Goal: Task Accomplishment & Management: Complete application form

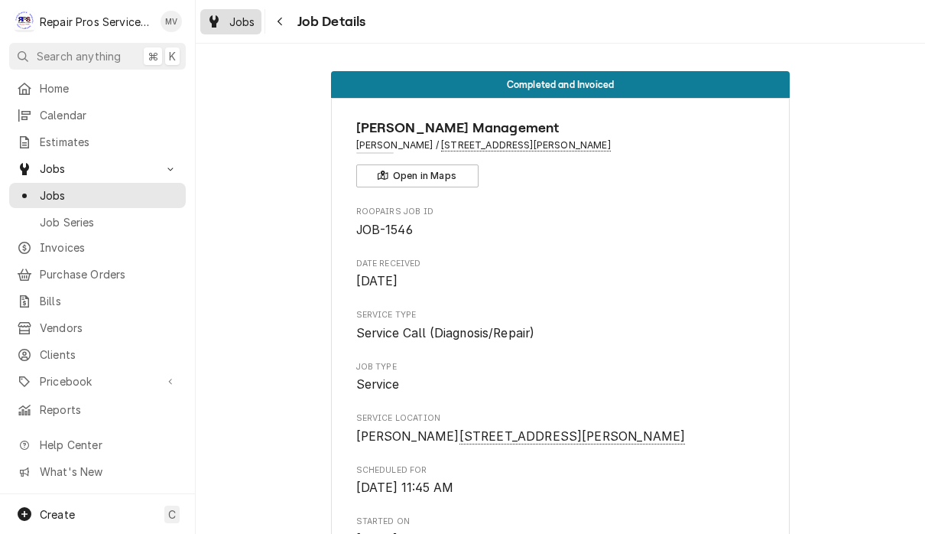
click at [243, 25] on span "Jobs" at bounding box center [242, 22] width 26 height 16
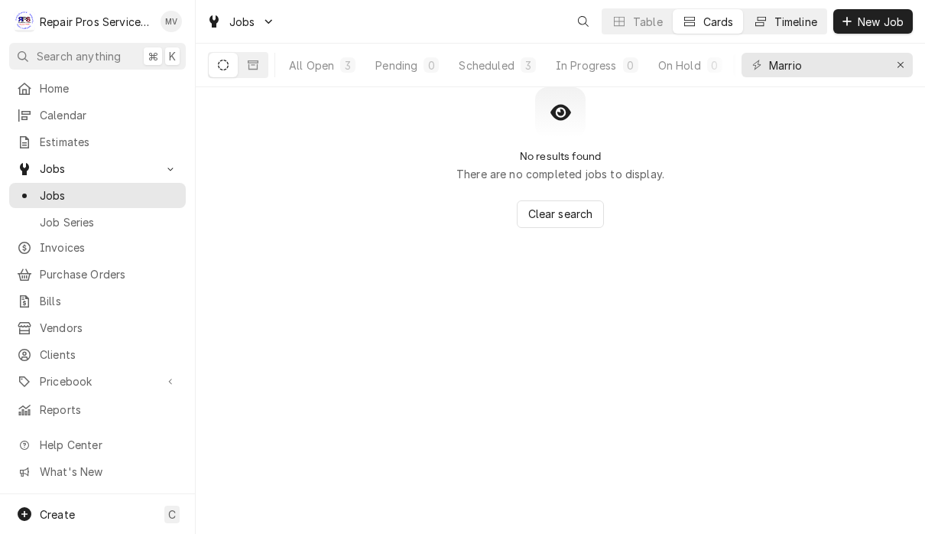
click at [785, 21] on div "Timeline" at bounding box center [796, 22] width 43 height 16
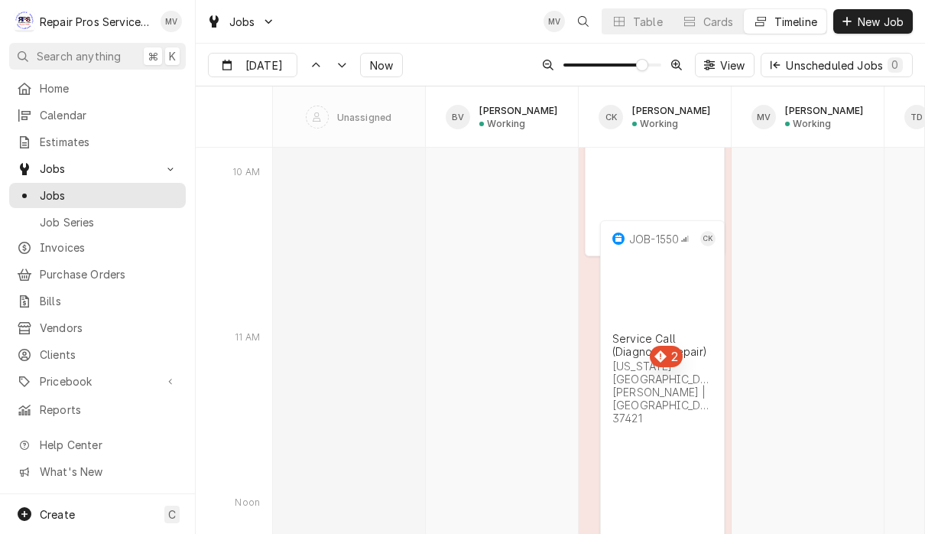
scroll to position [8325, 0]
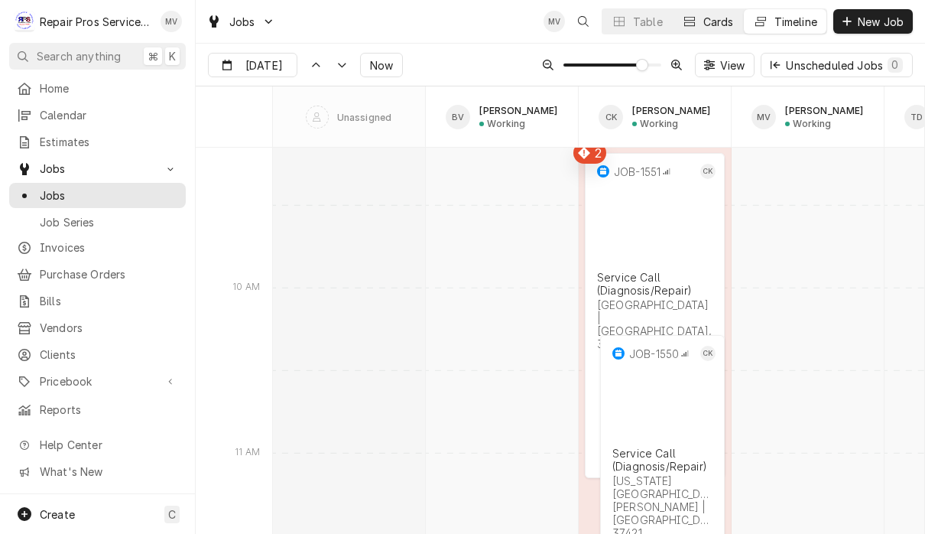
click at [713, 24] on div "Cards" at bounding box center [719, 22] width 31 height 16
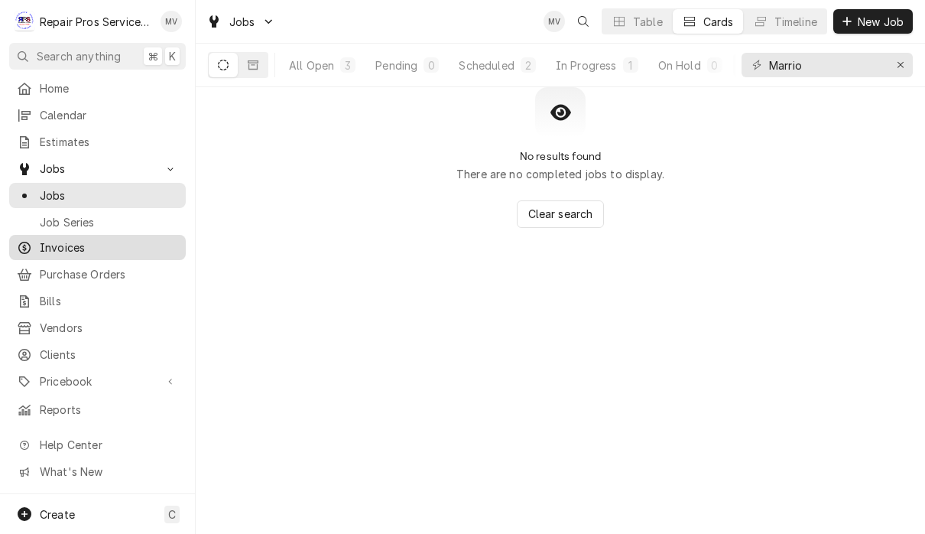
click at [77, 244] on span "Invoices" at bounding box center [109, 247] width 138 height 16
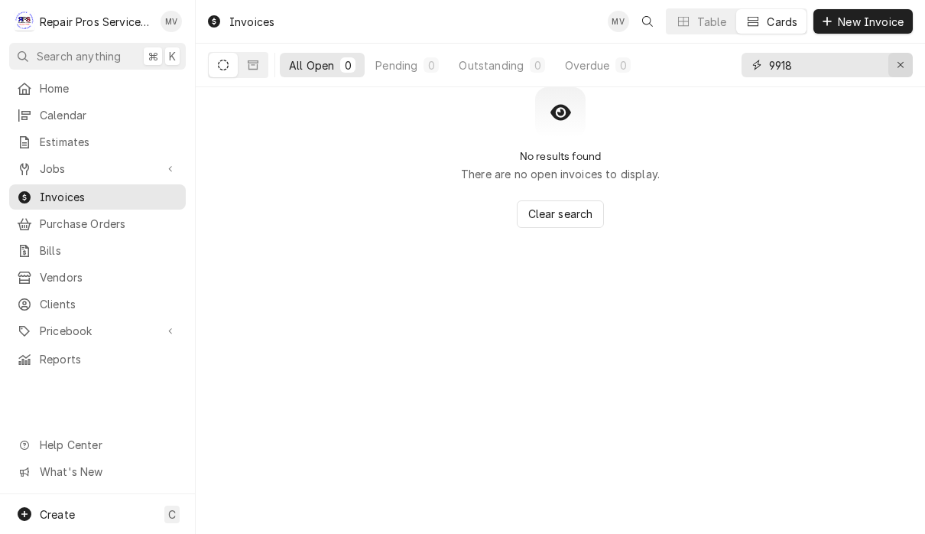
click at [905, 67] on icon "Erase input" at bounding box center [901, 65] width 8 height 11
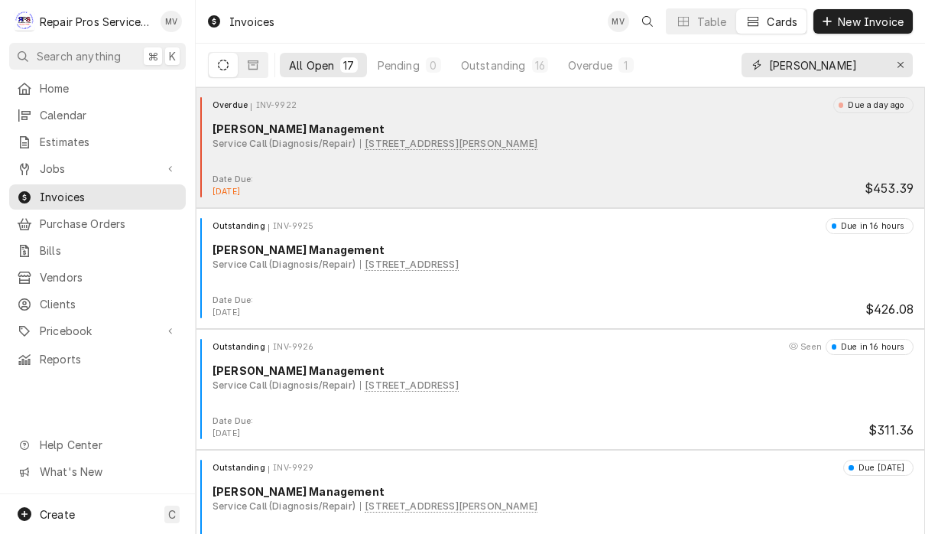
type input "Smith"
click at [687, 168] on div "Overdue INV-9922 Due a day ago Smith Management Service Call (Diagnosis/Repair)…" at bounding box center [560, 135] width 717 height 76
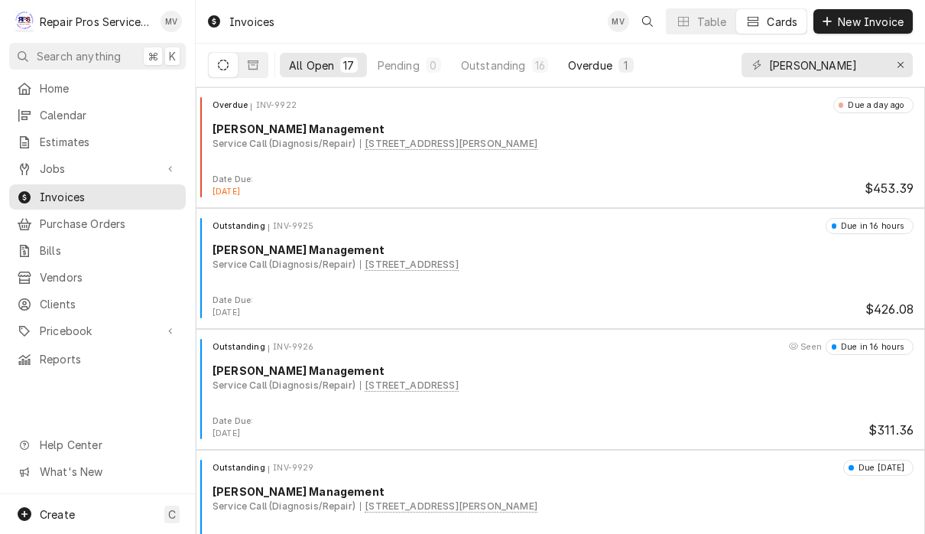
click at [594, 64] on div "Overdue" at bounding box center [590, 65] width 44 height 16
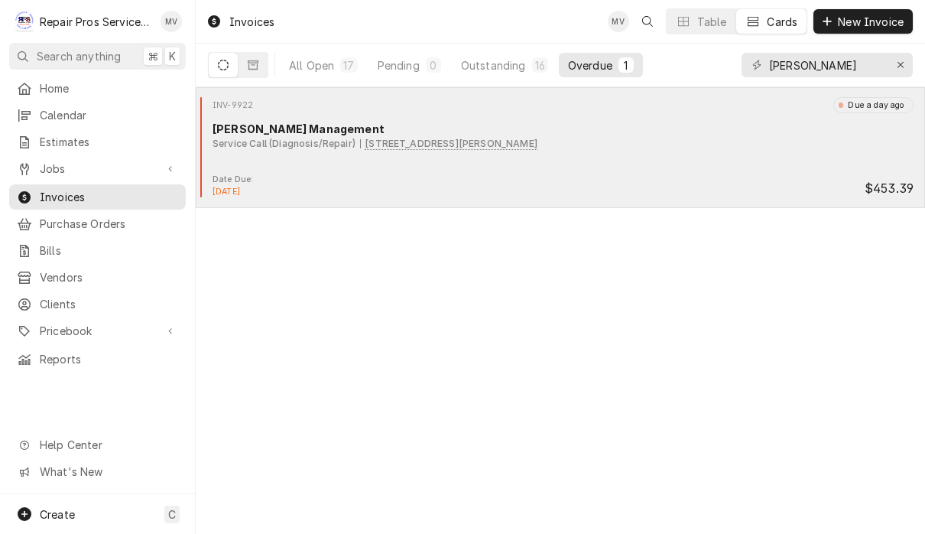
click at [655, 161] on div "INV-9922 Due a day ago Smith Management Service Call (Diagnosis/Repair) 9211 Le…" at bounding box center [560, 135] width 717 height 76
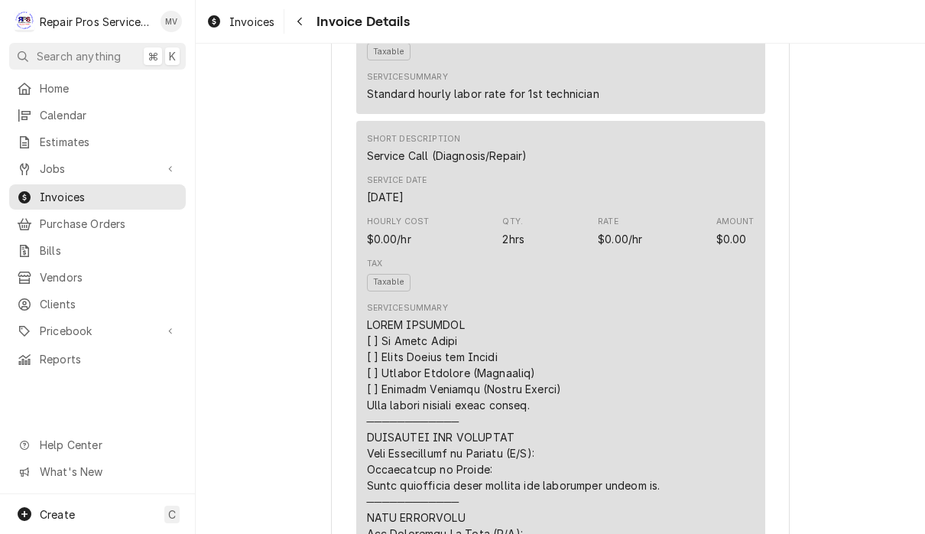
scroll to position [1244, 0]
click at [91, 88] on span "Home" at bounding box center [109, 88] width 138 height 16
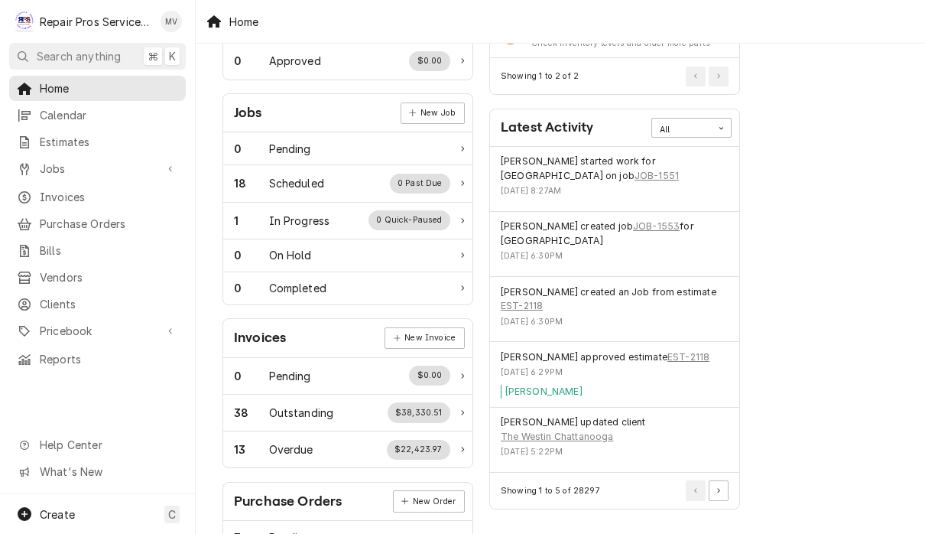
scroll to position [187, 0]
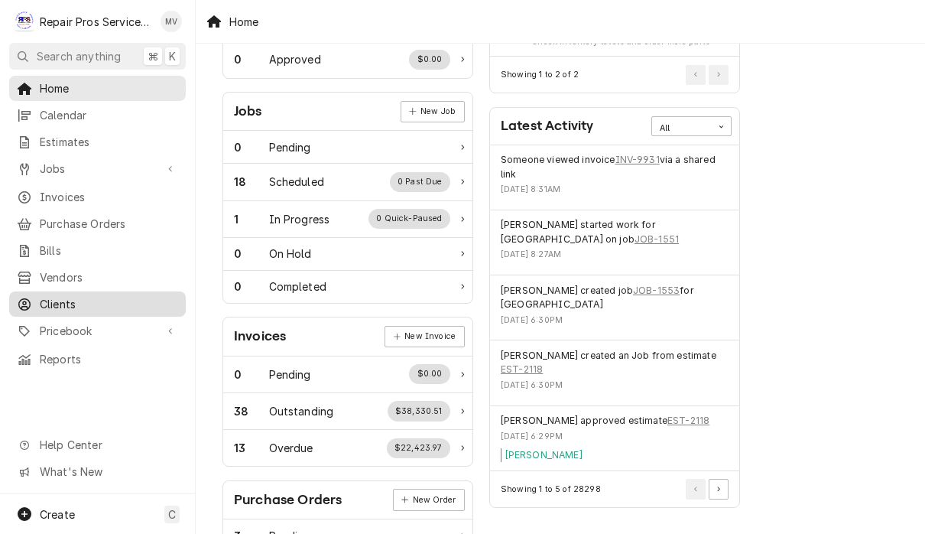
click at [86, 297] on span "Clients" at bounding box center [109, 304] width 138 height 16
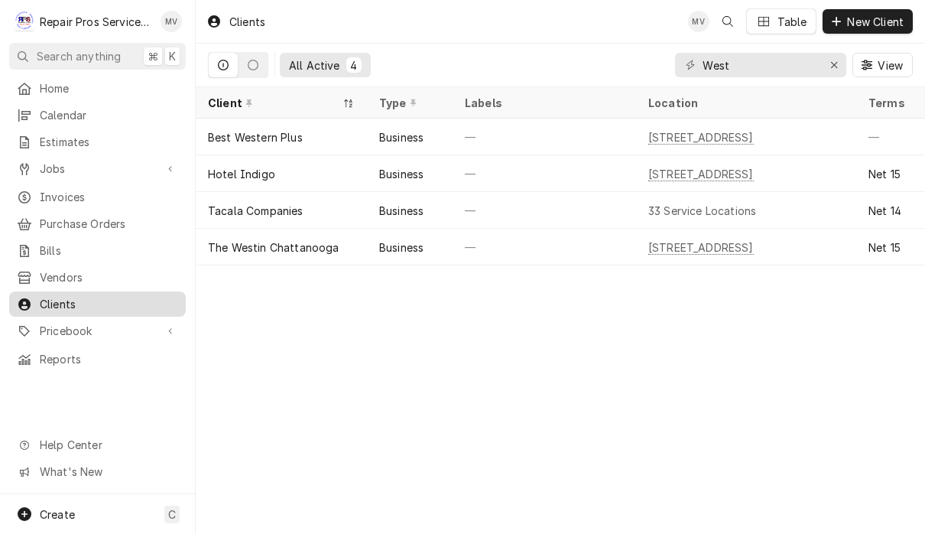
click at [117, 302] on span "Clients" at bounding box center [109, 304] width 138 height 16
click at [834, 67] on icon "Erase input" at bounding box center [835, 65] width 8 height 11
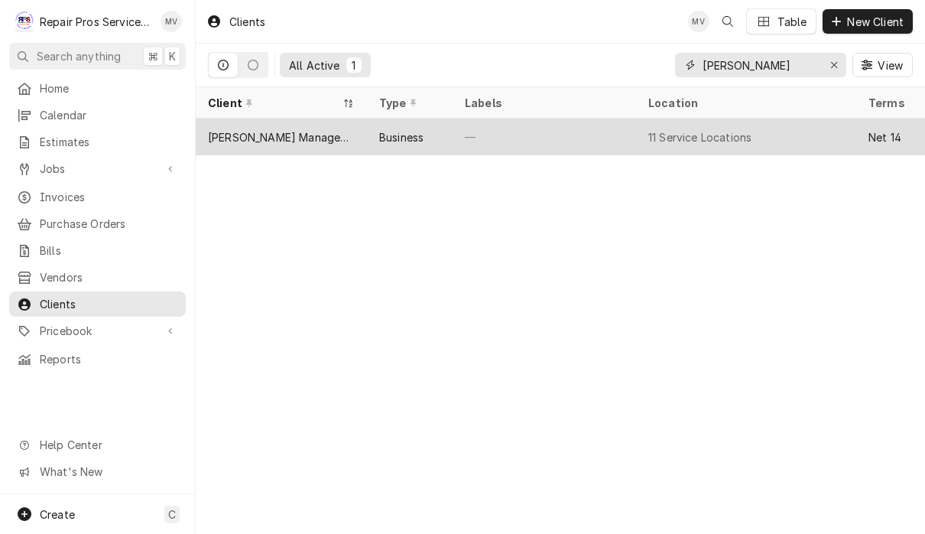
type input "[PERSON_NAME]"
click at [492, 137] on div "—" at bounding box center [545, 137] width 184 height 37
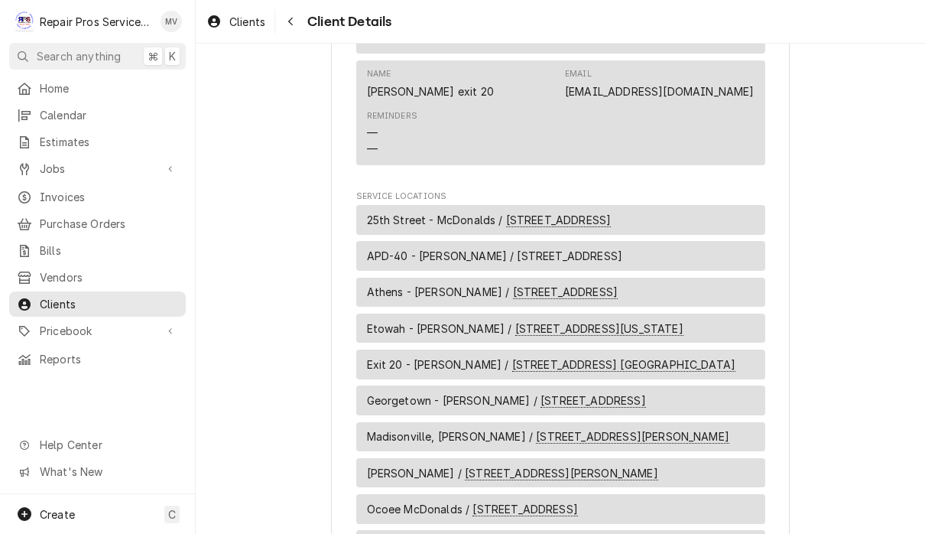
scroll to position [1247, 0]
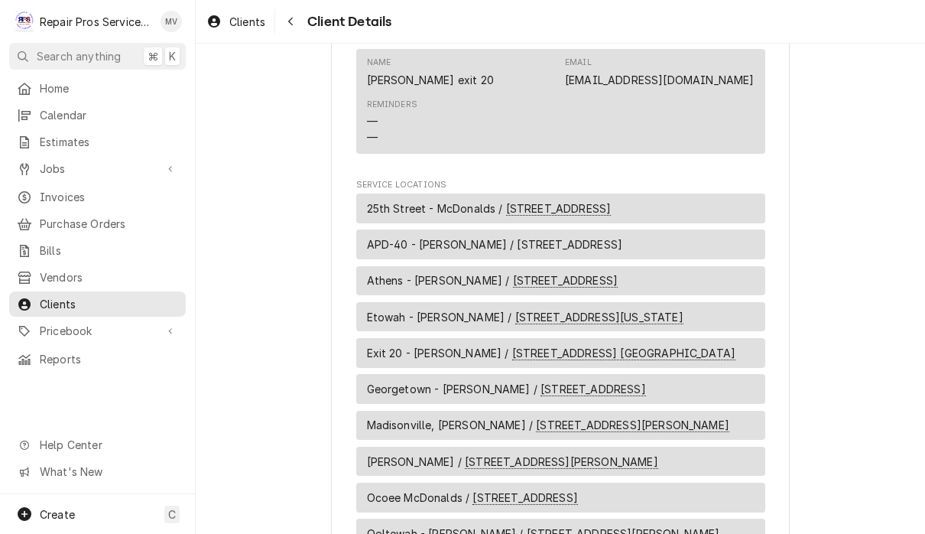
click at [428, 200] on span "25th Street - McDonalds / 1350 25th Street NW, Cleveland, TN 37312" at bounding box center [489, 208] width 245 height 16
click at [744, 193] on div "25th Street - McDonalds / 1350 25th Street NW, Cleveland, TN 37312" at bounding box center [560, 208] width 409 height 30
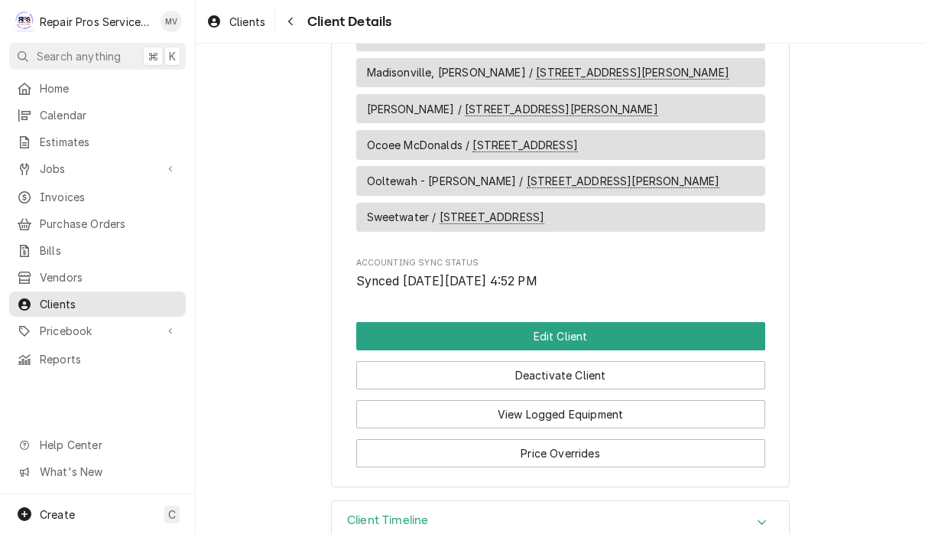
scroll to position [1597, 0]
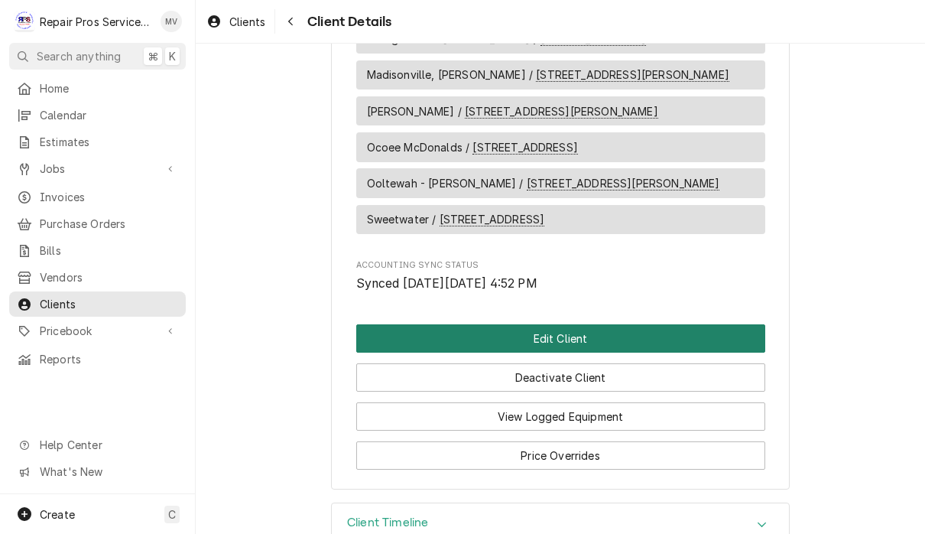
click at [629, 324] on button "Edit Client" at bounding box center [560, 338] width 409 height 28
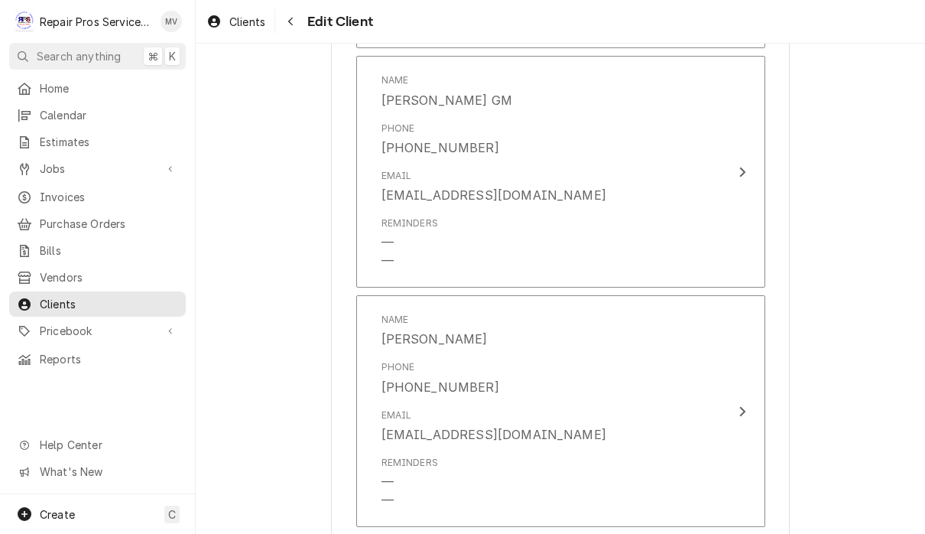
scroll to position [1682, 0]
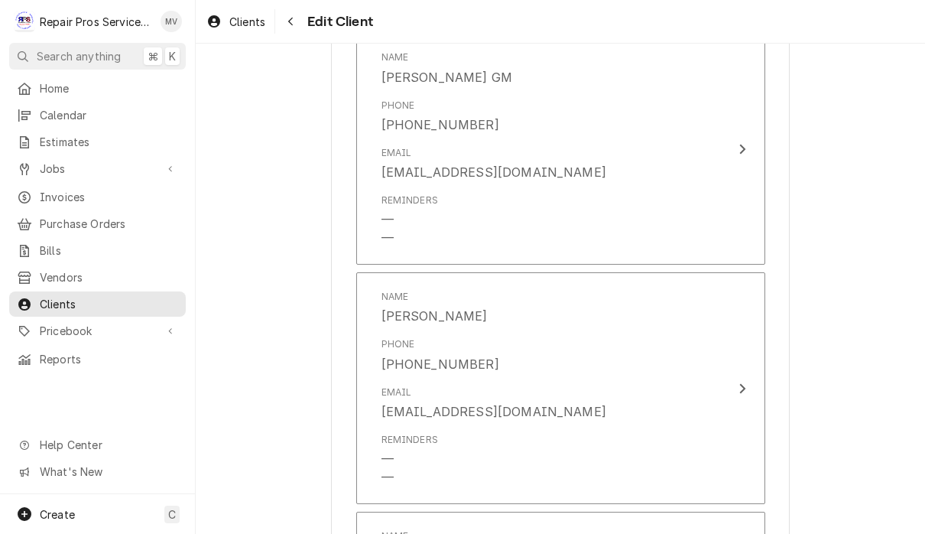
click at [917, 26] on div "Clients Edit Client" at bounding box center [561, 21] width 730 height 43
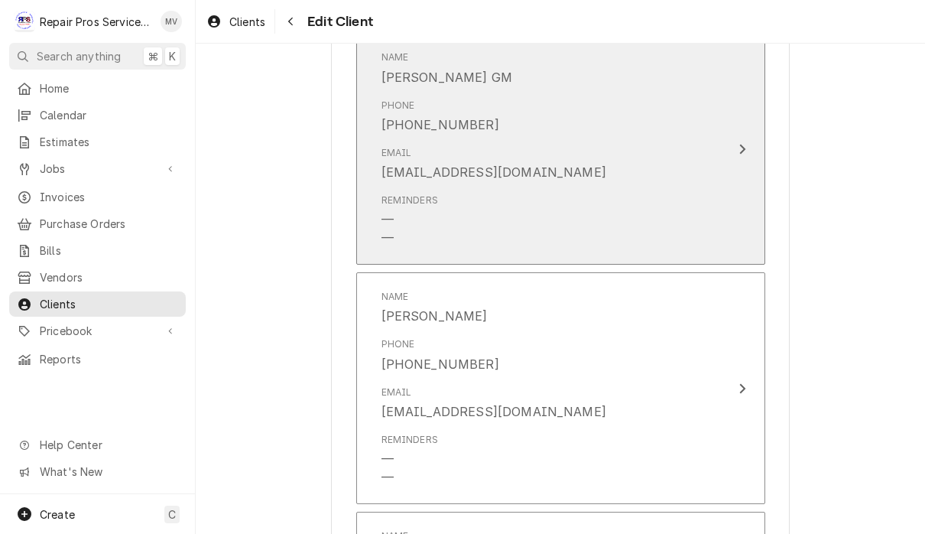
click at [715, 151] on div "Name Danielle adams GM Phone (423) 561-5022 Email danielleadams33@gmail.com Rem…" at bounding box center [544, 148] width 351 height 215
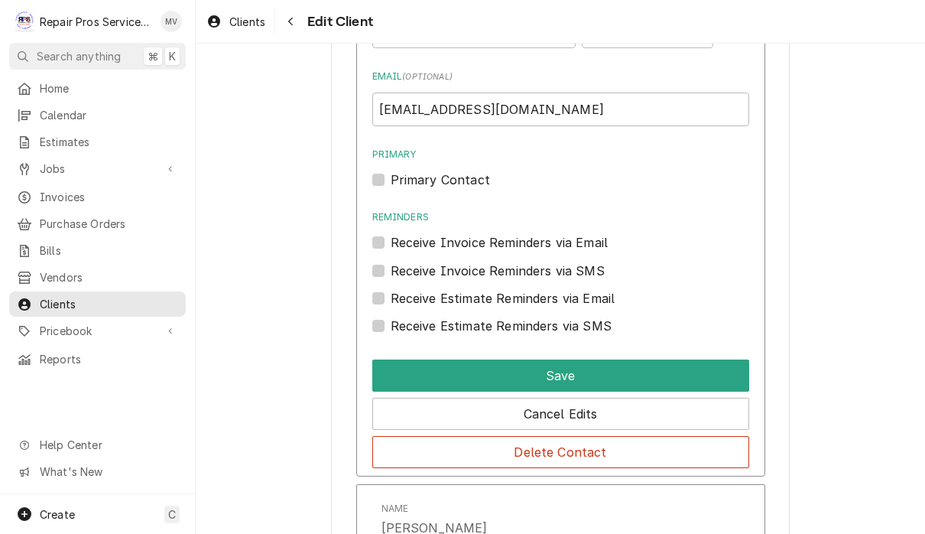
scroll to position [1809, 0]
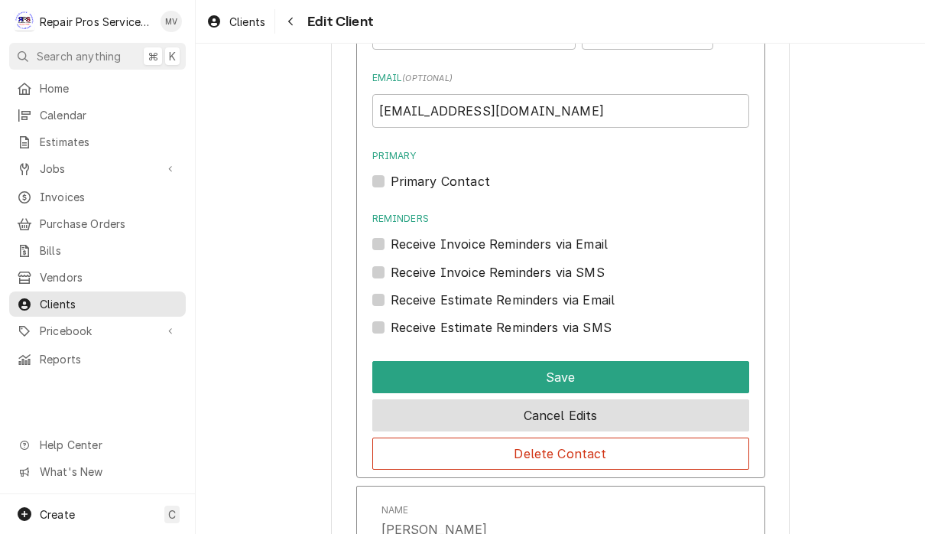
click at [736, 405] on button "Cancel Edits" at bounding box center [560, 415] width 377 height 32
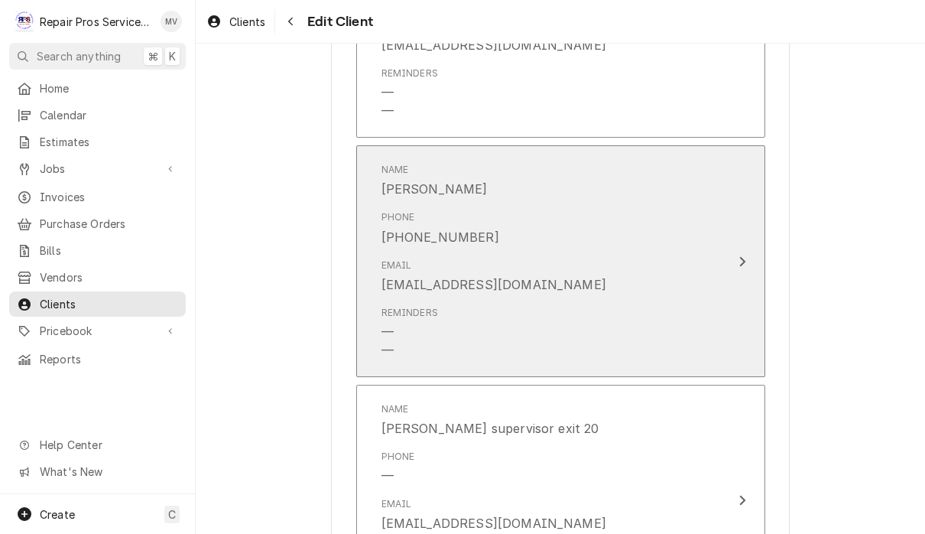
click at [712, 301] on div "Name Jennifer wooten Phone (423) 252-7509 Email jenniferelainashley@yahoo.com R…" at bounding box center [544, 261] width 351 height 215
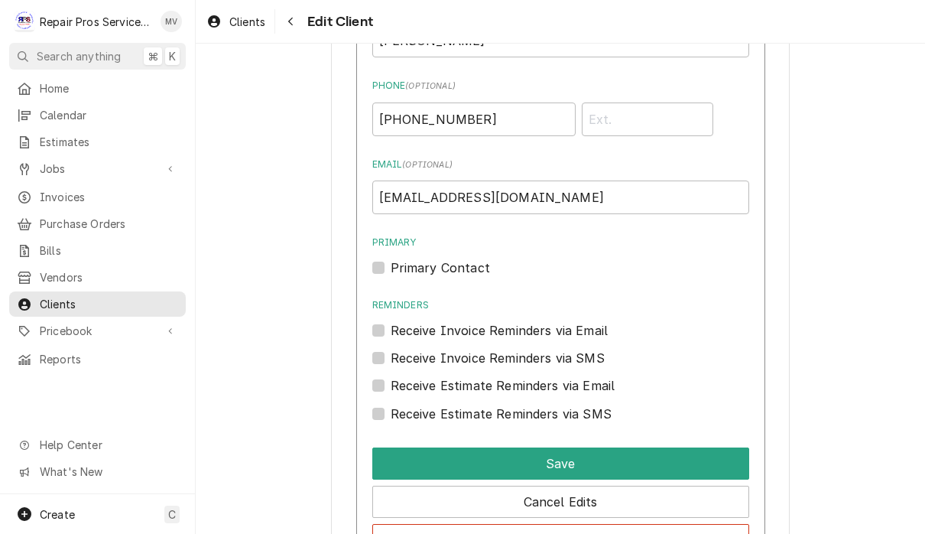
scroll to position [1963, 0]
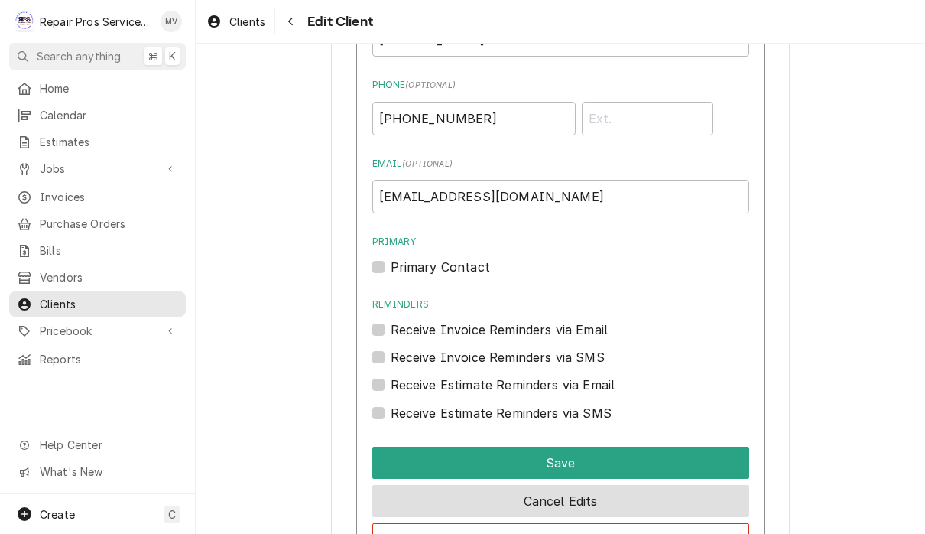
click at [727, 489] on button "Cancel Edits" at bounding box center [560, 501] width 377 height 32
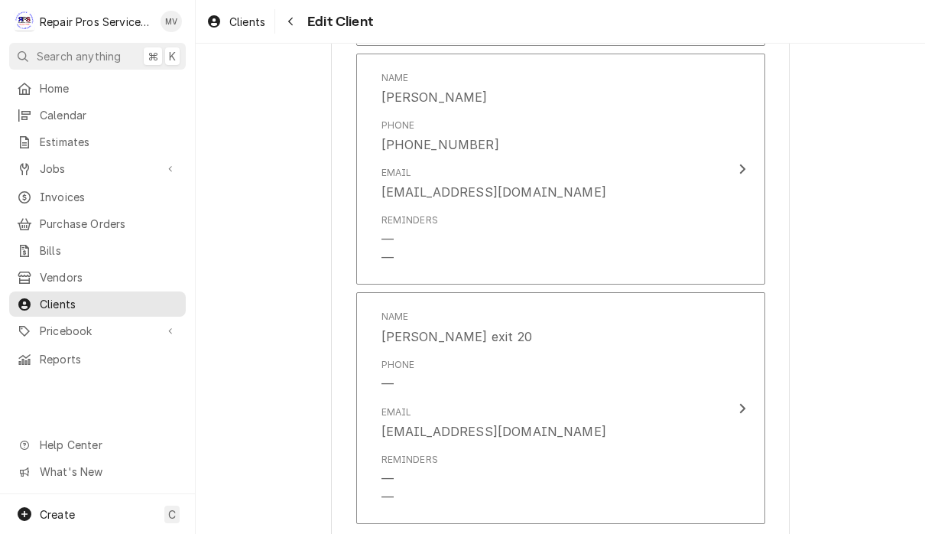
scroll to position [2389, 0]
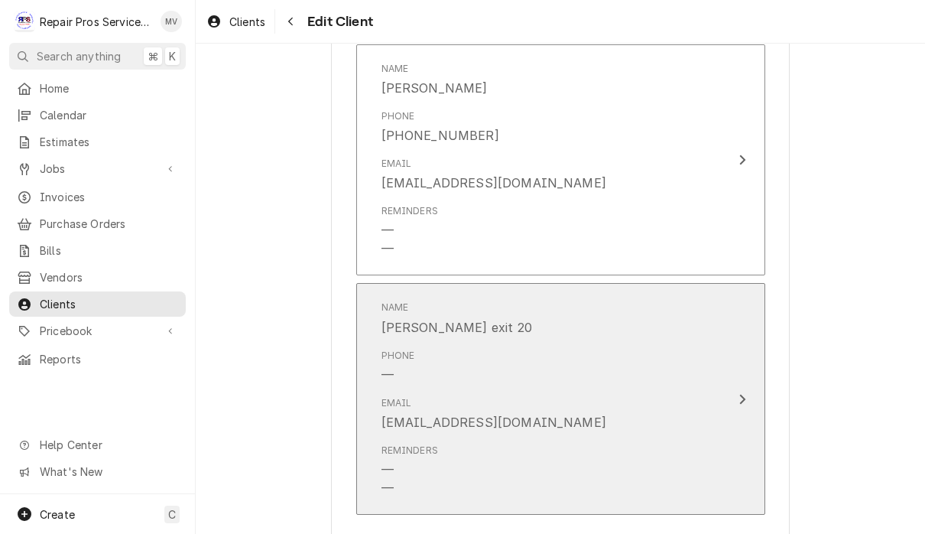
click at [727, 411] on button "Name Sara Gm exit 20 Phone — Email monkeybreaches23@yahoo.com Reminders — —" at bounding box center [560, 399] width 409 height 232
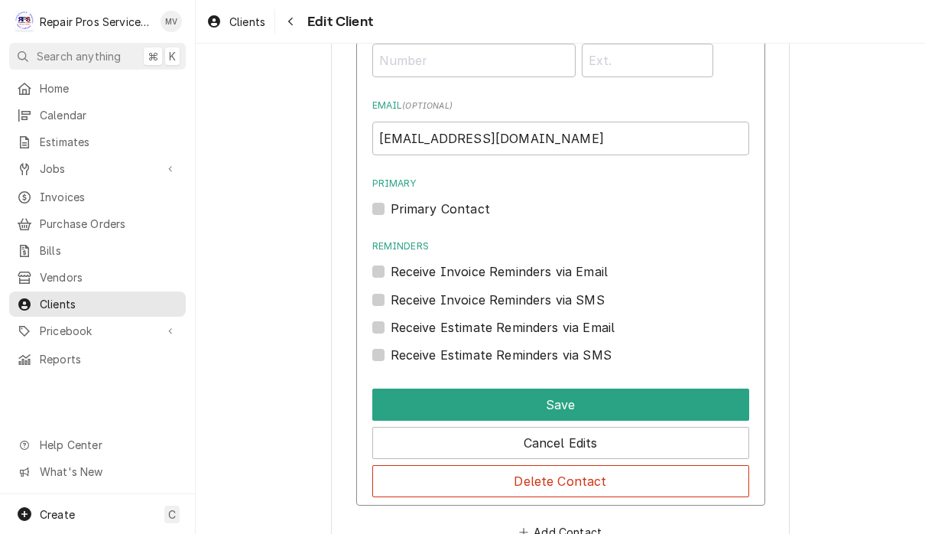
scroll to position [2769, 0]
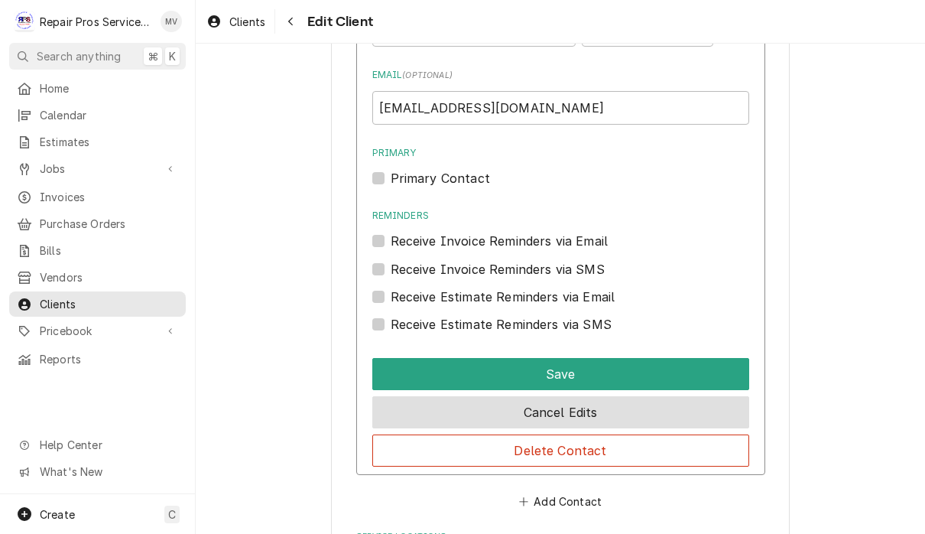
click at [720, 402] on button "Cancel Edits" at bounding box center [560, 412] width 377 height 32
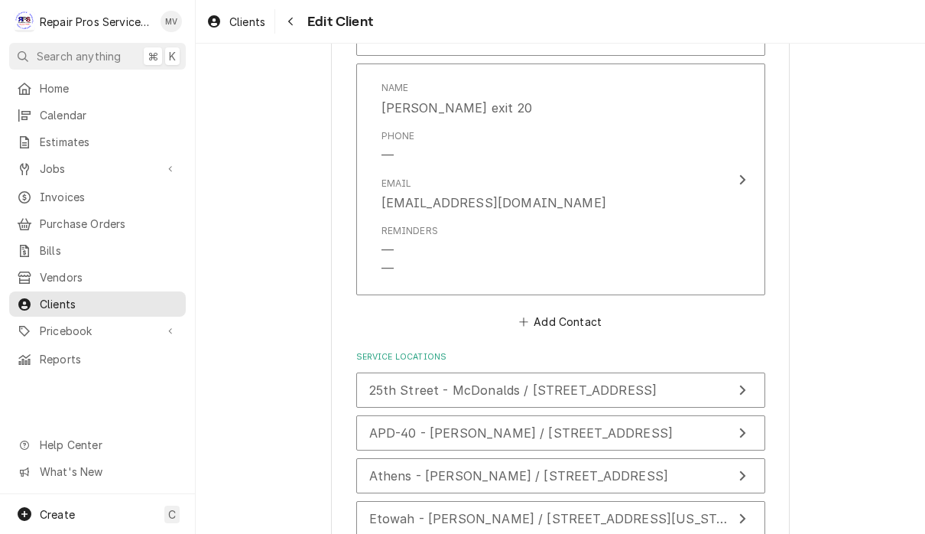
scroll to position [2521, 0]
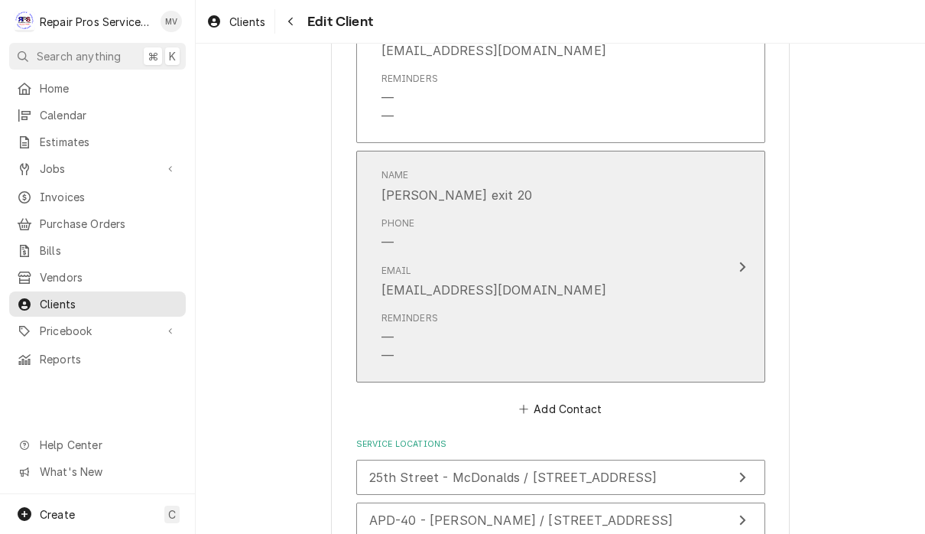
click at [722, 261] on button "Name Sara Gm exit 20 Phone — Email monkeybreaches23@yahoo.com Reminders — —" at bounding box center [560, 267] width 409 height 232
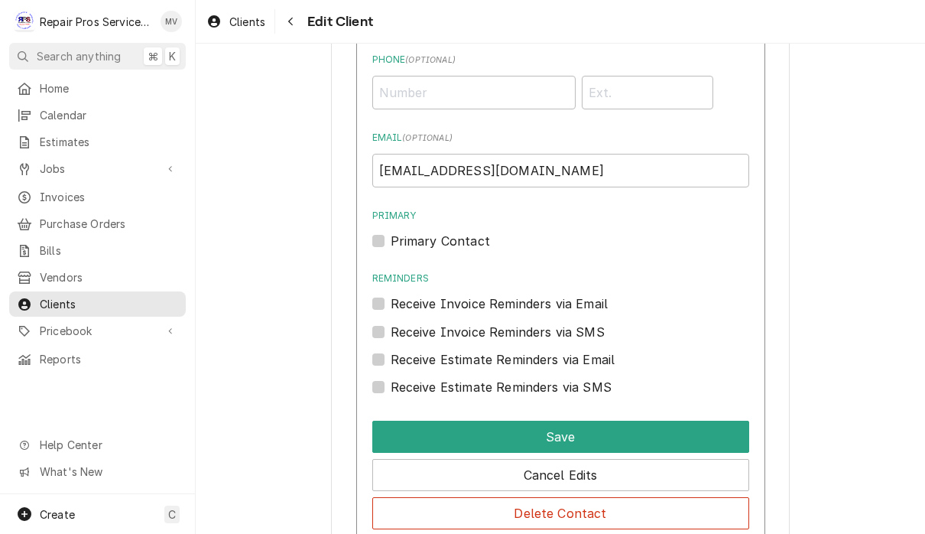
scroll to position [2716, 0]
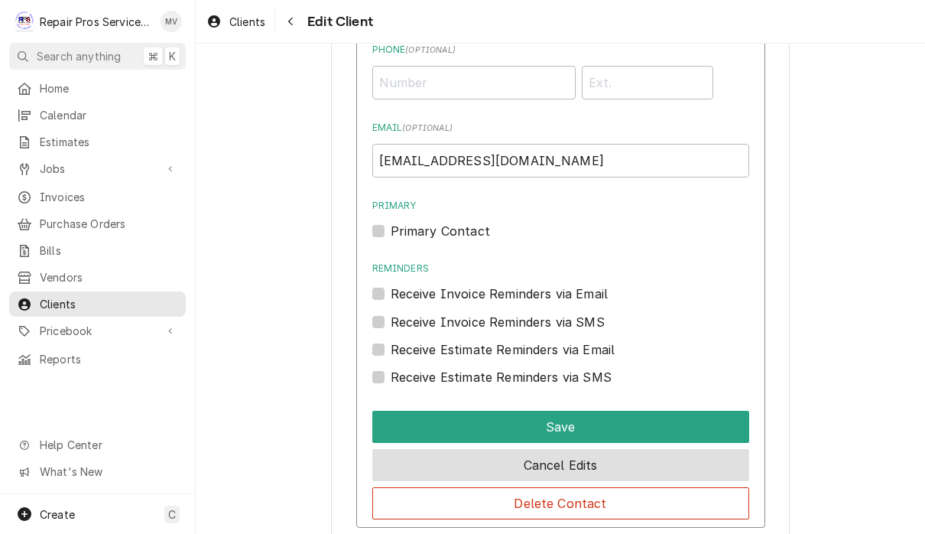
click at [723, 457] on button "Cancel Edits" at bounding box center [560, 465] width 377 height 32
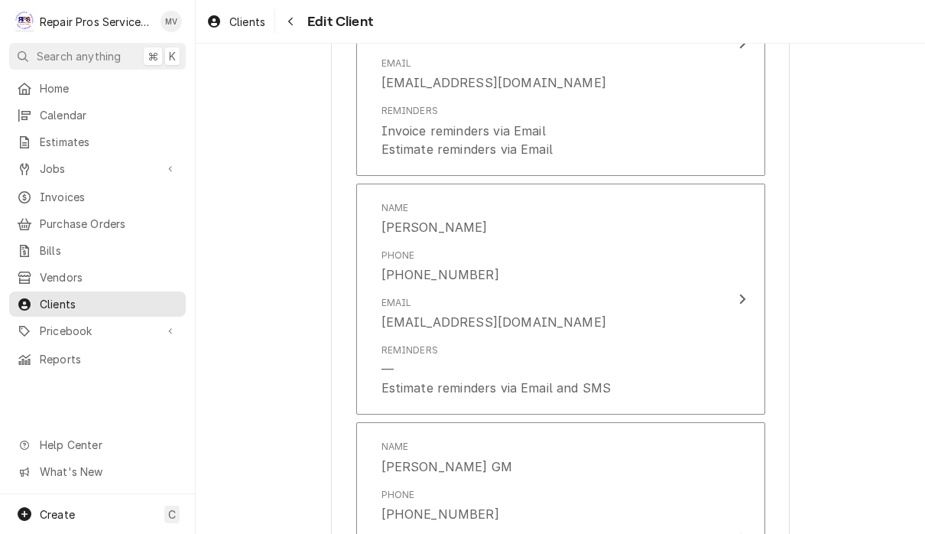
scroll to position [1390, 0]
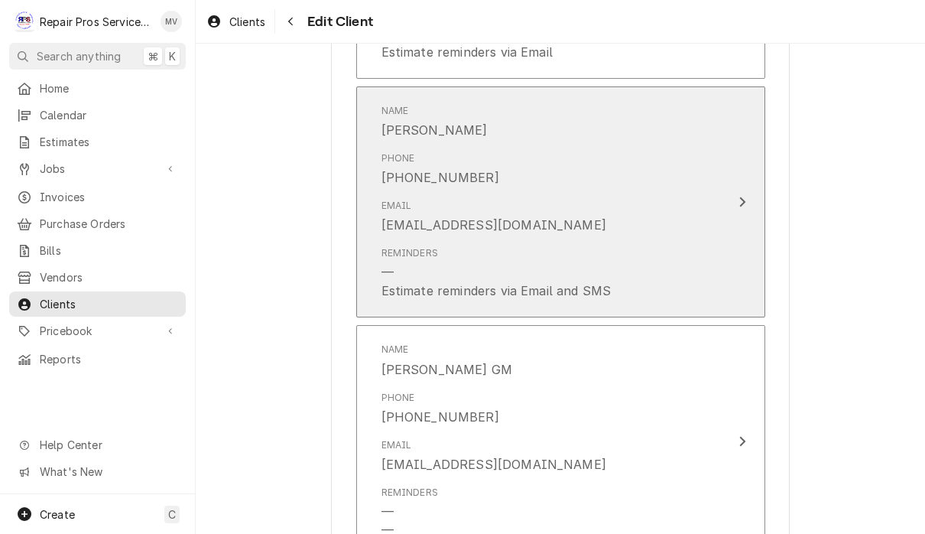
click at [706, 245] on div "Reminders — Estimate reminders via Email and SMS" at bounding box center [545, 273] width 327 height 66
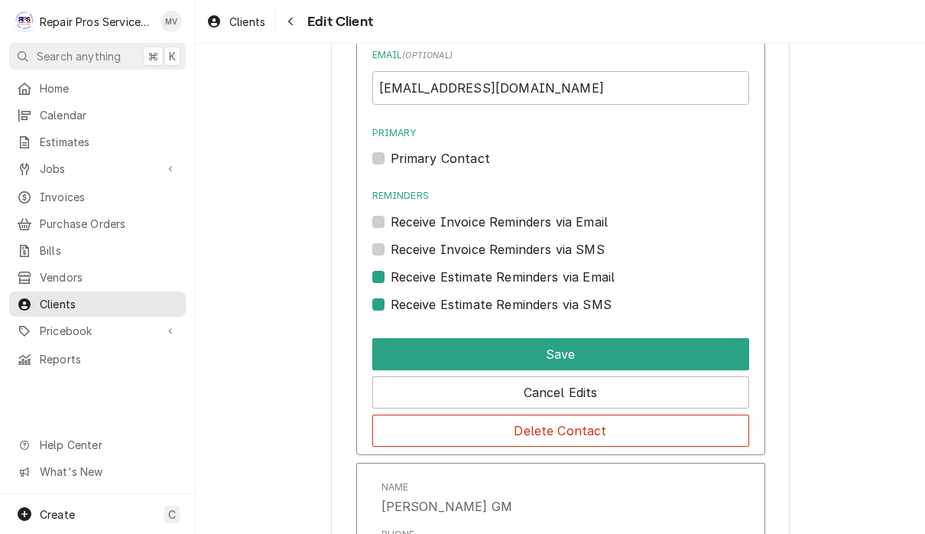
scroll to position [1598, 0]
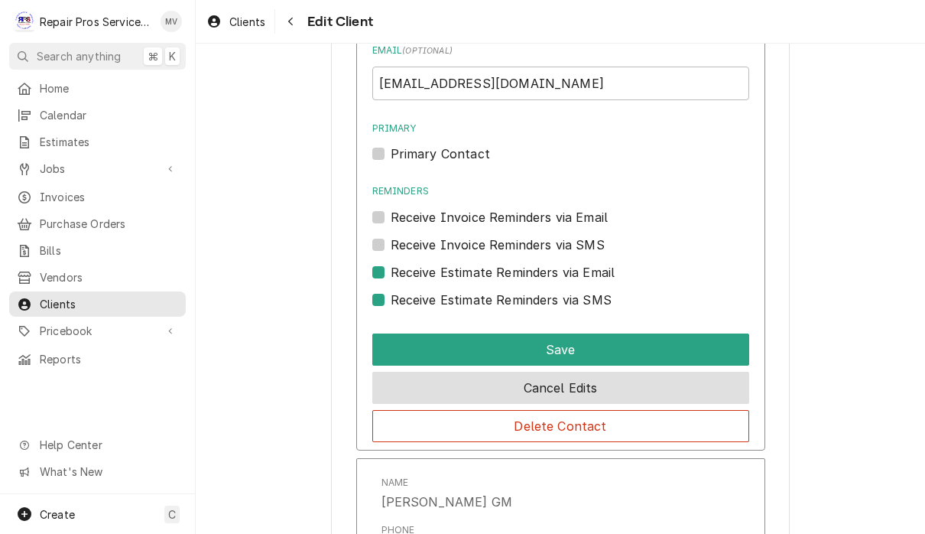
click at [704, 380] on button "Cancel Edits" at bounding box center [560, 388] width 377 height 32
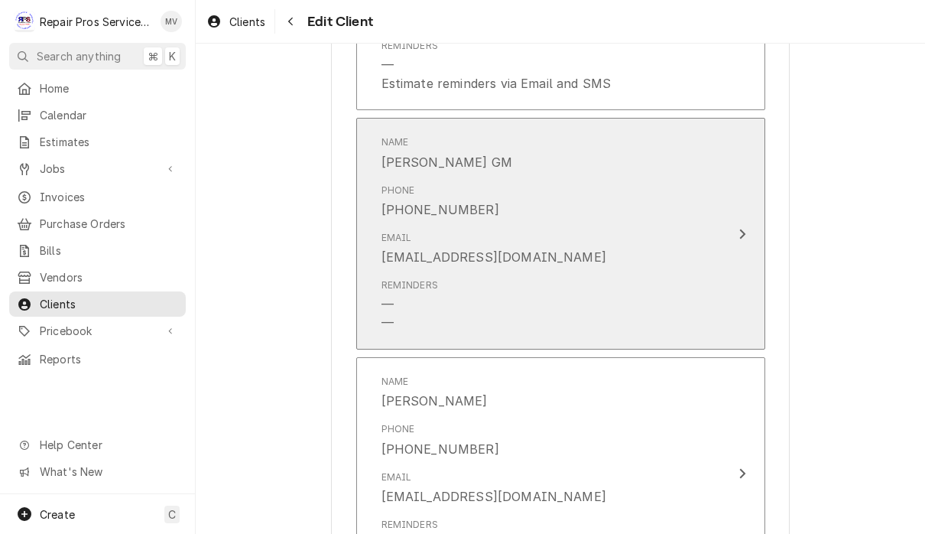
click at [735, 250] on button "Name Danielle adams GM Phone (423) 561-5022 Email danielleadams33@gmail.com Rem…" at bounding box center [560, 234] width 409 height 232
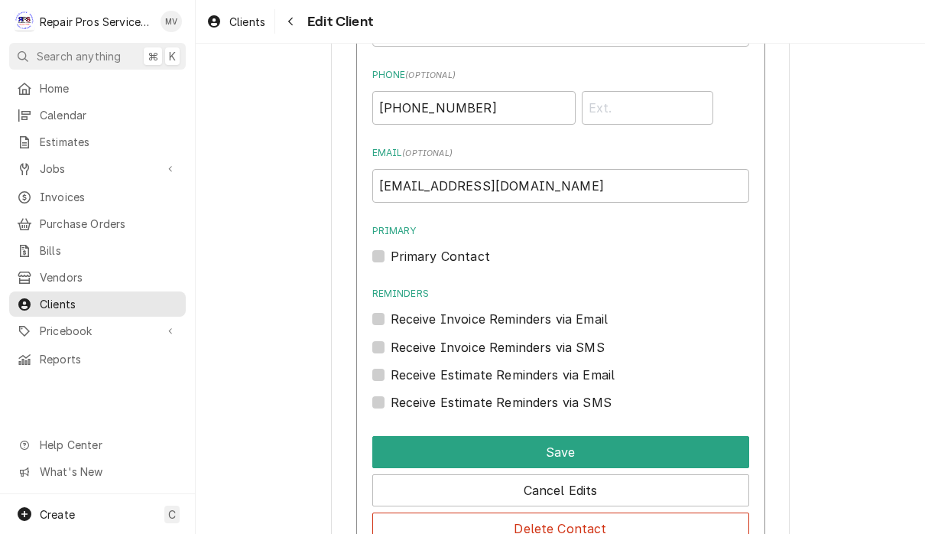
scroll to position [1735, 0]
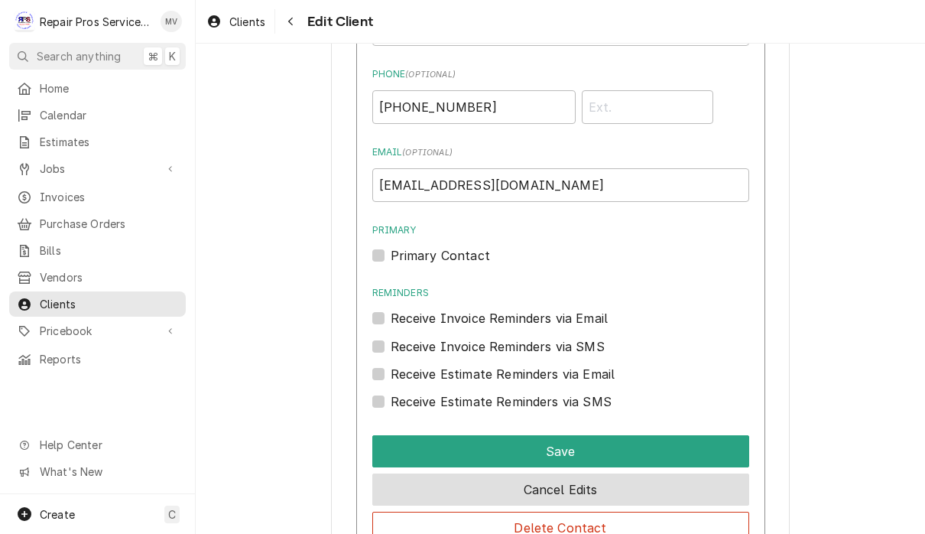
click at [716, 483] on button "Cancel Edits" at bounding box center [560, 489] width 377 height 32
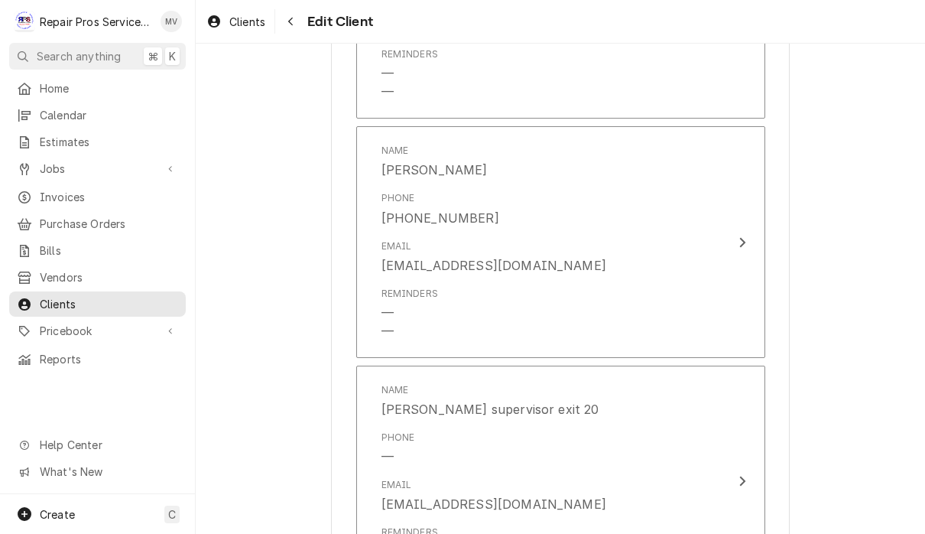
scroll to position [1829, 0]
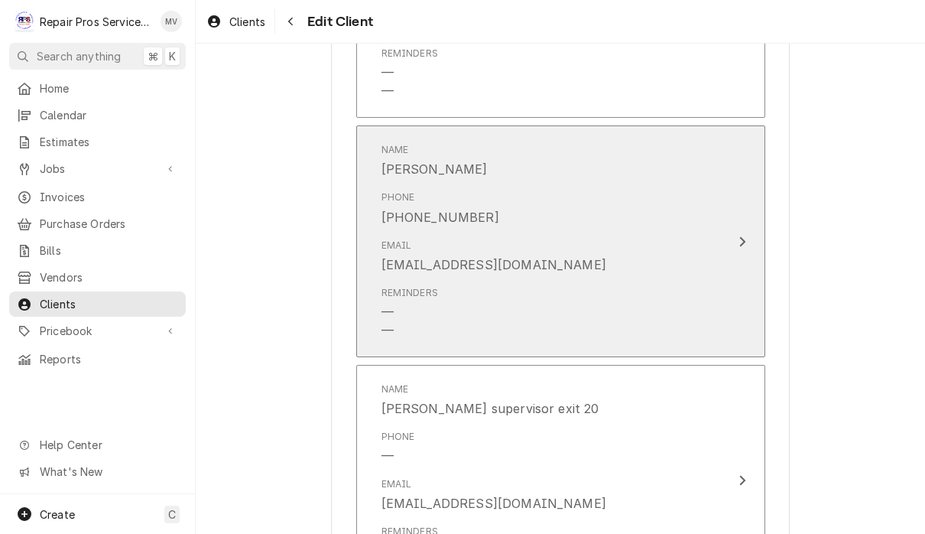
click at [747, 285] on button "Name Jennifer wooten Phone (423) 252-7509 Email jenniferelainashley@yahoo.com R…" at bounding box center [560, 241] width 409 height 232
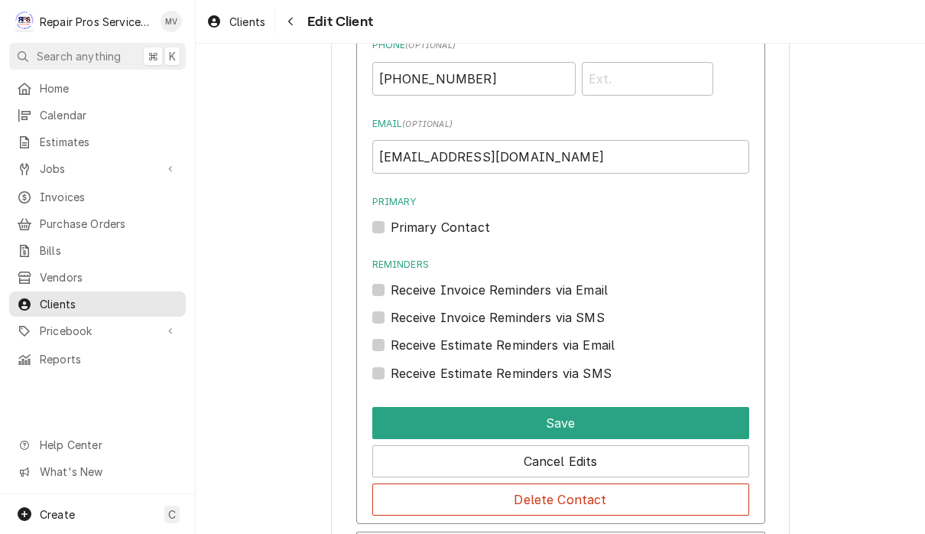
scroll to position [2007, 0]
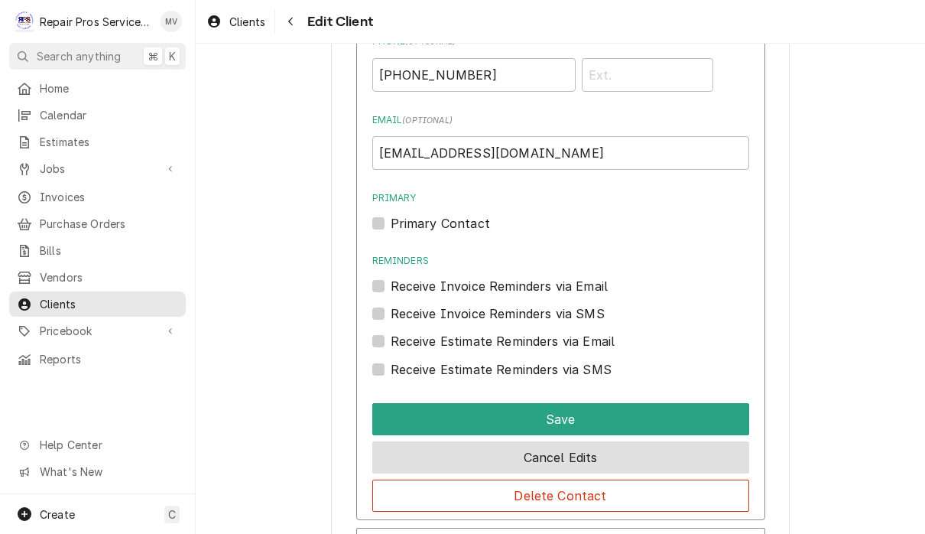
click at [737, 444] on button "Cancel Edits" at bounding box center [560, 457] width 377 height 32
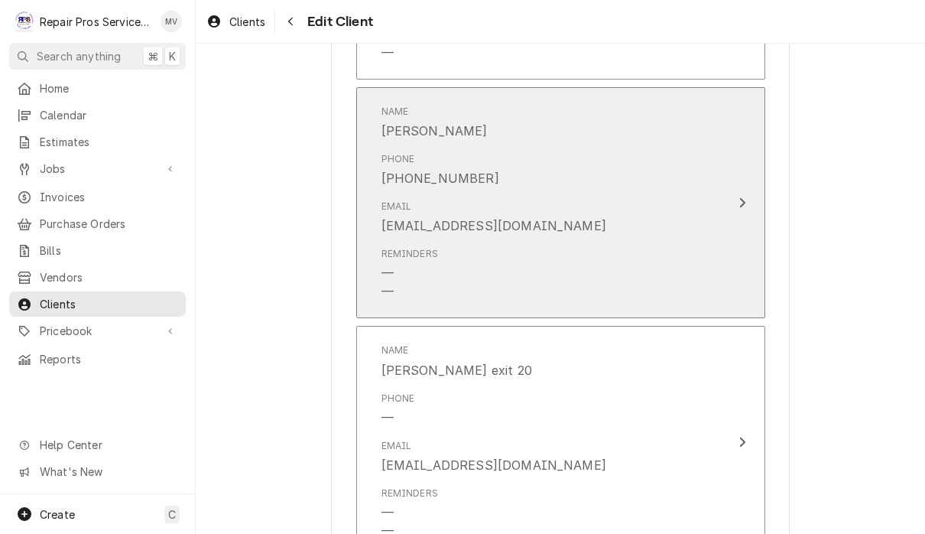
click at [725, 258] on button "Name Kim Phone (423) 453-9335 Email kmillionmcd@msn.com Reminders — —" at bounding box center [560, 203] width 409 height 232
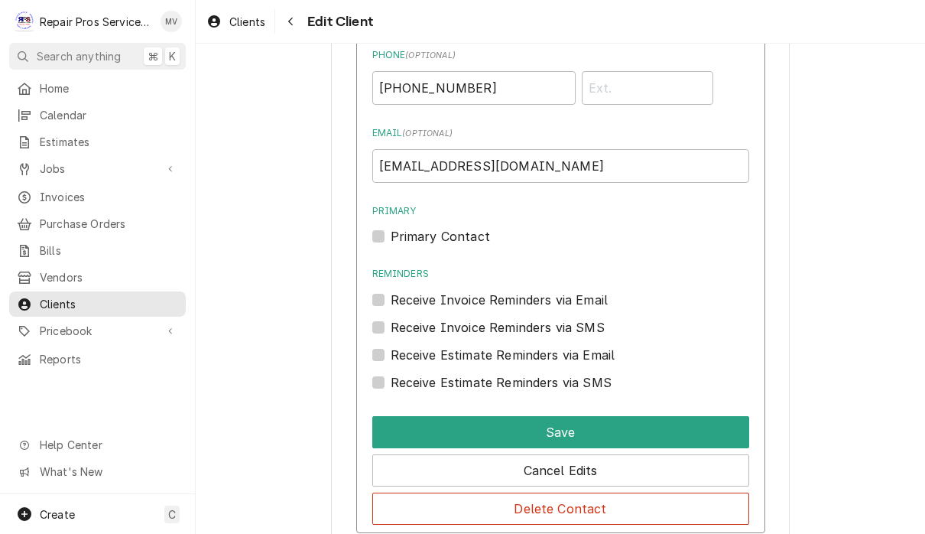
scroll to position [2498, 0]
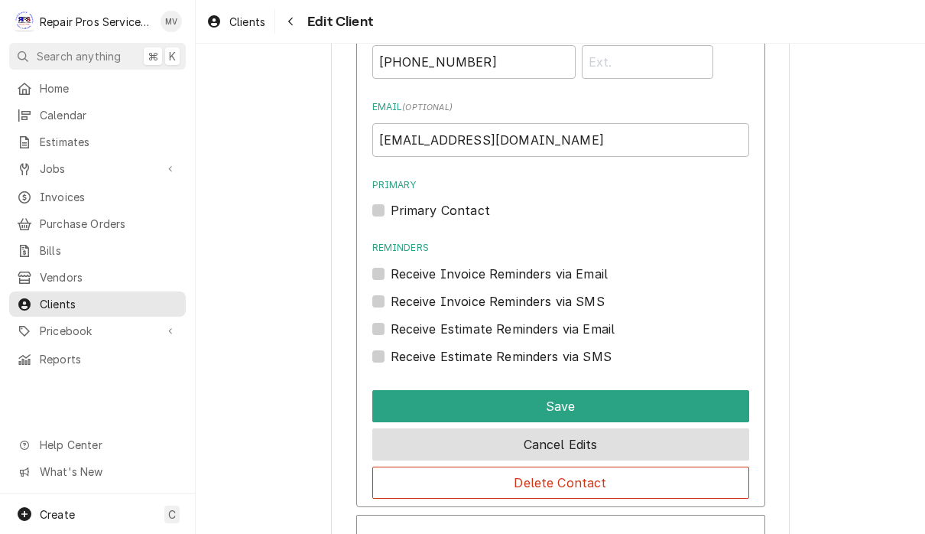
click at [728, 434] on button "Cancel Edits" at bounding box center [560, 444] width 377 height 32
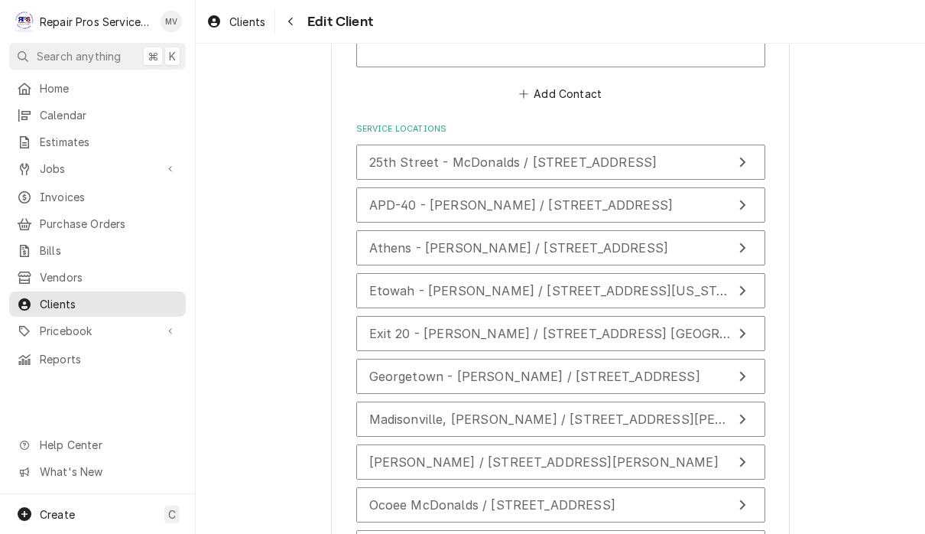
scroll to position [2837, 0]
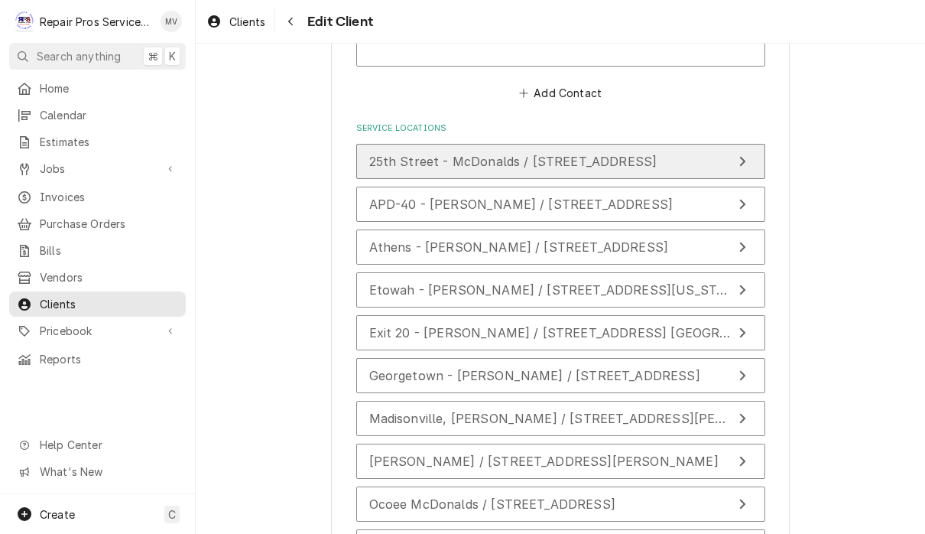
click at [658, 154] on span "25th Street - McDonalds / 1350 25th Street NW, Cleveland, TN 37312" at bounding box center [513, 161] width 288 height 15
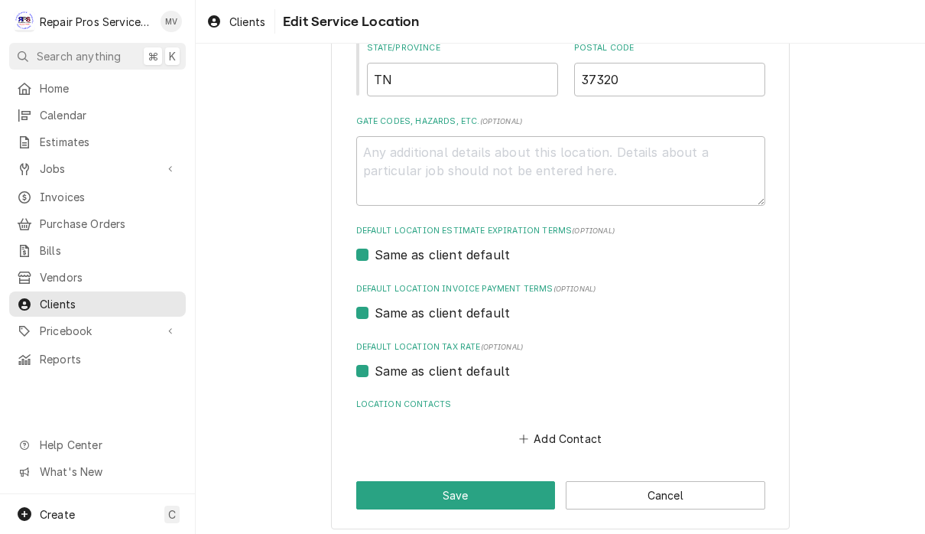
scroll to position [810, 0]
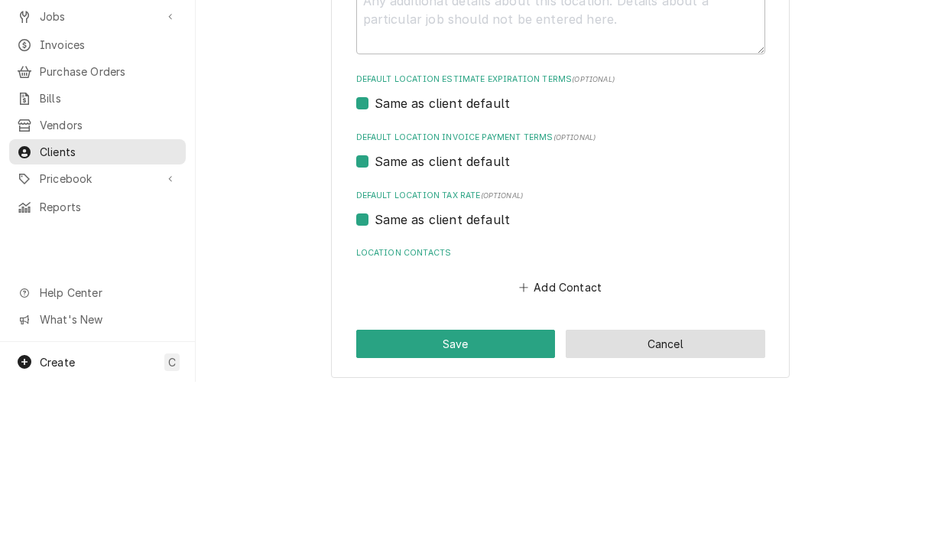
click at [727, 482] on button "Cancel" at bounding box center [666, 496] width 200 height 28
type textarea "x"
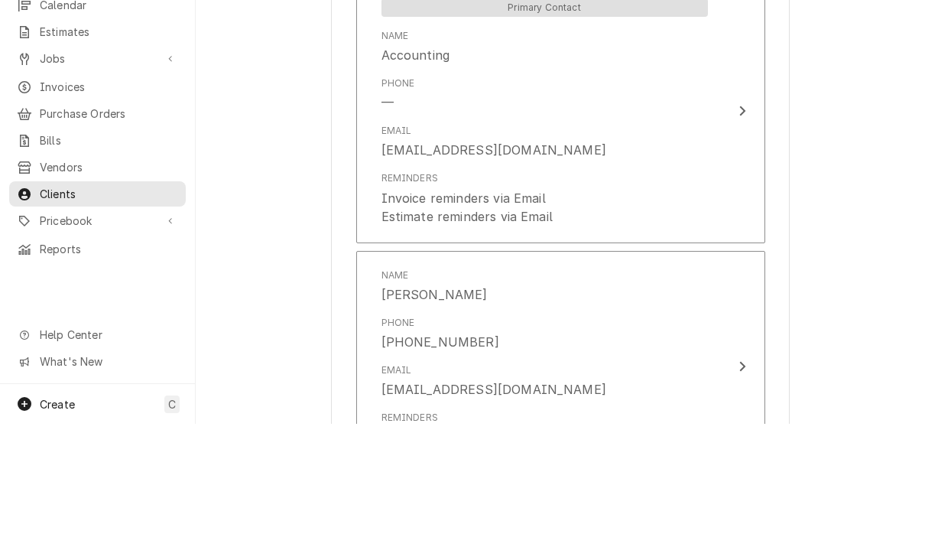
scroll to position [1, 0]
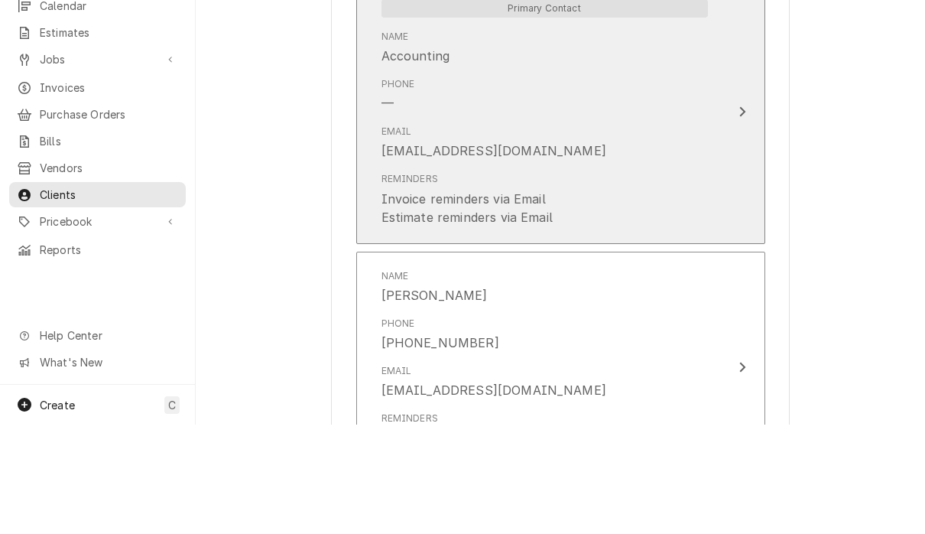
click at [735, 109] on button "Primary Contact Name Accounting Phone — Email khcle10@msn.com Reminders Invoice…" at bounding box center [560, 221] width 409 height 264
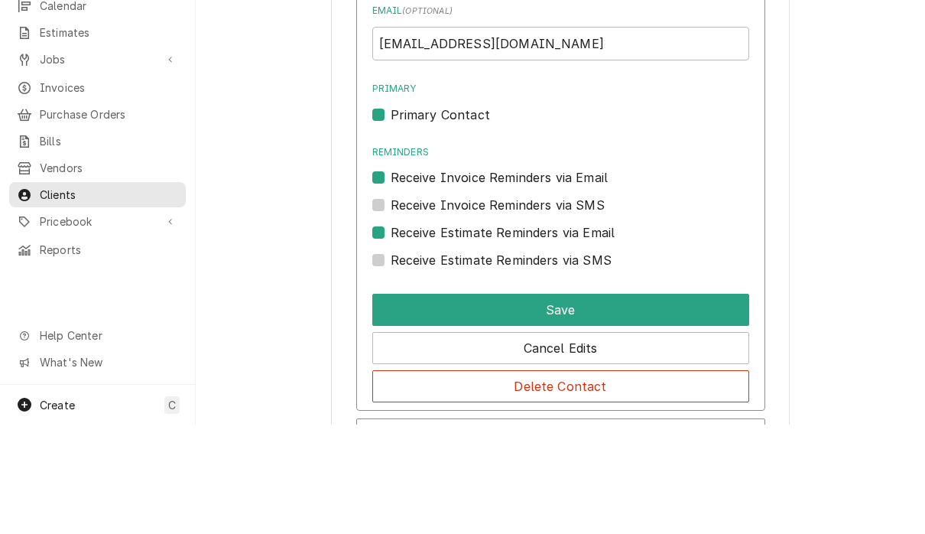
scroll to position [1321, 0]
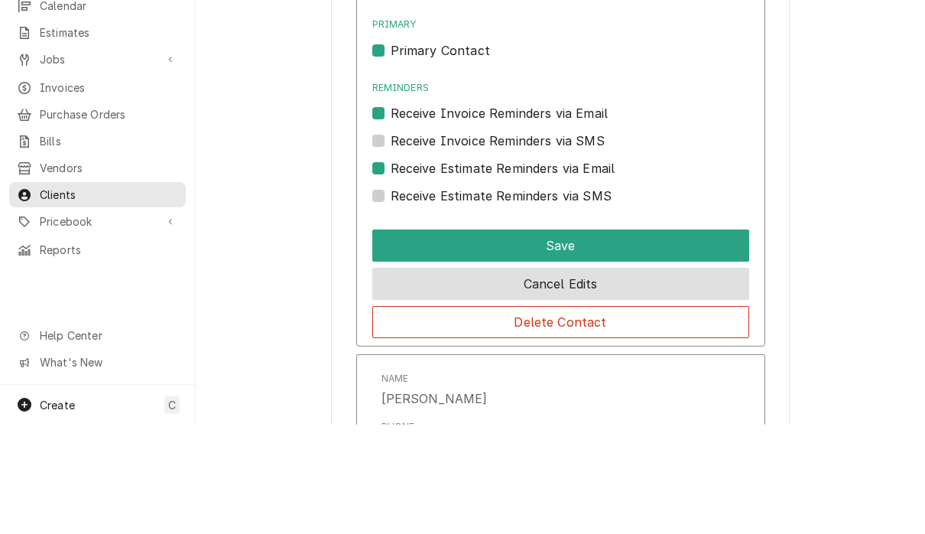
click at [715, 377] on button "Cancel Edits" at bounding box center [560, 393] width 377 height 32
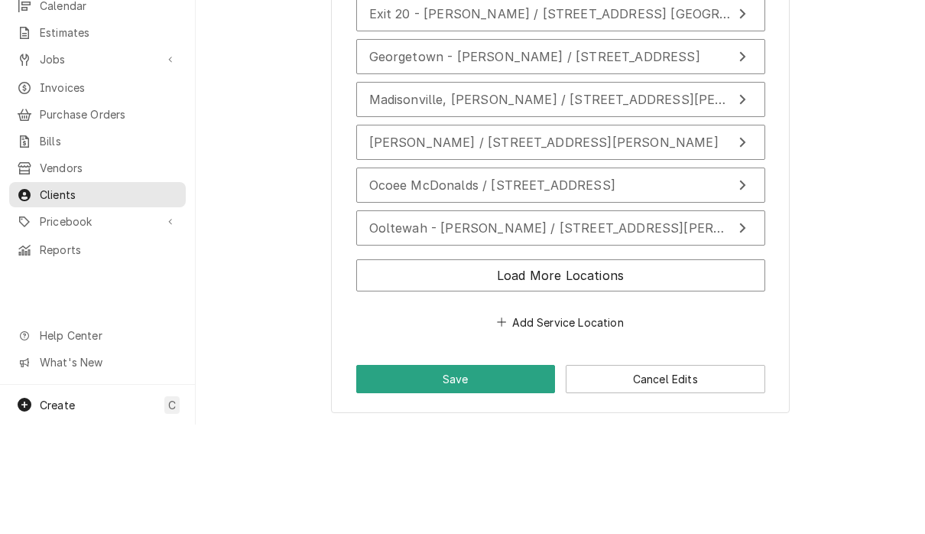
scroll to position [3045, 0]
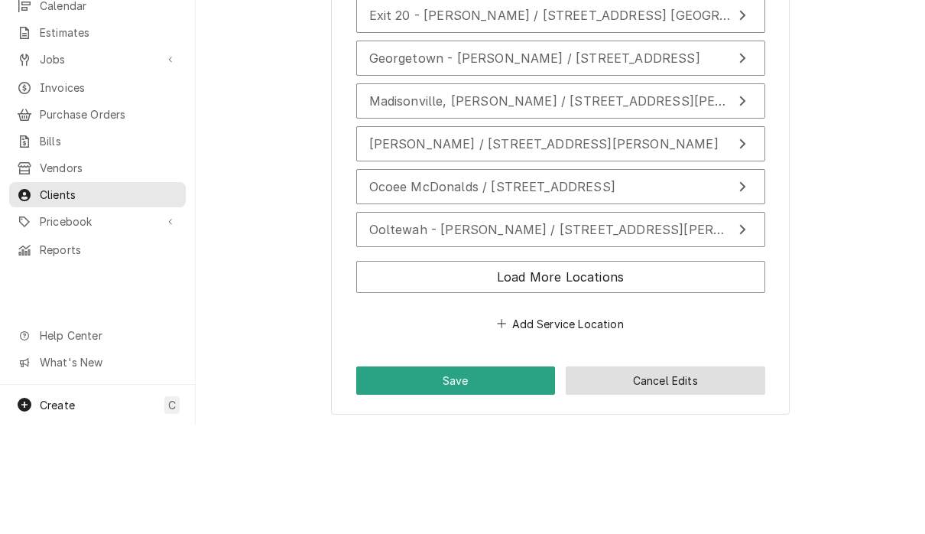
click at [737, 476] on button "Cancel Edits" at bounding box center [666, 490] width 200 height 28
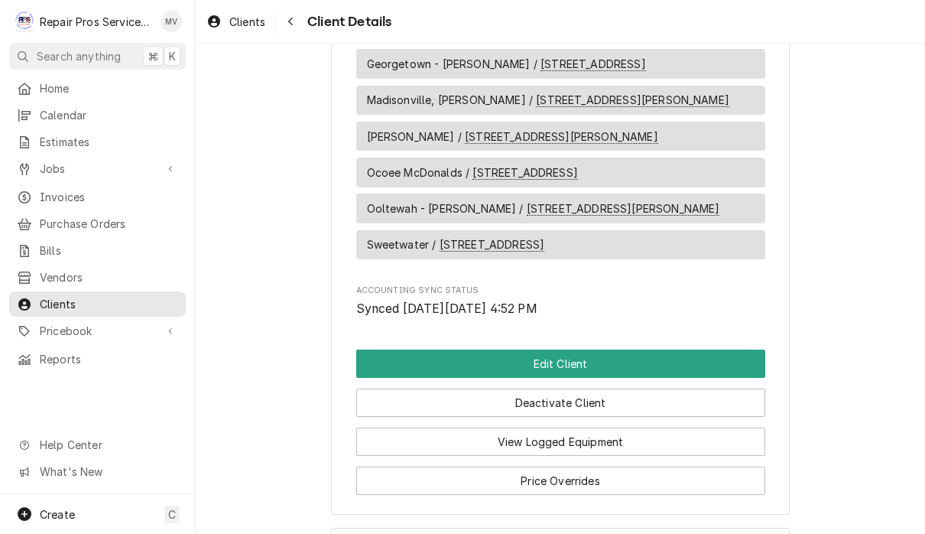
scroll to position [1581, 0]
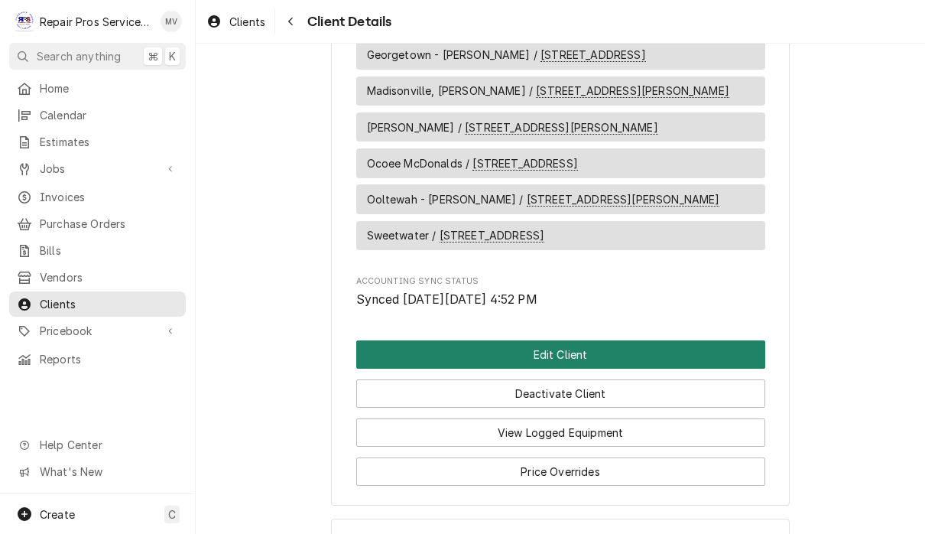
click at [666, 340] on button "Edit Client" at bounding box center [560, 354] width 409 height 28
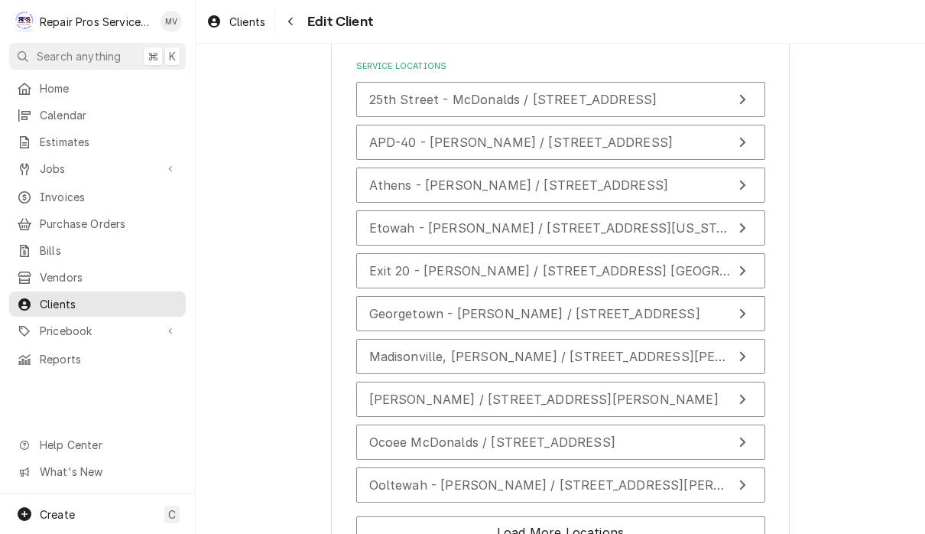
scroll to position [2901, 0]
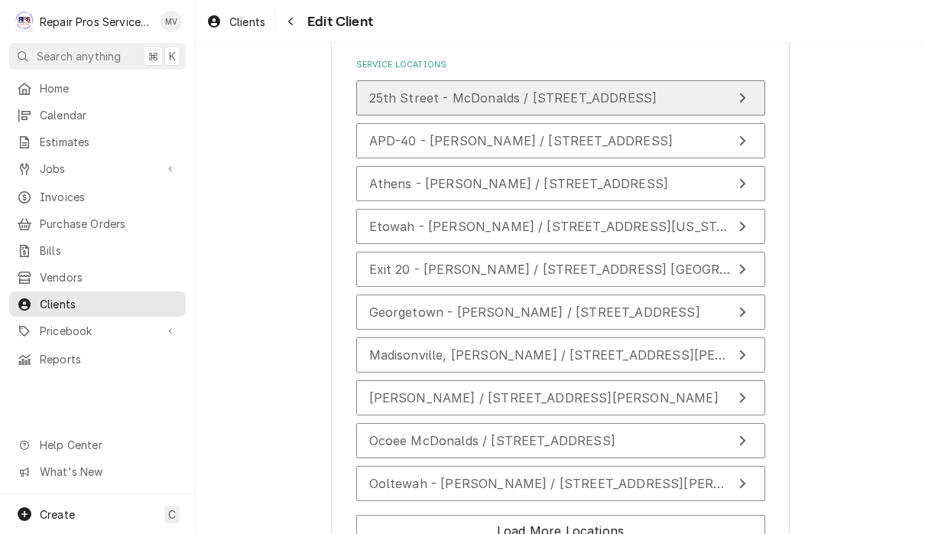
click at [743, 92] on icon "Update Service Location" at bounding box center [743, 98] width 8 height 12
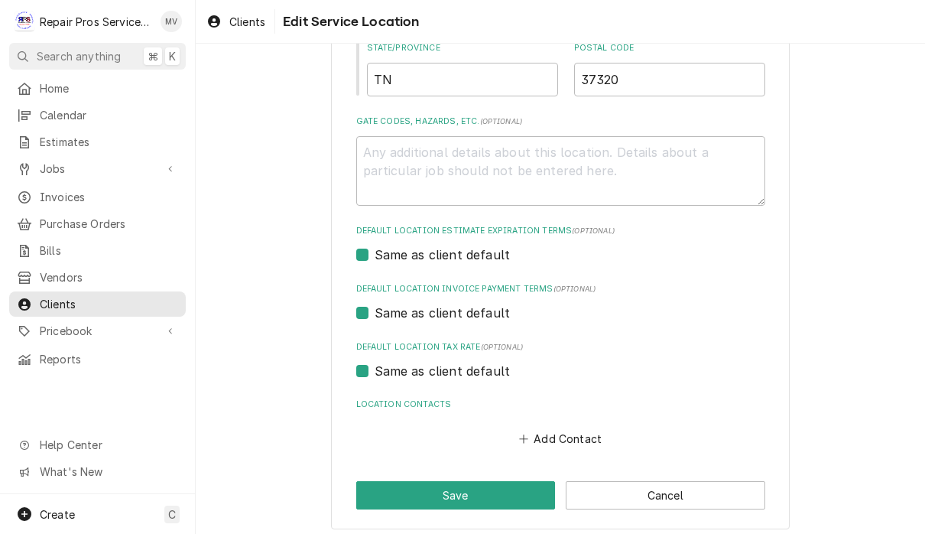
scroll to position [810, 0]
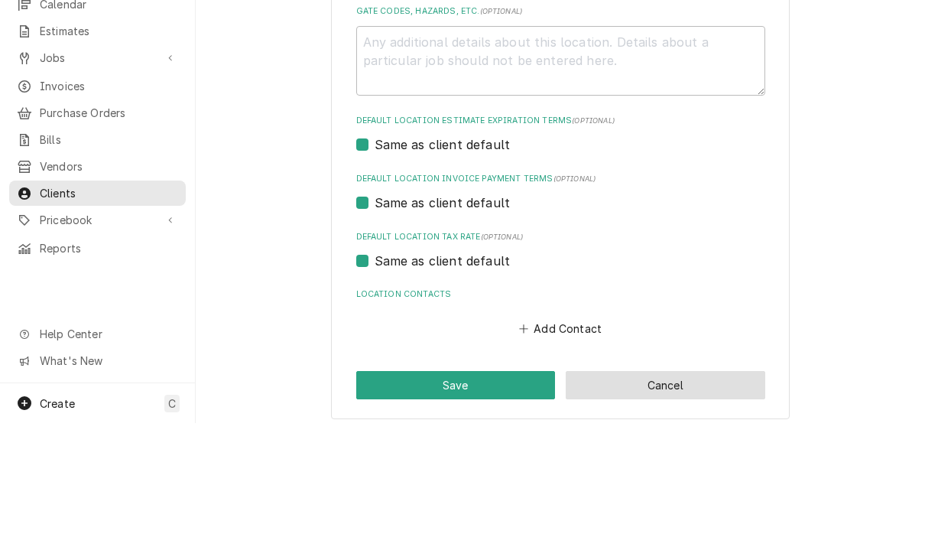
click at [696, 482] on button "Cancel" at bounding box center [666, 496] width 200 height 28
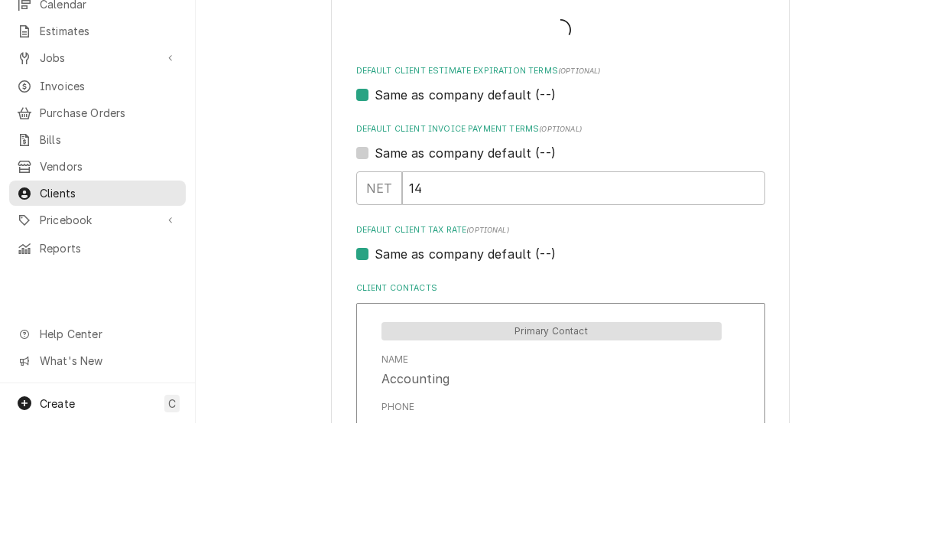
type textarea "x"
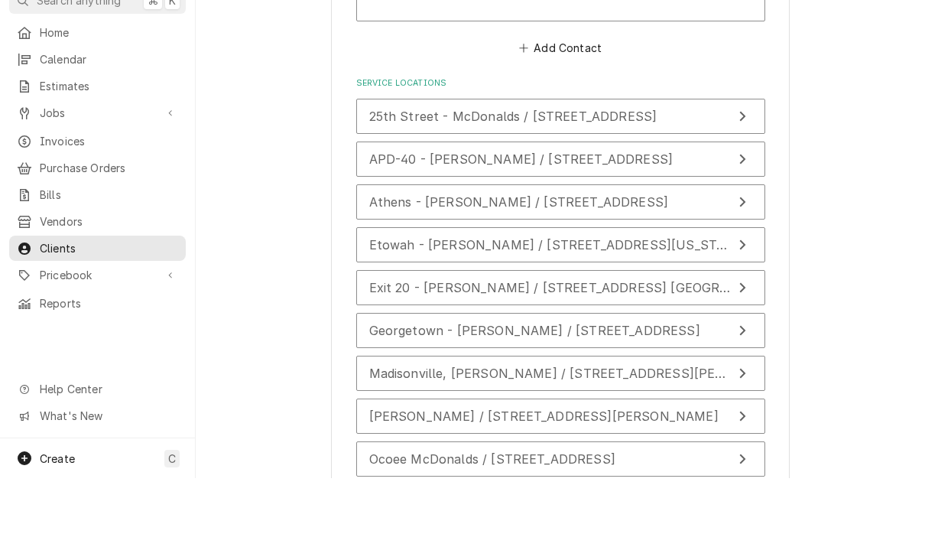
scroll to position [2825, 0]
click at [80, 80] on span "Home" at bounding box center [109, 88] width 138 height 16
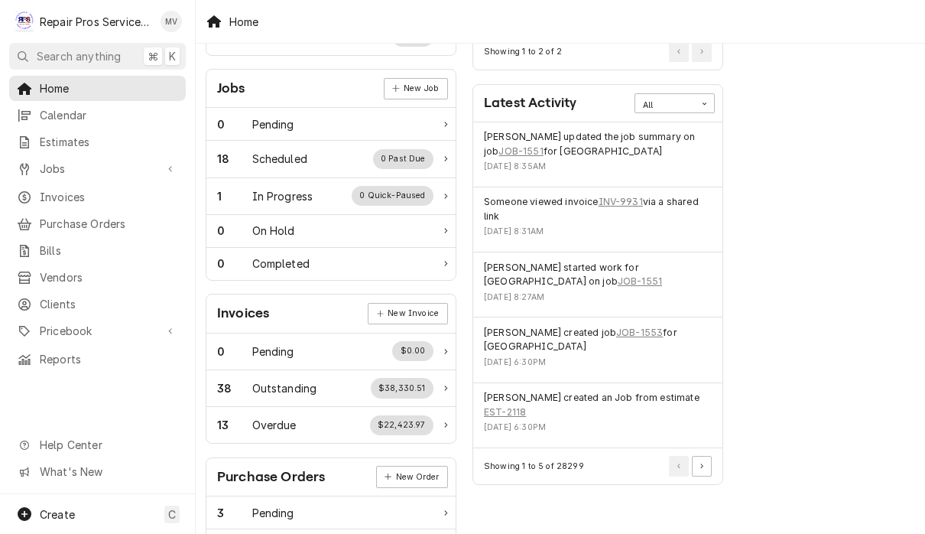
scroll to position [240, 15]
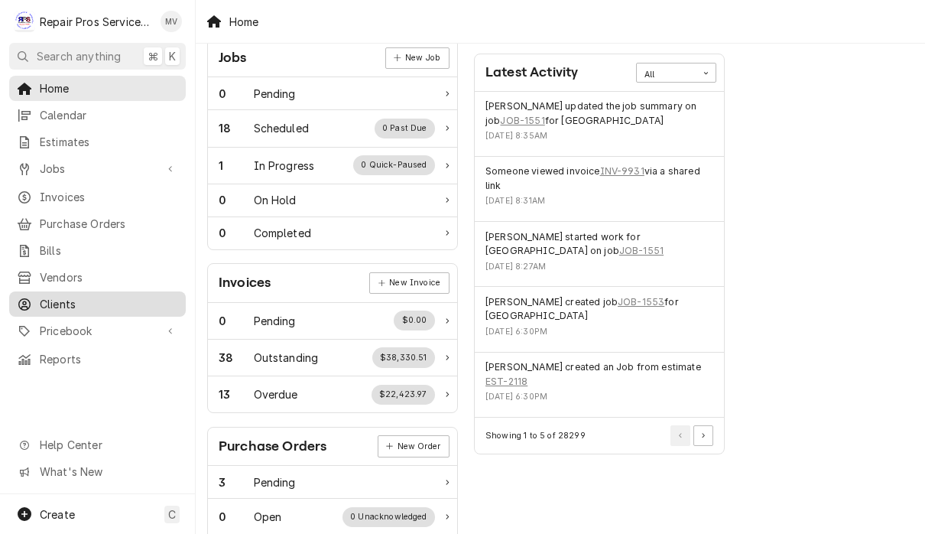
click at [48, 296] on span "Clients" at bounding box center [109, 304] width 138 height 16
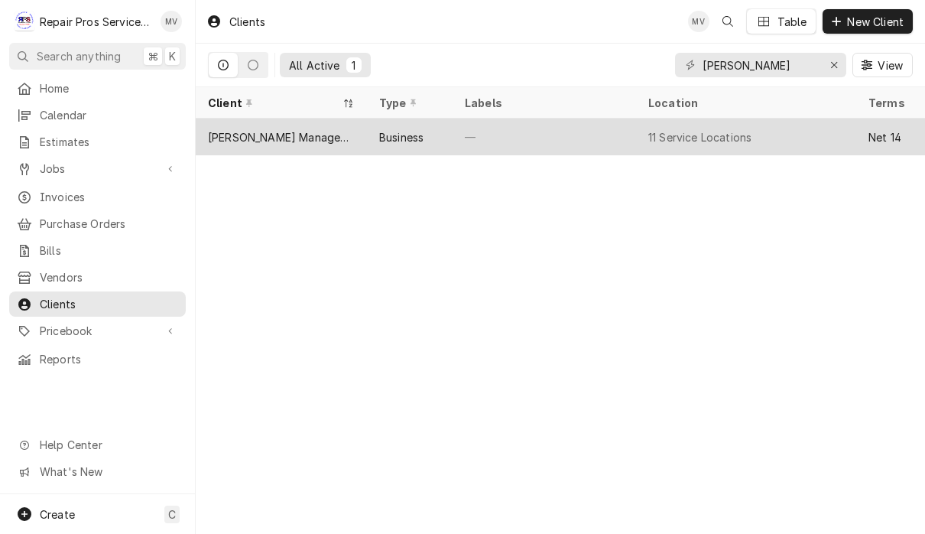
click at [766, 137] on div "11 Service Locations" at bounding box center [746, 137] width 220 height 37
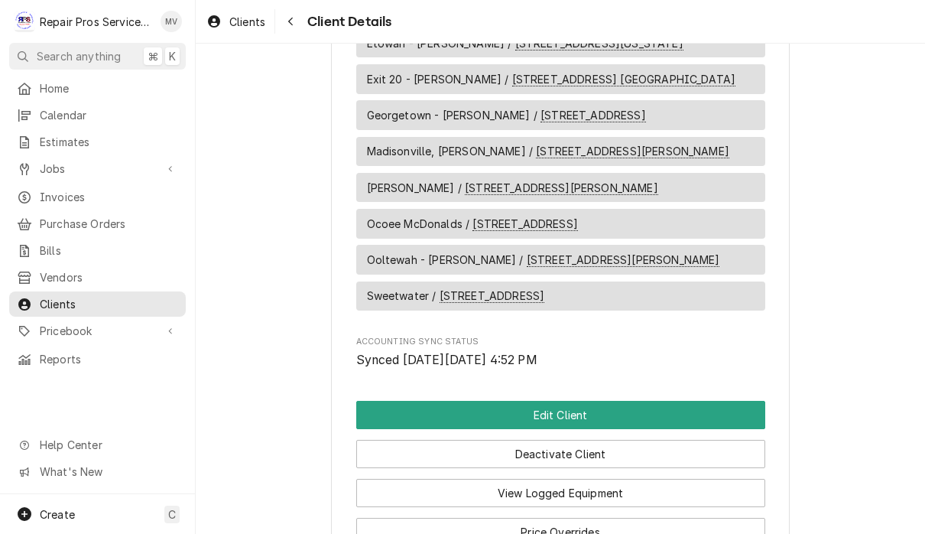
scroll to position [1520, 0]
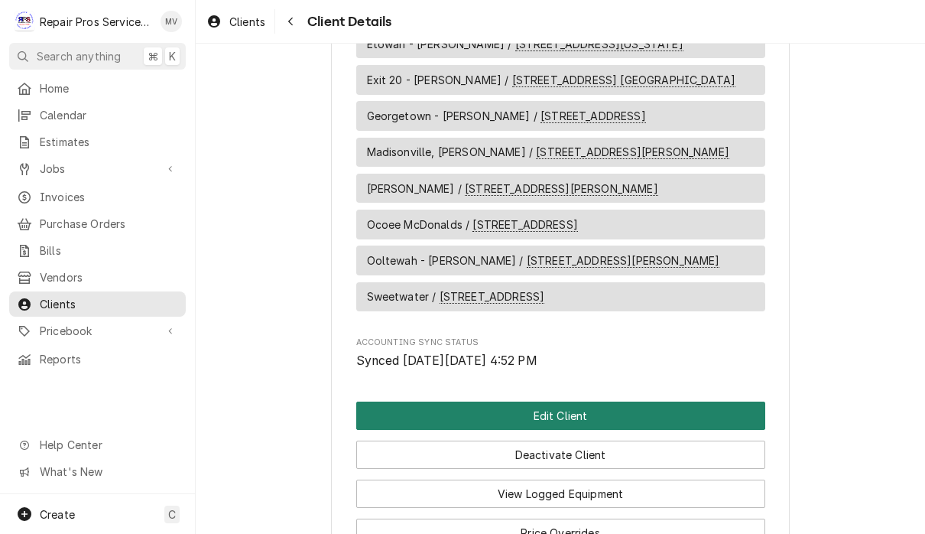
click at [733, 402] on button "Edit Client" at bounding box center [560, 416] width 409 height 28
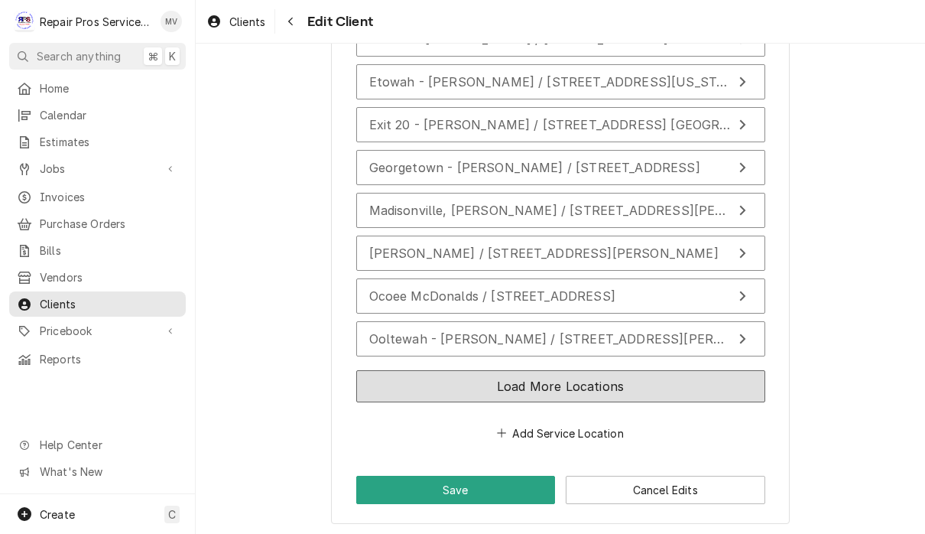
click at [690, 381] on button "Load More Locations" at bounding box center [560, 386] width 409 height 32
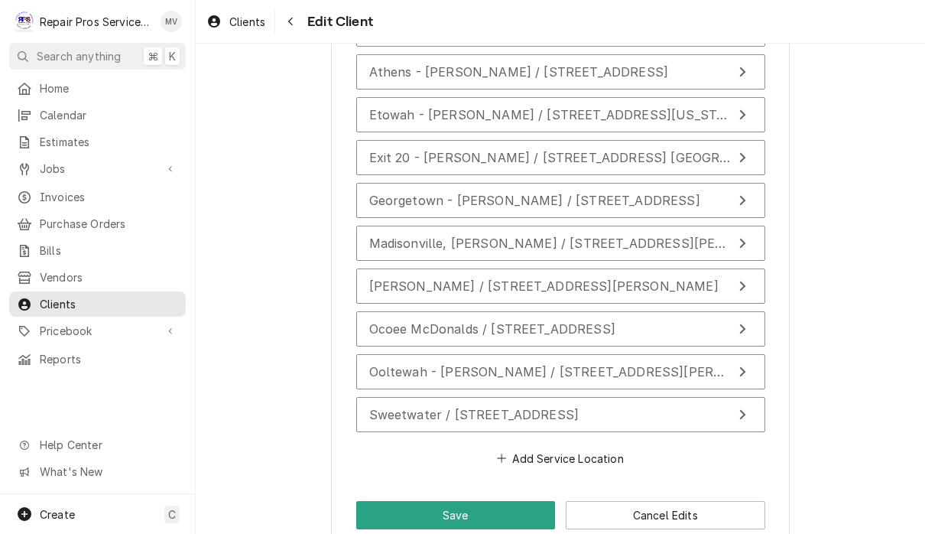
scroll to position [3035, 0]
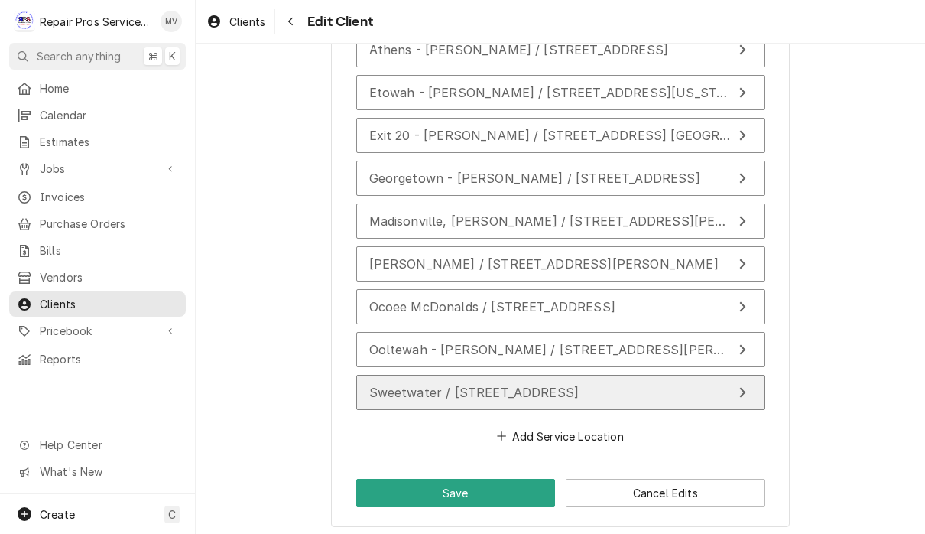
click at [735, 393] on div "Update Service Location" at bounding box center [743, 392] width 20 height 18
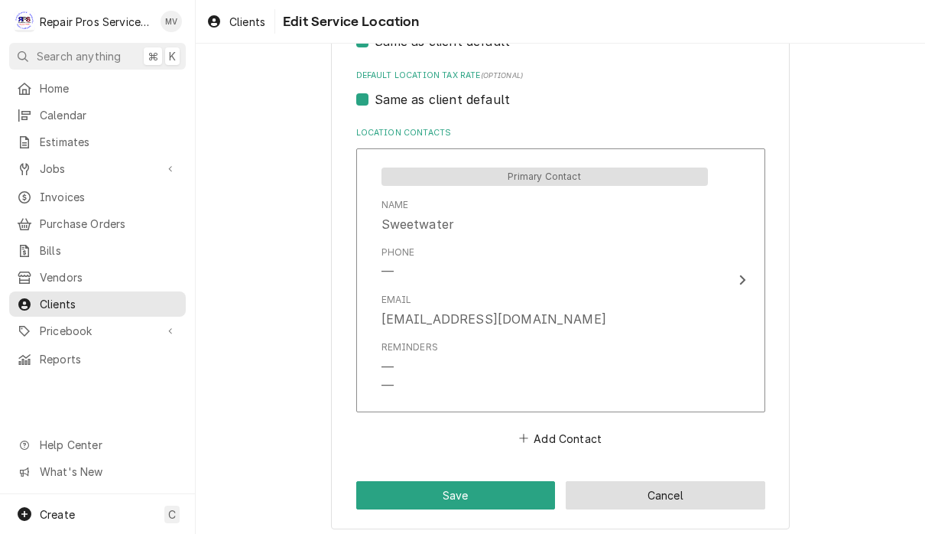
click at [717, 483] on button "Cancel" at bounding box center [666, 495] width 200 height 28
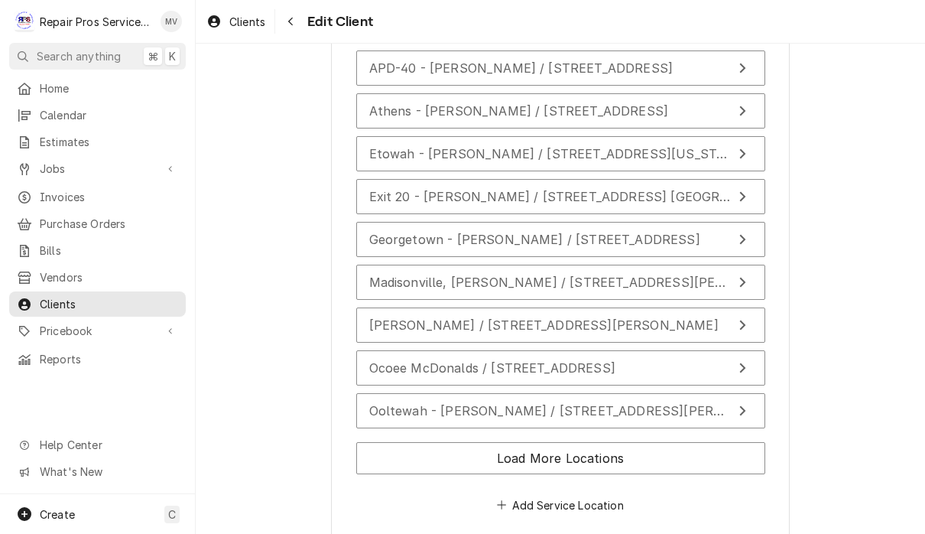
scroll to position [2968, 0]
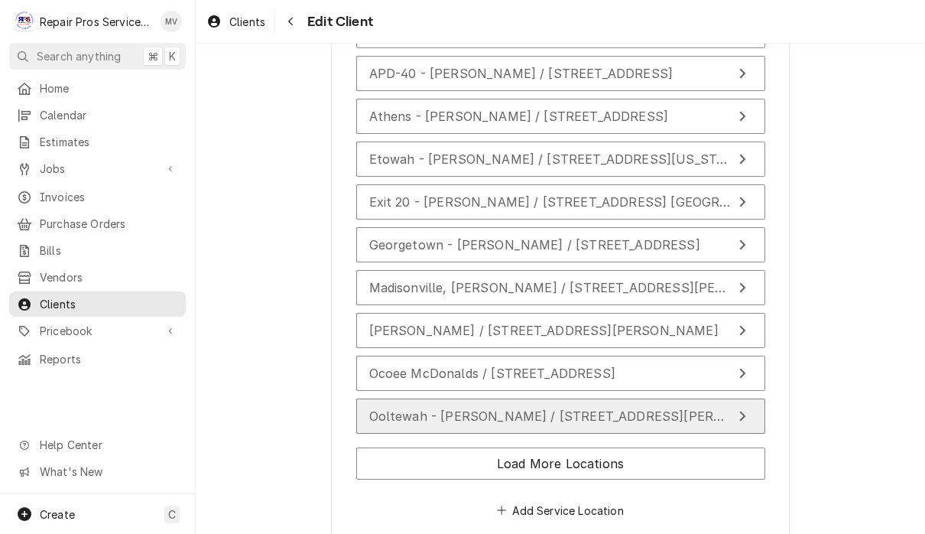
click at [701, 411] on span "Ooltewah - [PERSON_NAME] / [STREET_ADDRESS][PERSON_NAME]" at bounding box center [579, 415] width 421 height 15
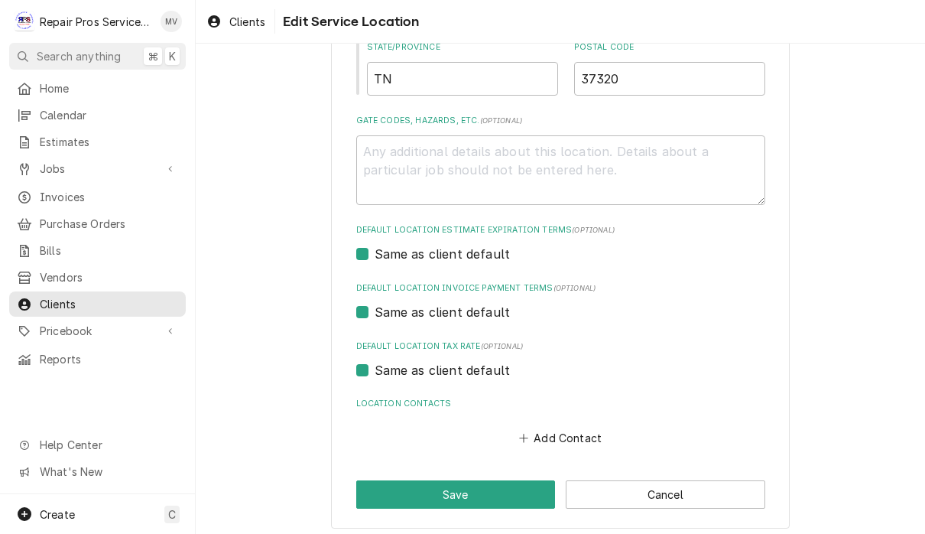
scroll to position [810, 0]
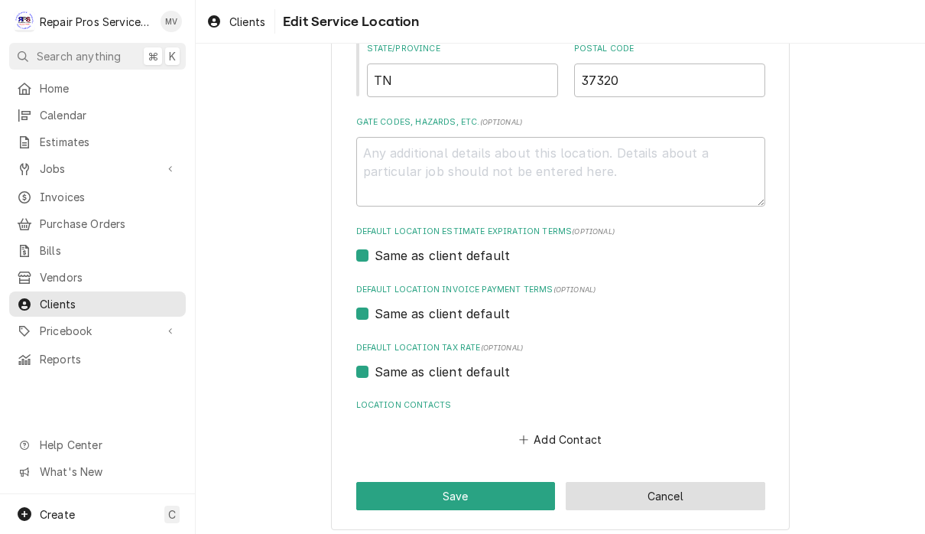
click at [714, 491] on button "Cancel" at bounding box center [666, 496] width 200 height 28
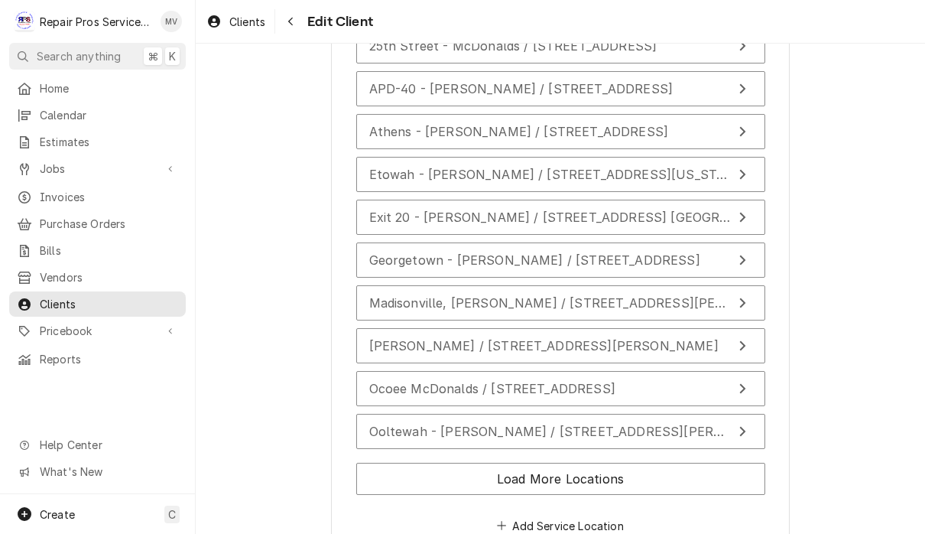
scroll to position [2960, 0]
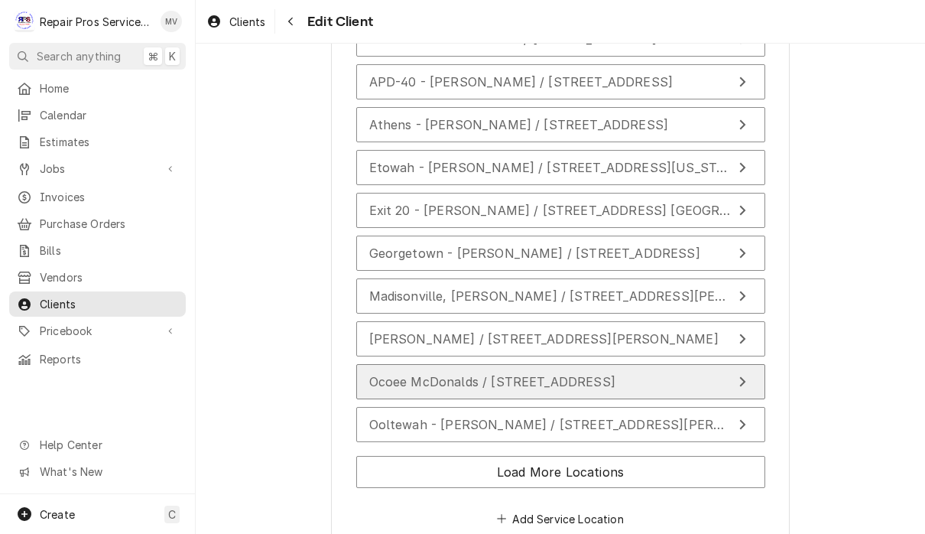
click at [691, 375] on button "Ocoee McDonalds / [STREET_ADDRESS]" at bounding box center [560, 381] width 409 height 35
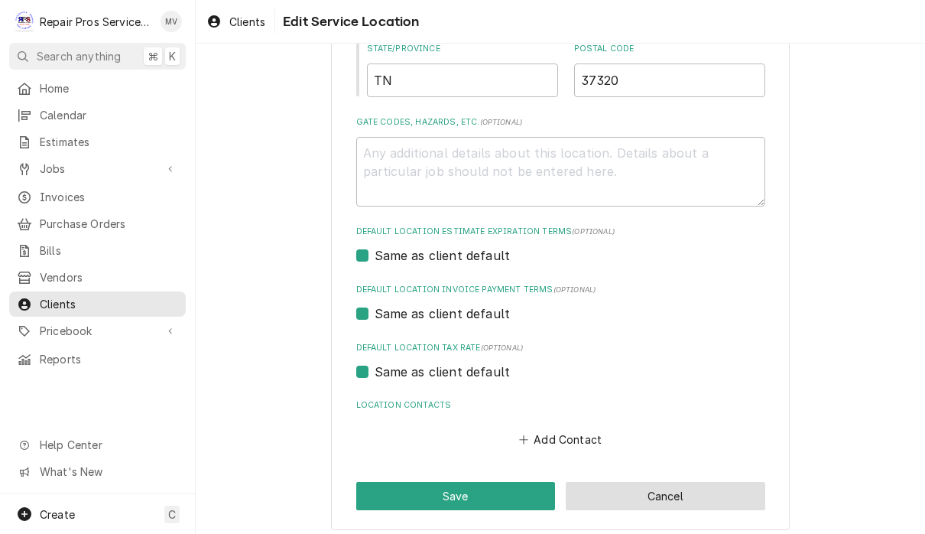
click at [709, 491] on button "Cancel" at bounding box center [666, 496] width 200 height 28
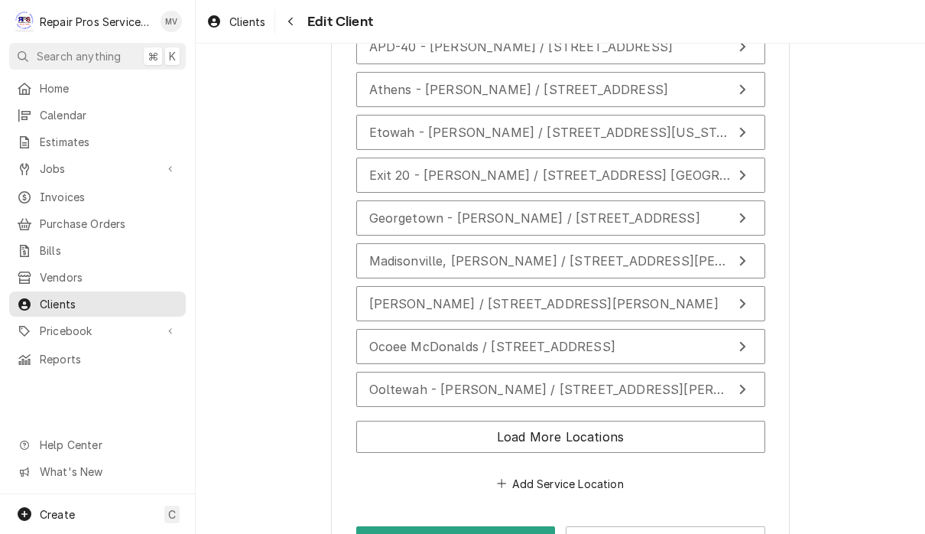
scroll to position [2991, 0]
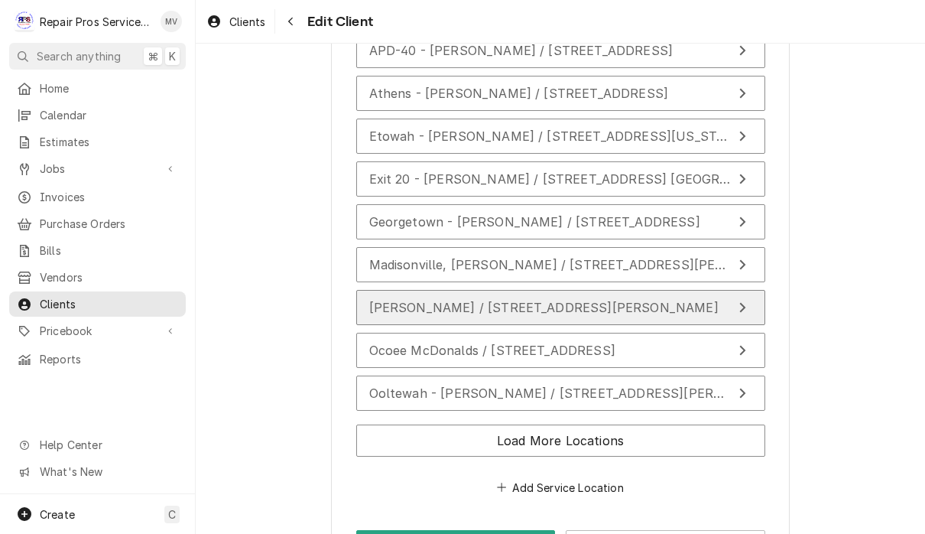
click at [675, 305] on span "[PERSON_NAME] / [STREET_ADDRESS][PERSON_NAME]" at bounding box center [543, 307] width 349 height 15
type textarea "x"
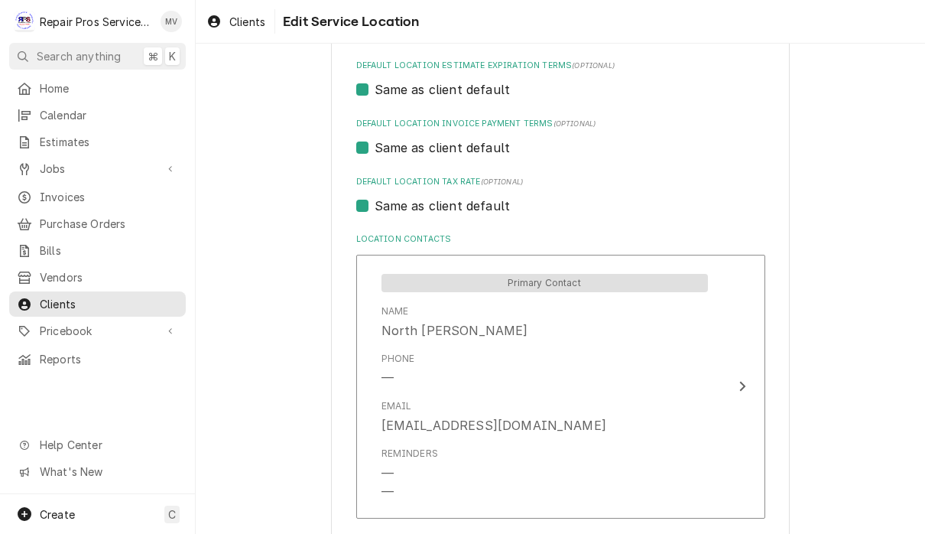
scroll to position [977, 0]
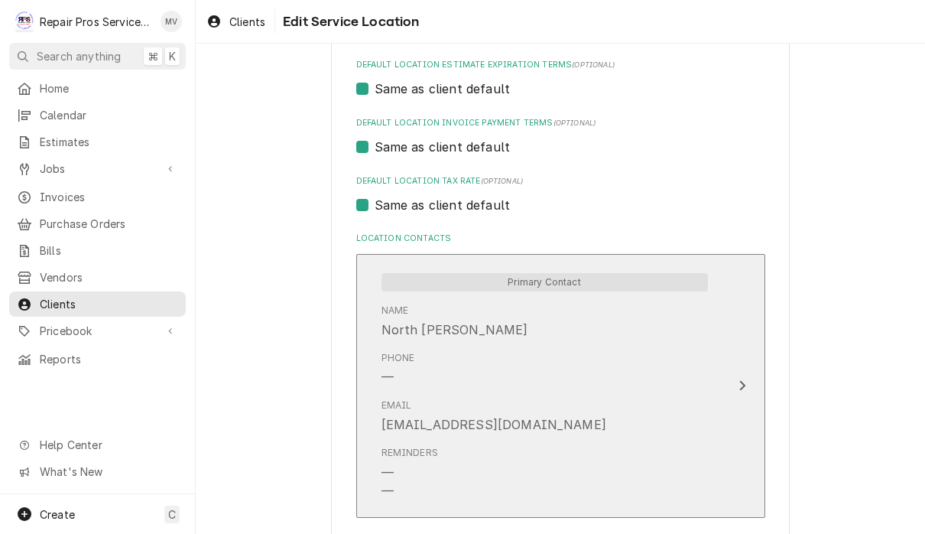
click at [738, 389] on button "Primary Contact Name [GEOGRAPHIC_DATA][PERSON_NAME] Phone — Email [EMAIL_ADDRES…" at bounding box center [560, 386] width 409 height 264
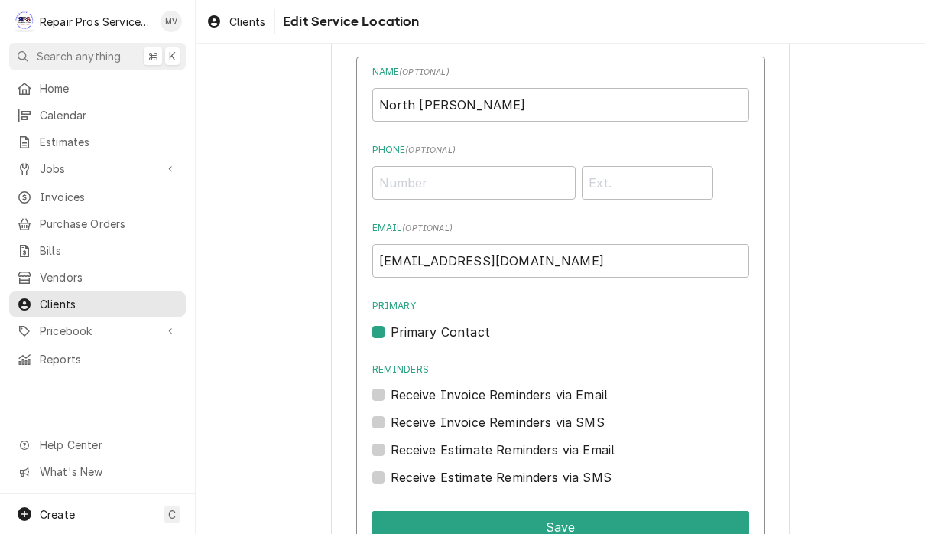
scroll to position [1179, 0]
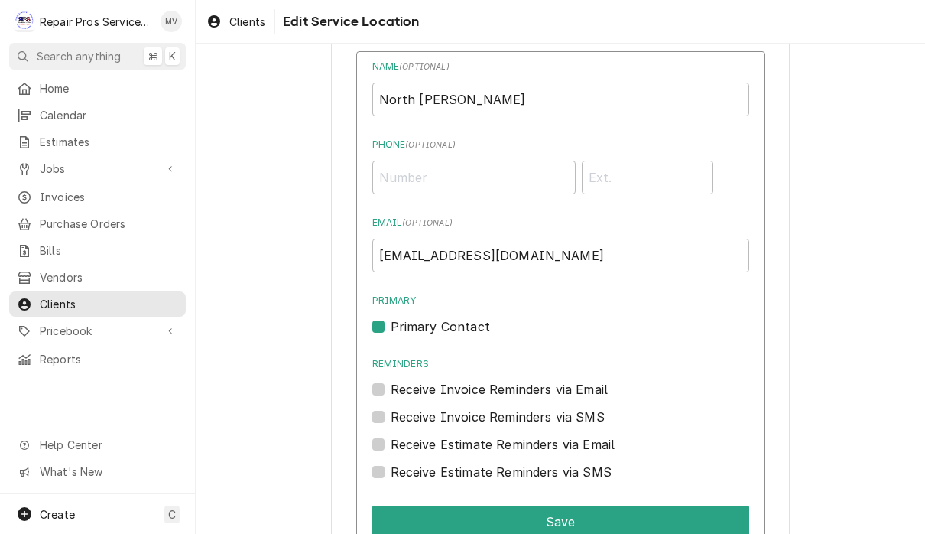
click at [387, 323] on div "Name ( optional ) North [PERSON_NAME] Phone ( optional ) Email ( optional ) [EM…" at bounding box center [560, 337] width 409 height 572
click at [398, 317] on label "Primary Contact" at bounding box center [440, 326] width 99 height 18
click at [398, 317] on input "Primary" at bounding box center [579, 334] width 377 height 34
checkbox input "false"
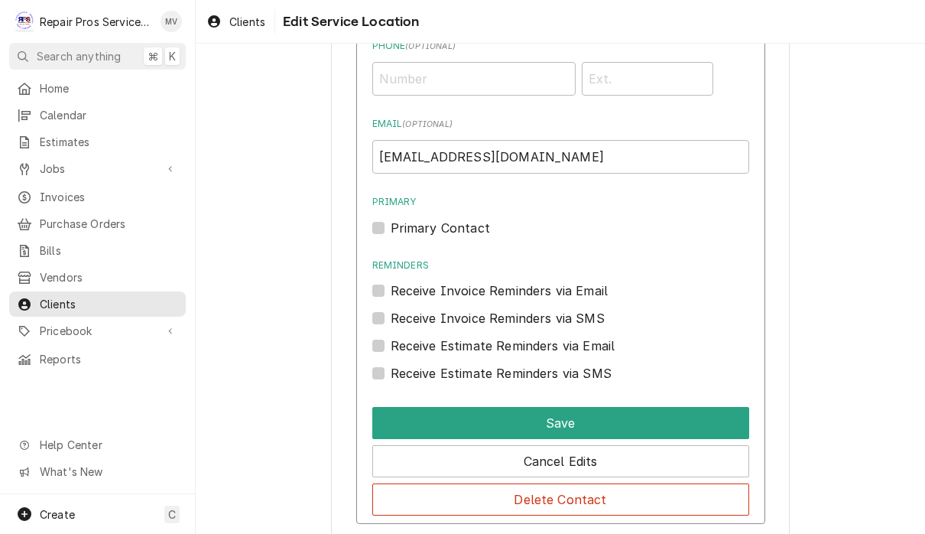
scroll to position [1279, 0]
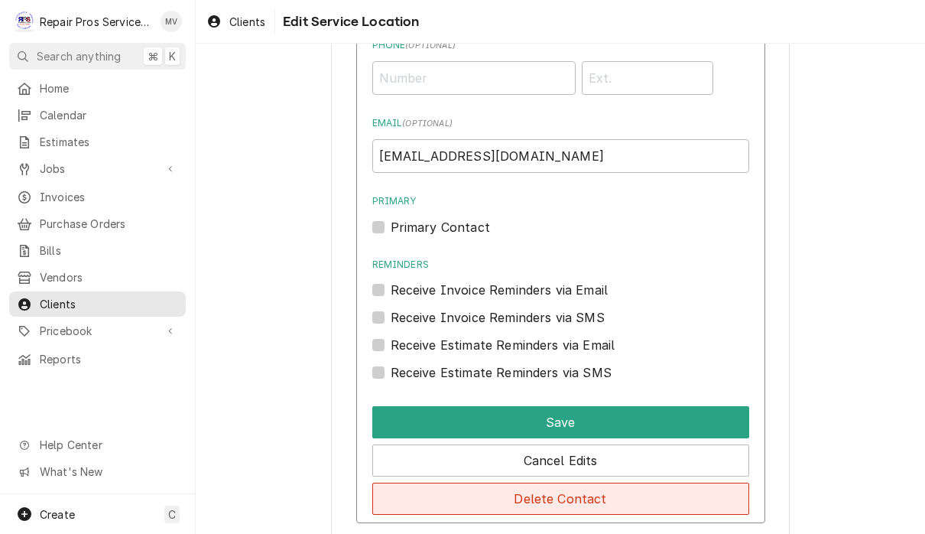
click at [706, 492] on button "Delete Contact" at bounding box center [560, 499] width 377 height 32
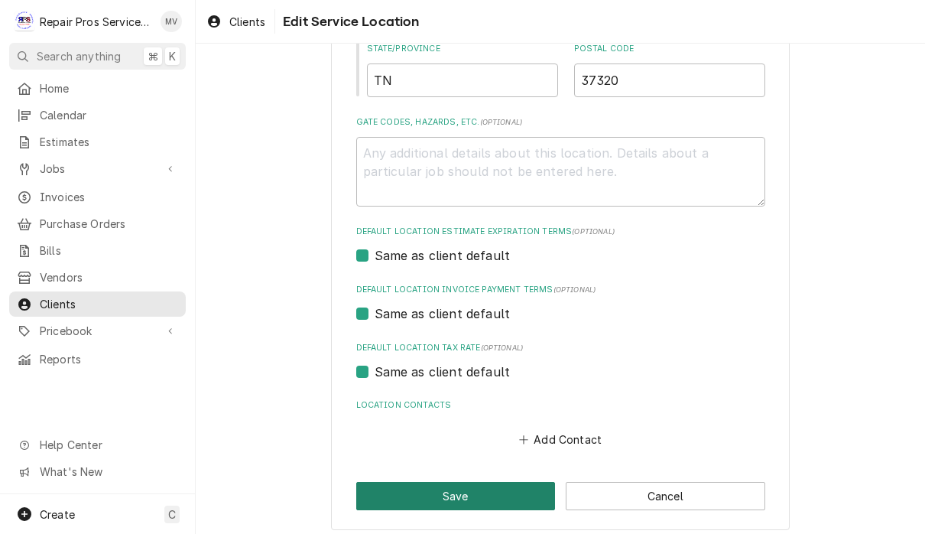
click at [501, 496] on button "Save" at bounding box center [456, 496] width 200 height 28
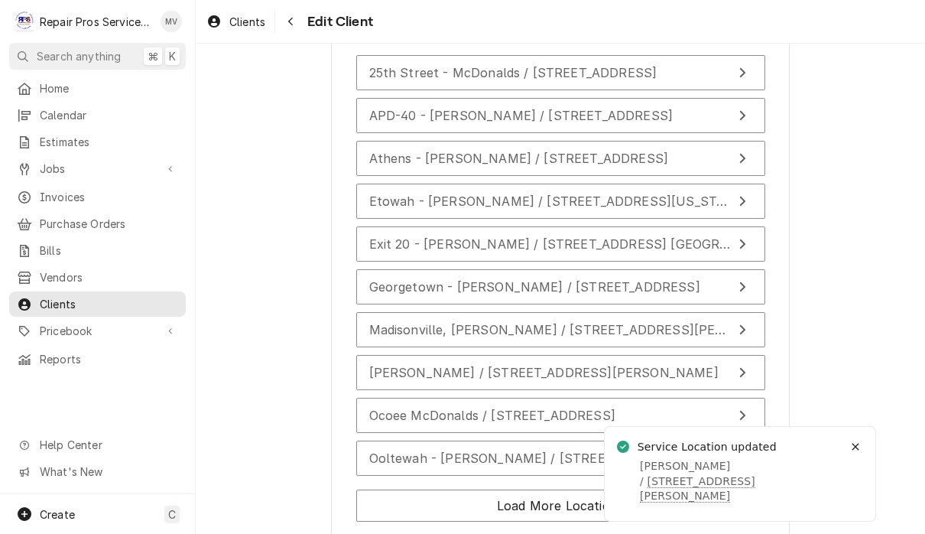
scroll to position [2911, 0]
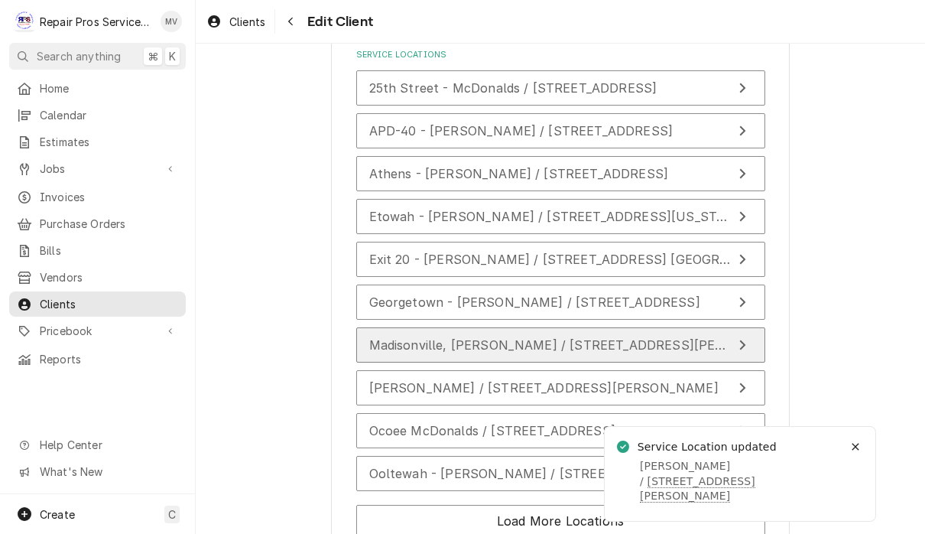
click at [639, 340] on span "Madisonville, [PERSON_NAME] / [STREET_ADDRESS][PERSON_NAME]" at bounding box center [584, 344] width 431 height 15
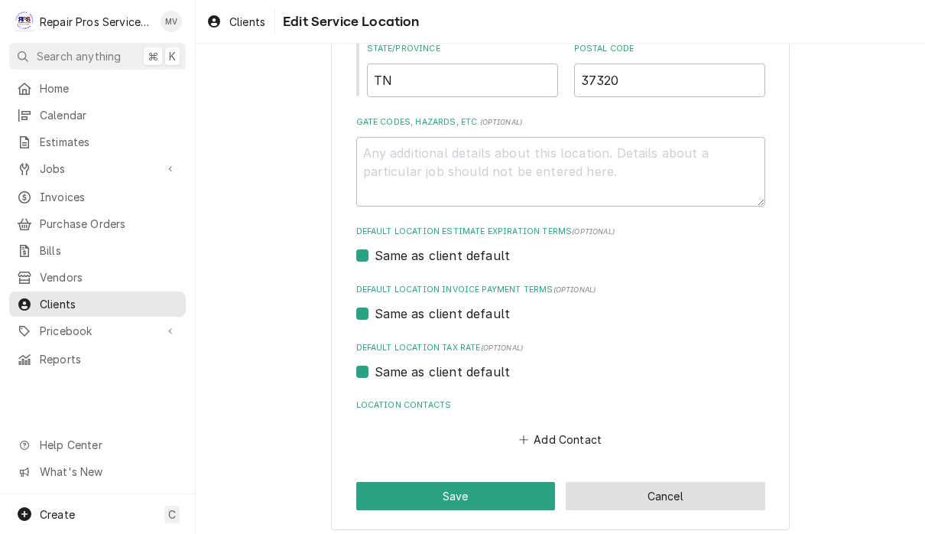
click at [702, 489] on button "Cancel" at bounding box center [666, 496] width 200 height 28
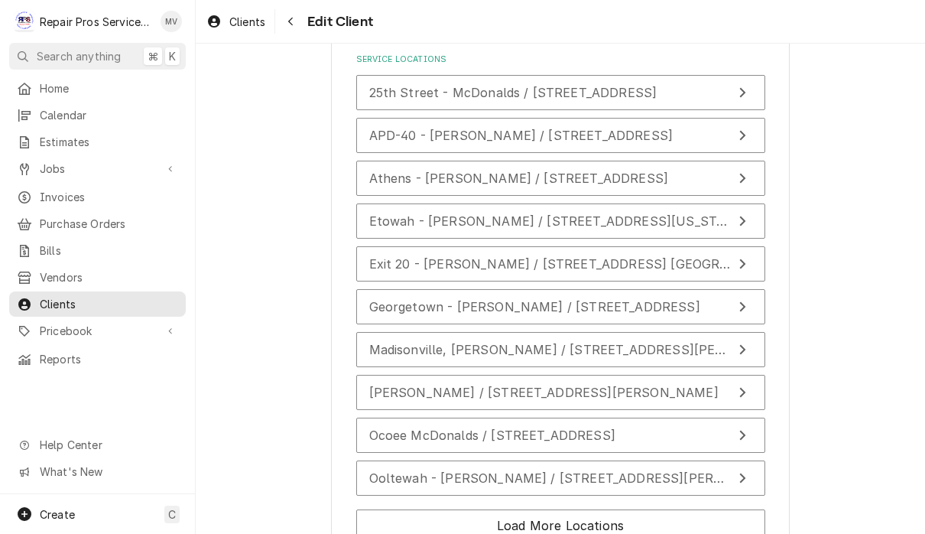
scroll to position [2910, 0]
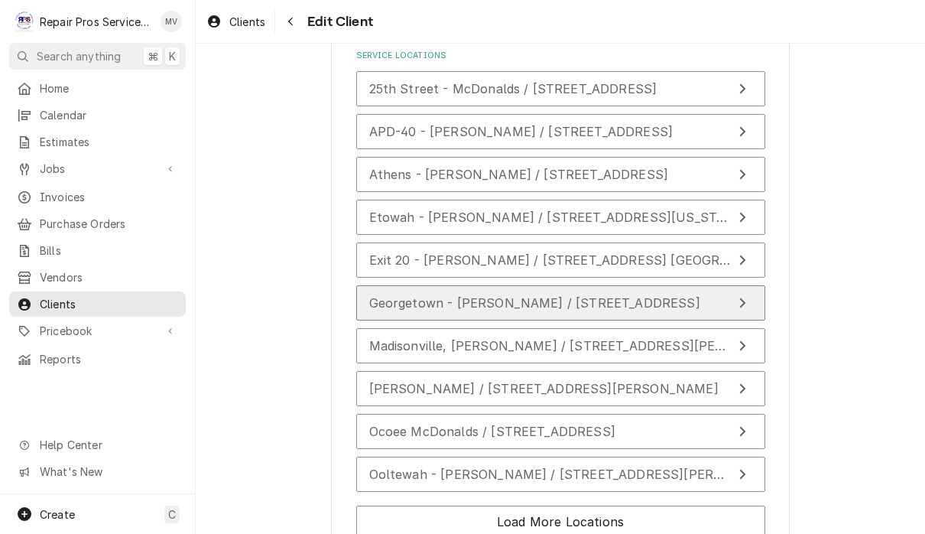
click at [638, 300] on span "Georgetown - [PERSON_NAME] / [STREET_ADDRESS]" at bounding box center [534, 302] width 331 height 15
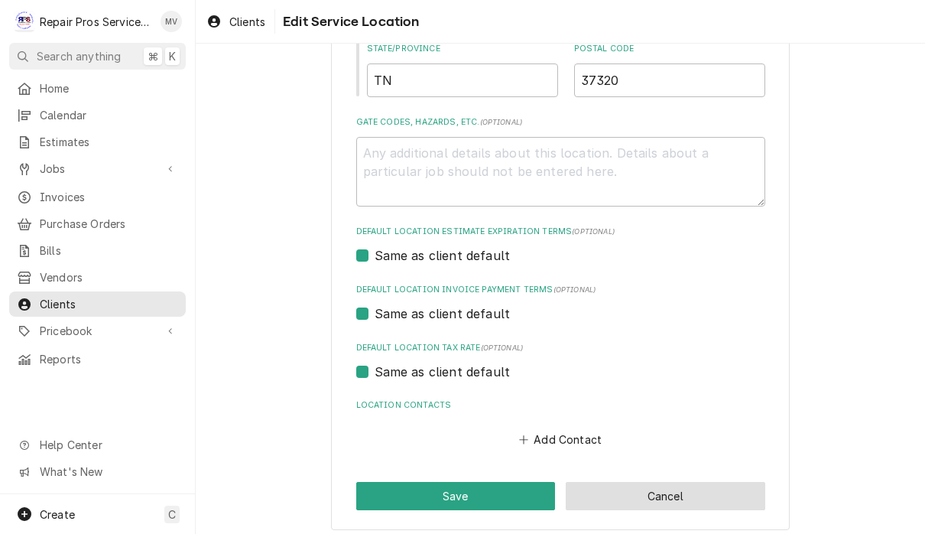
click at [680, 486] on button "Cancel" at bounding box center [666, 496] width 200 height 28
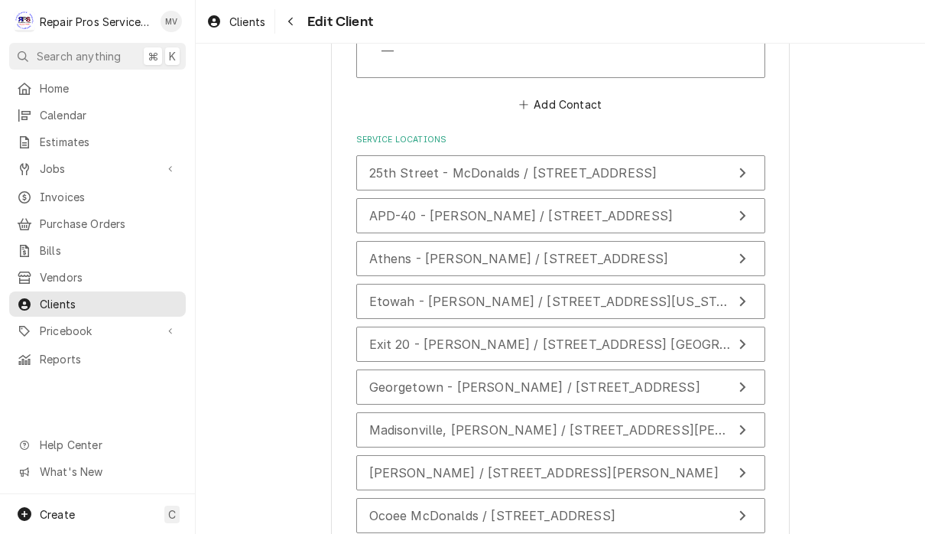
scroll to position [2837, 0]
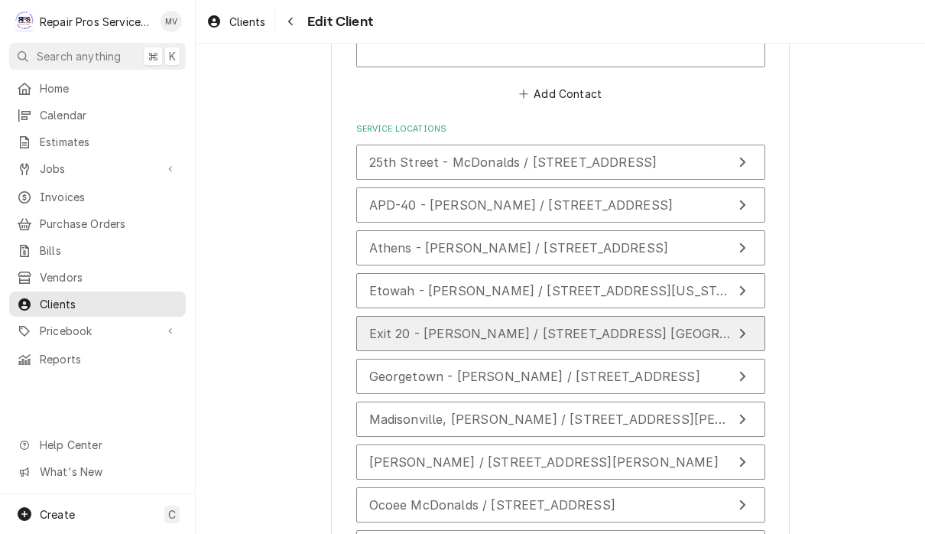
click at [668, 333] on button "Exit 20 - McDonald's / 281 Pleasant Grove Rd. SW, Cleveland, TN 37353" at bounding box center [560, 333] width 409 height 35
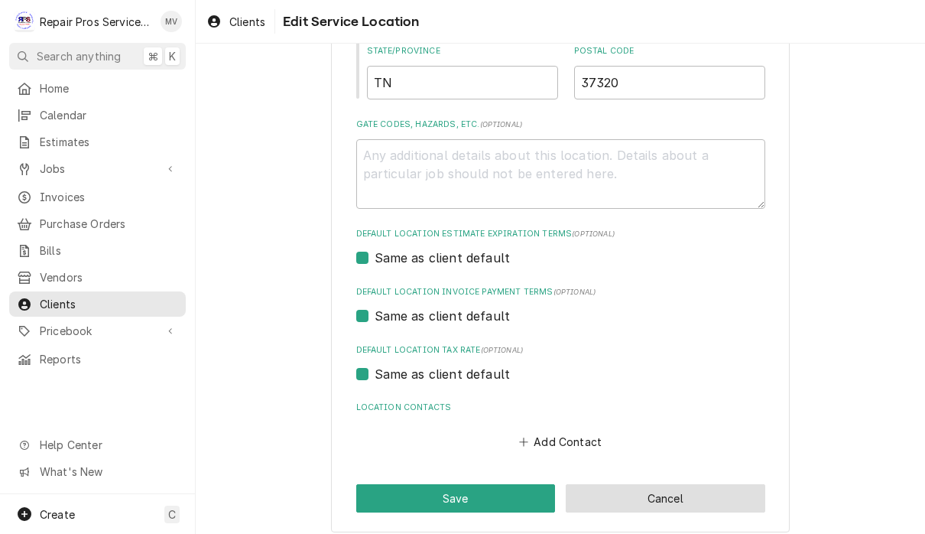
click at [681, 503] on button "Cancel" at bounding box center [666, 498] width 200 height 28
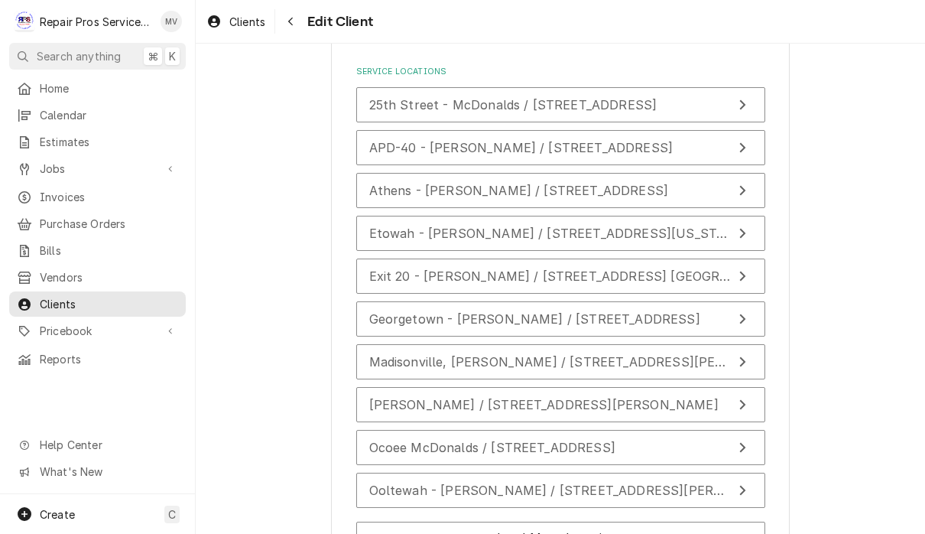
scroll to position [2976, 0]
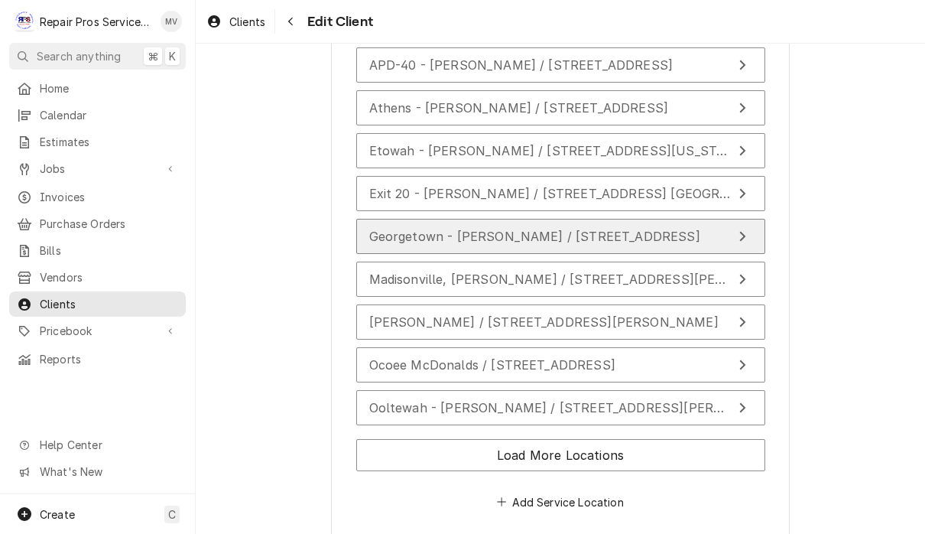
click at [705, 241] on button "Georgetown - McDonald's / 4095 Georgetown Road, Cleveland, TN 37312" at bounding box center [560, 236] width 409 height 35
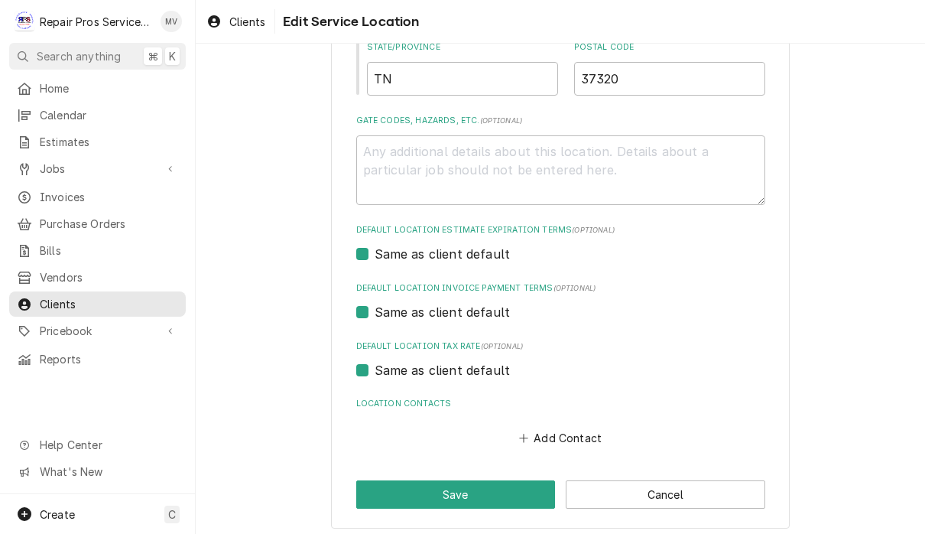
scroll to position [810, 0]
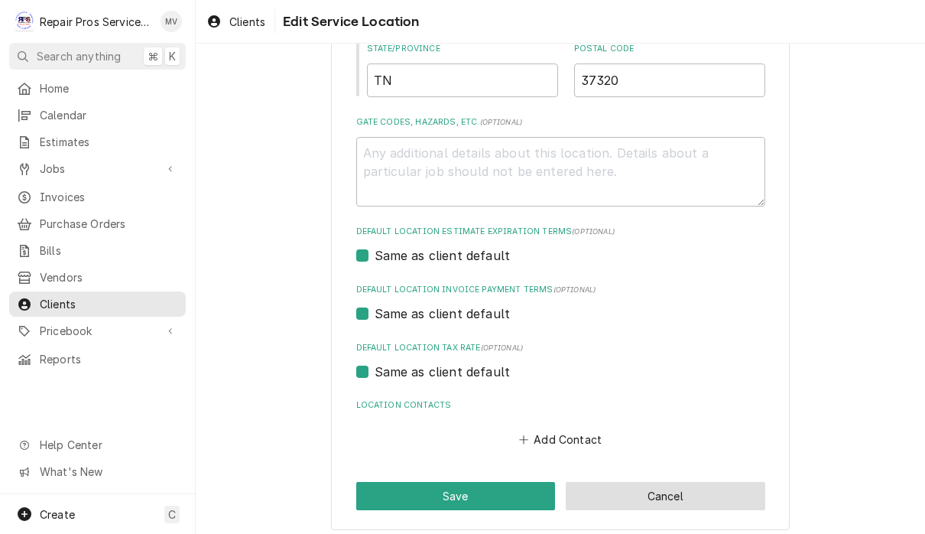
click at [691, 493] on button "Cancel" at bounding box center [666, 496] width 200 height 28
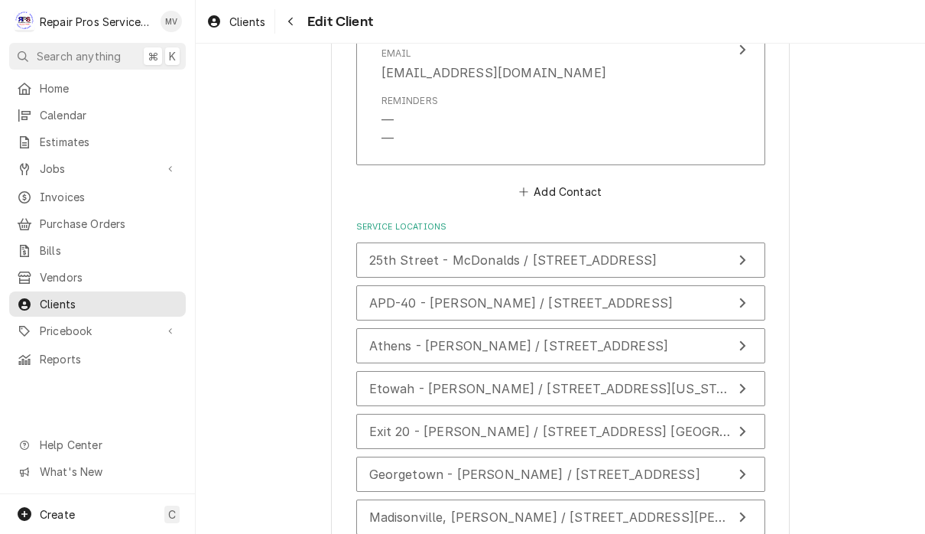
scroll to position [2841, 0]
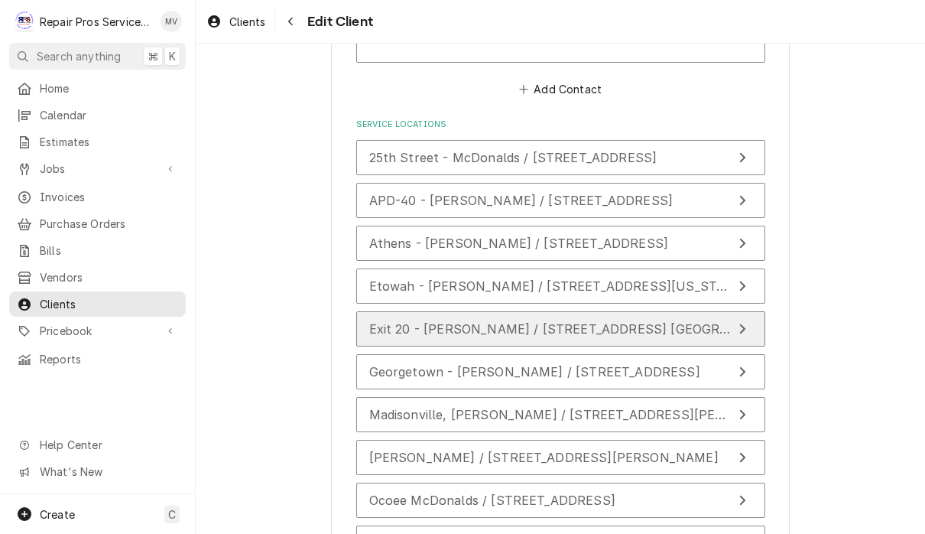
click at [654, 321] on span "Exit 20 - McDonald's / 281 Pleasant Grove Rd. SW, Cleveland, TN 37353" at bounding box center [587, 328] width 436 height 15
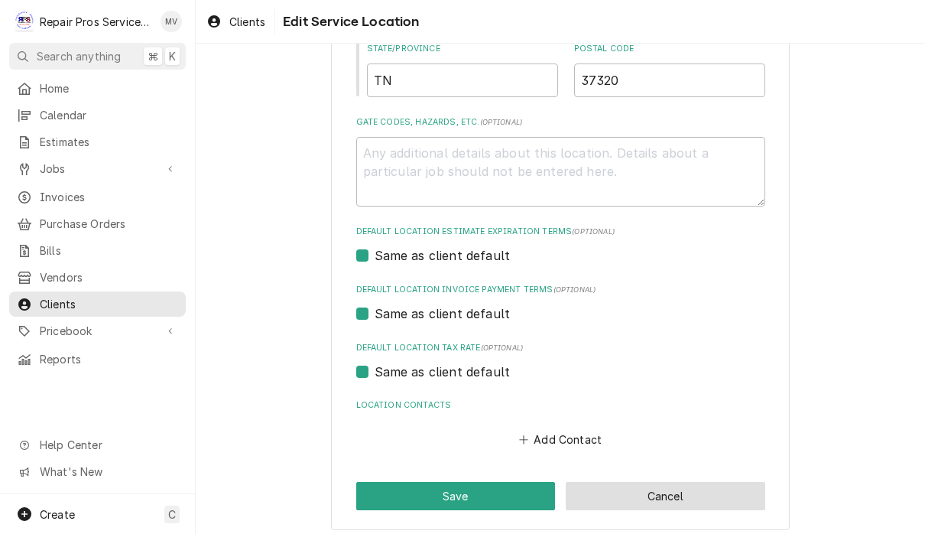
click at [684, 482] on button "Cancel" at bounding box center [666, 496] width 200 height 28
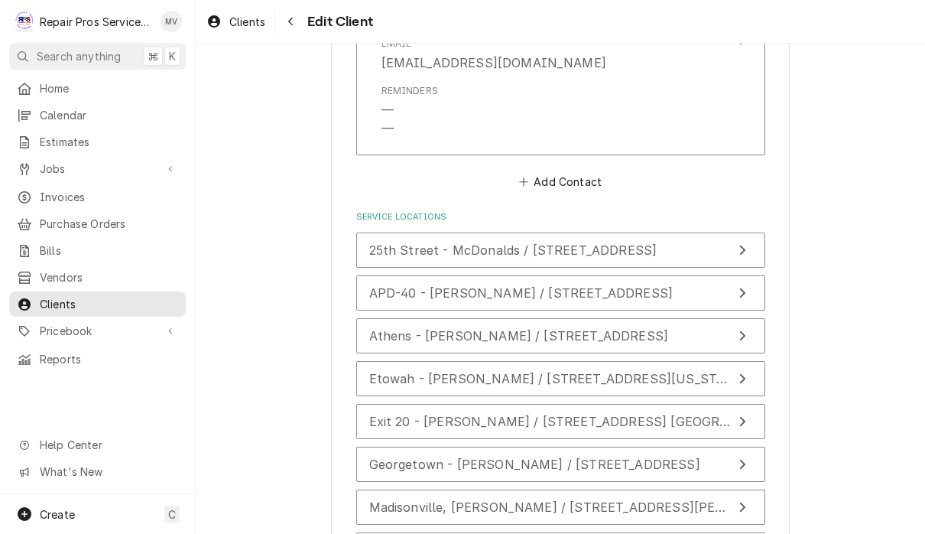
scroll to position [2749, 0]
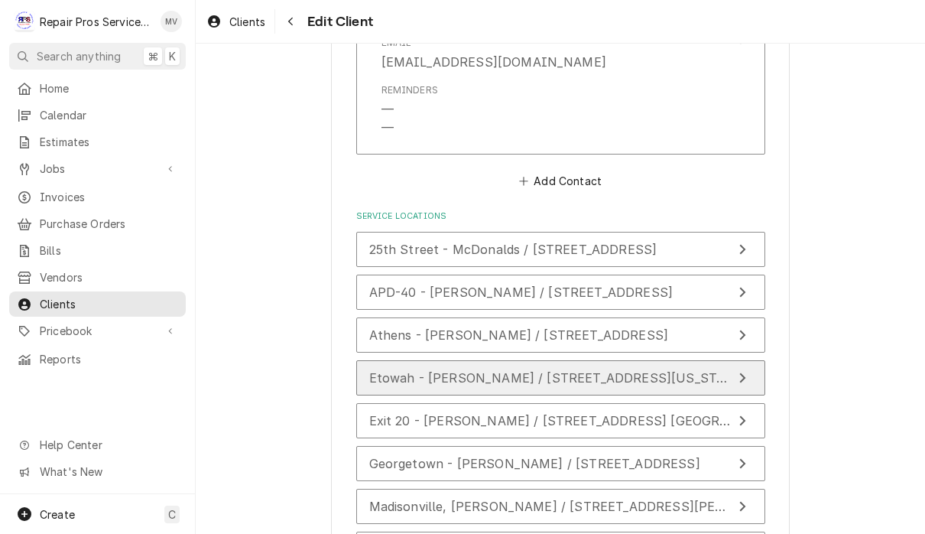
click at [656, 374] on span "Etowah - McDonald's / 620 Tennessee Ave, Etowah, TN 37331" at bounding box center [557, 377] width 376 height 15
type textarea "x"
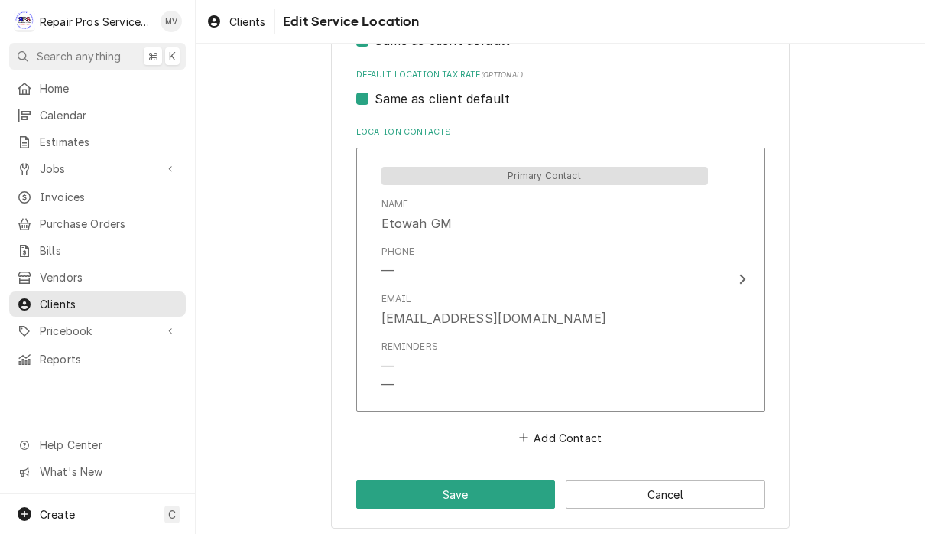
scroll to position [1082, 0]
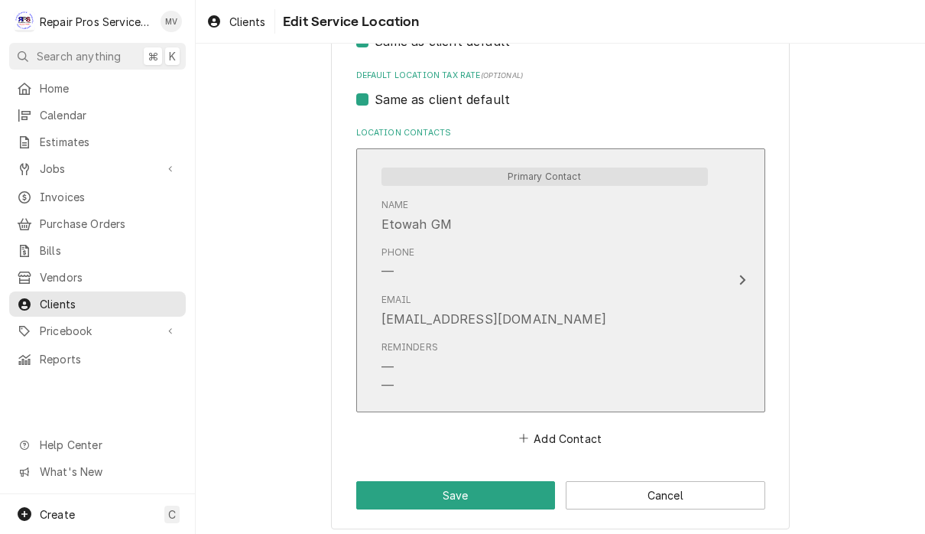
click at [744, 279] on div "Update Contact" at bounding box center [743, 280] width 20 height 18
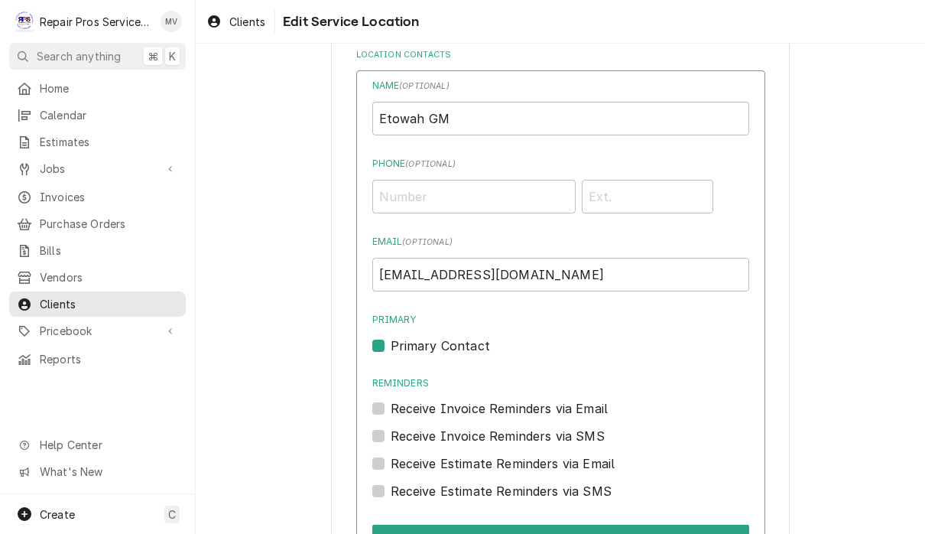
scroll to position [1312, 0]
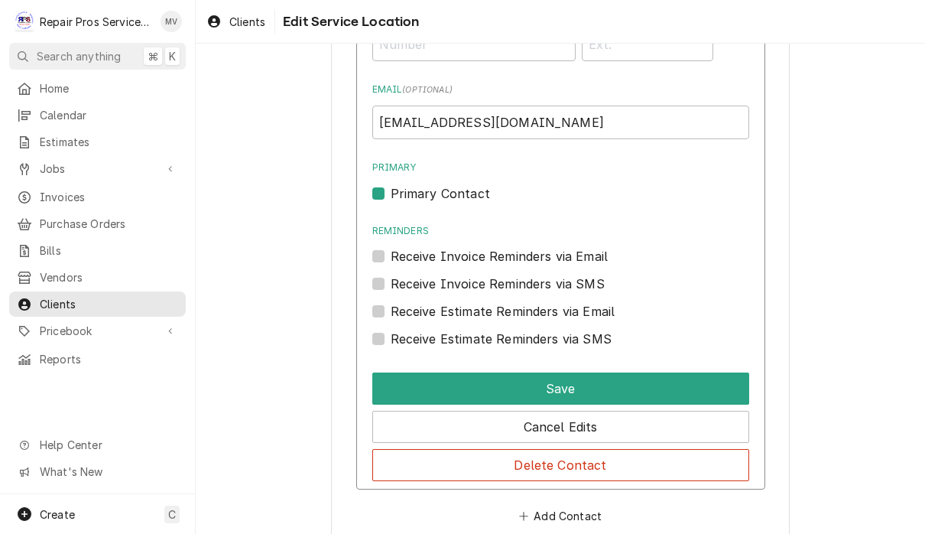
click at [392, 187] on label "Primary Contact" at bounding box center [440, 193] width 99 height 18
click at [392, 187] on input "Primary" at bounding box center [579, 201] width 377 height 34
checkbox input "false"
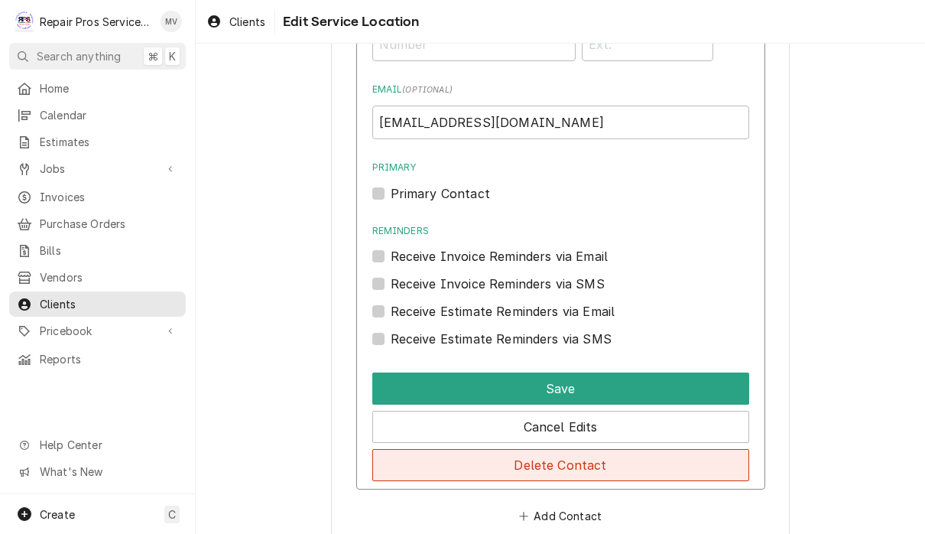
click at [667, 463] on button "Delete Contact" at bounding box center [560, 465] width 377 height 32
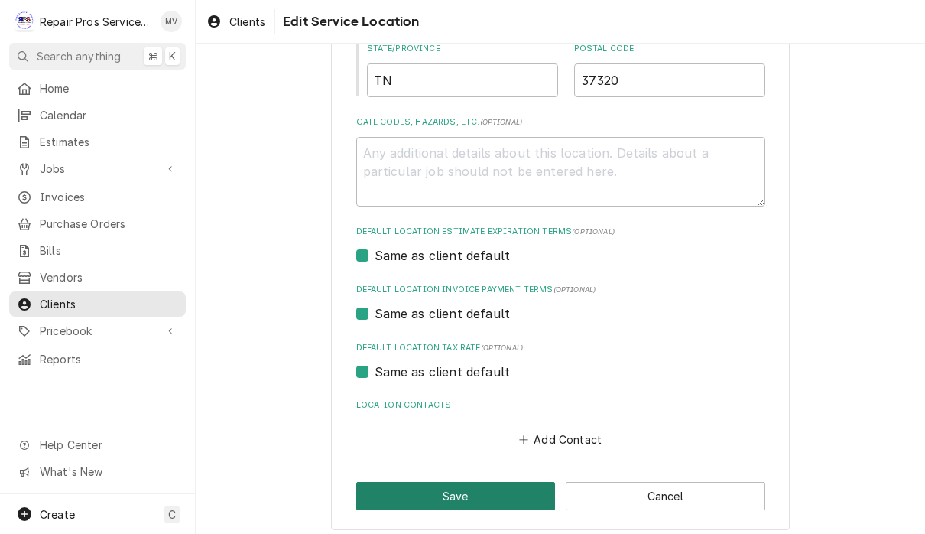
click at [481, 489] on button "Save" at bounding box center [456, 496] width 200 height 28
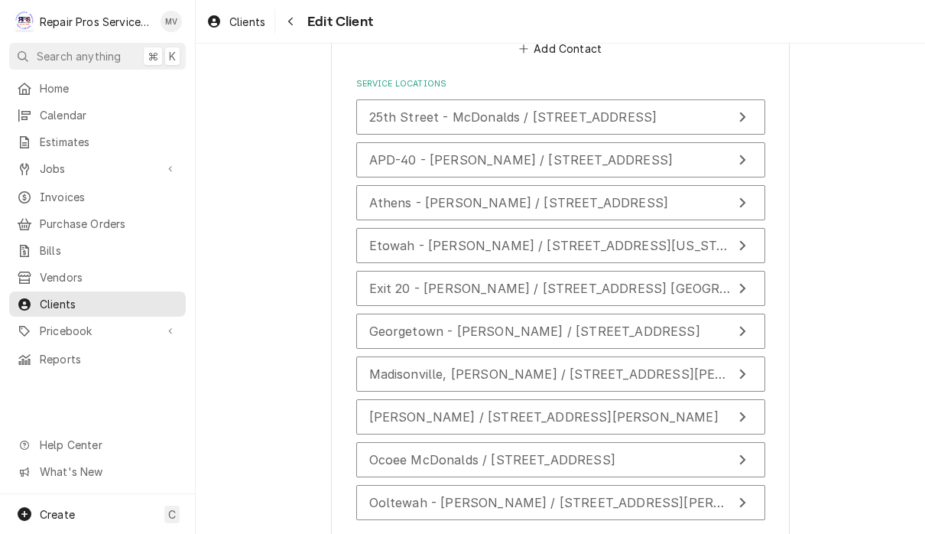
scroll to position [2882, 0]
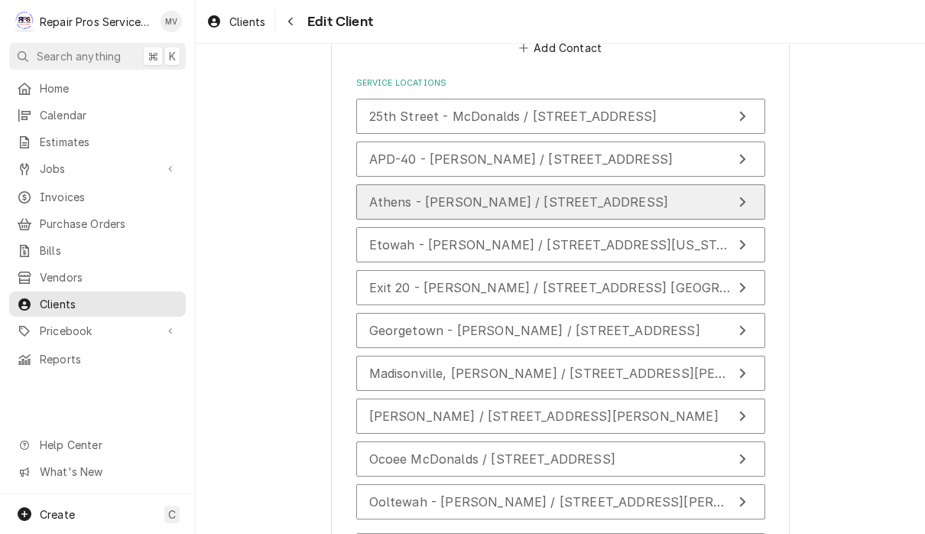
click at [669, 194] on span "Athens - [PERSON_NAME] / [STREET_ADDRESS]" at bounding box center [519, 201] width 300 height 15
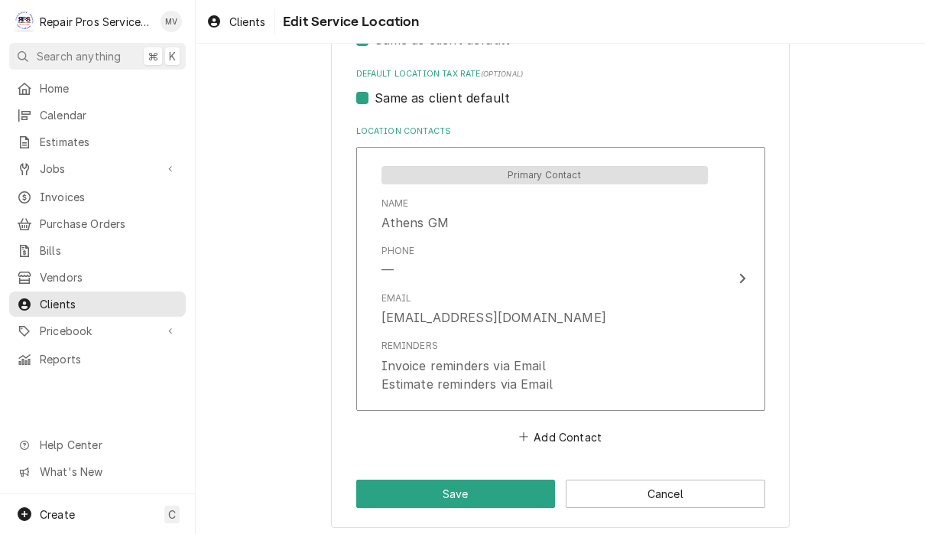
scroll to position [1082, 0]
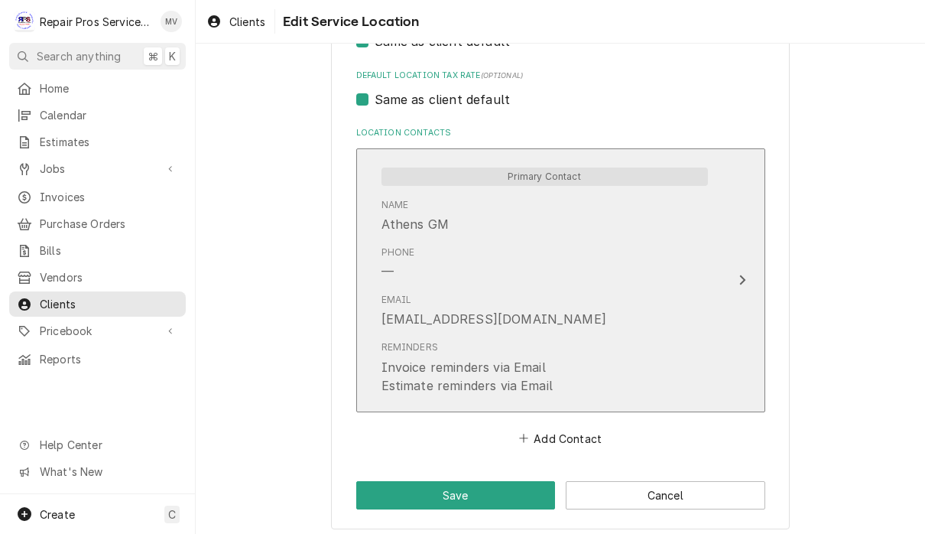
click at [744, 279] on div "Update Contact" at bounding box center [743, 280] width 20 height 18
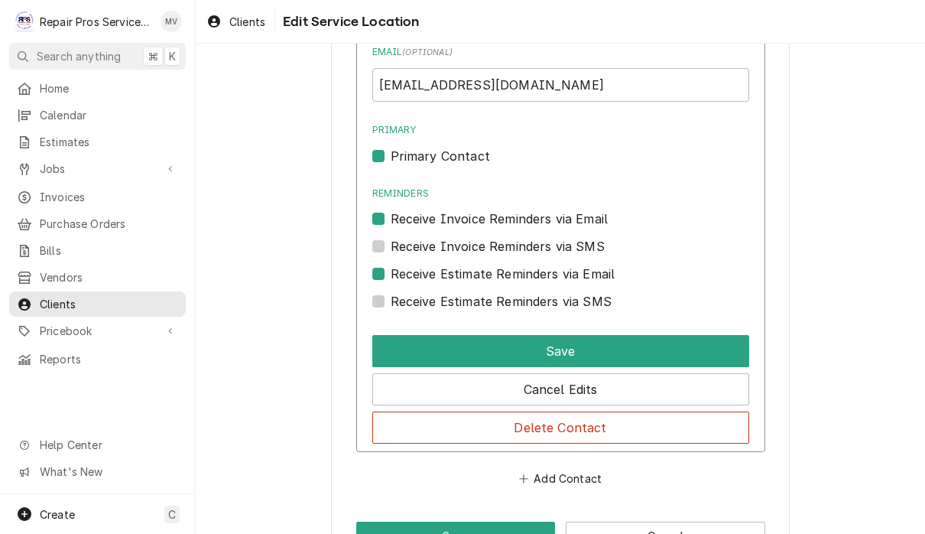
scroll to position [1352, 0]
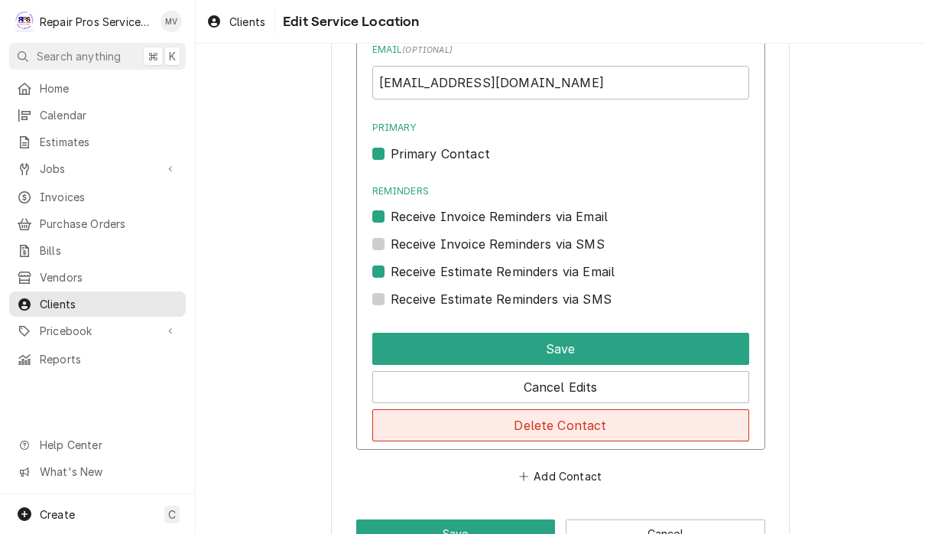
click at [678, 420] on button "Delete Contact" at bounding box center [560, 425] width 377 height 32
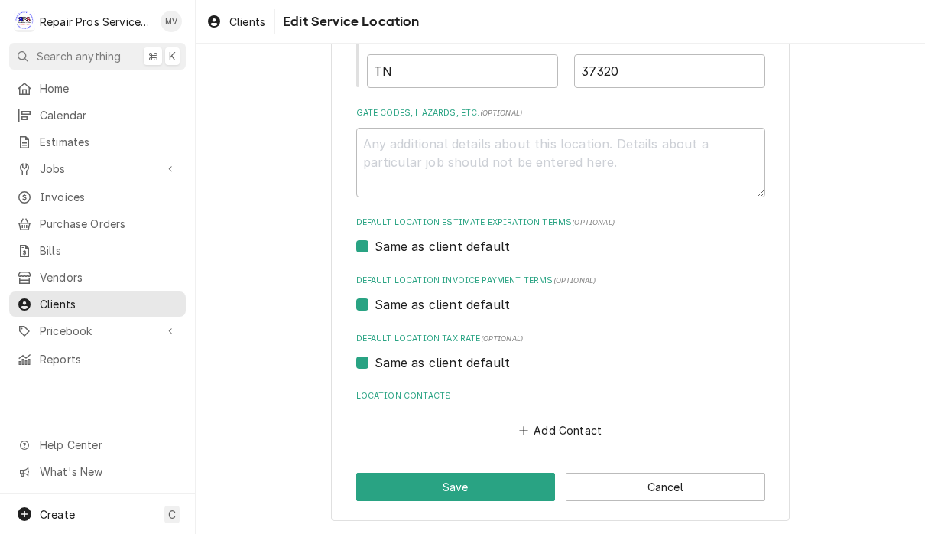
scroll to position [810, 0]
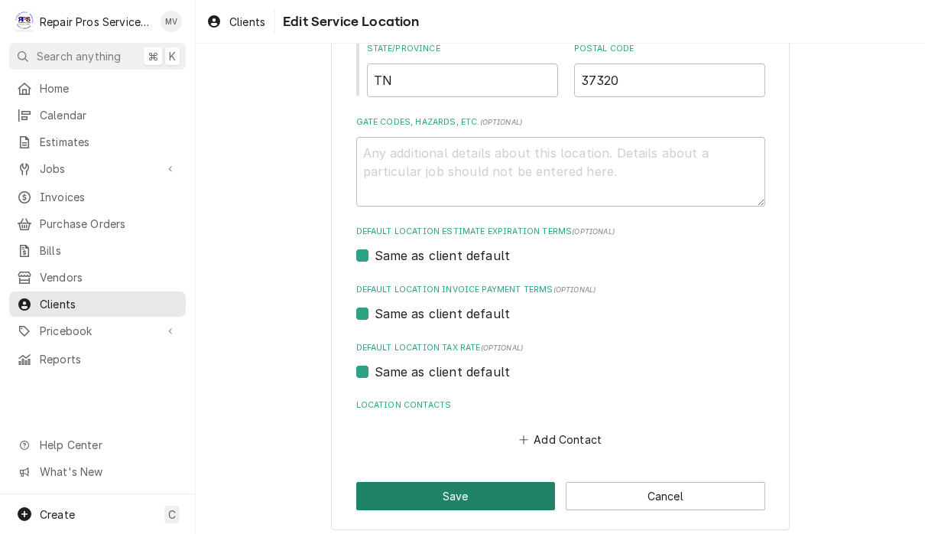
click at [491, 489] on button "Save" at bounding box center [456, 496] width 200 height 28
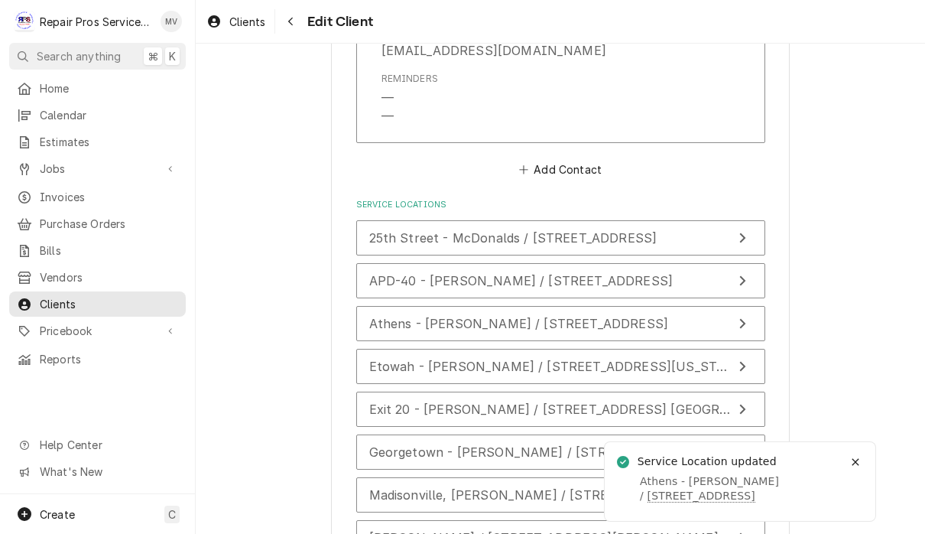
scroll to position [2772, 0]
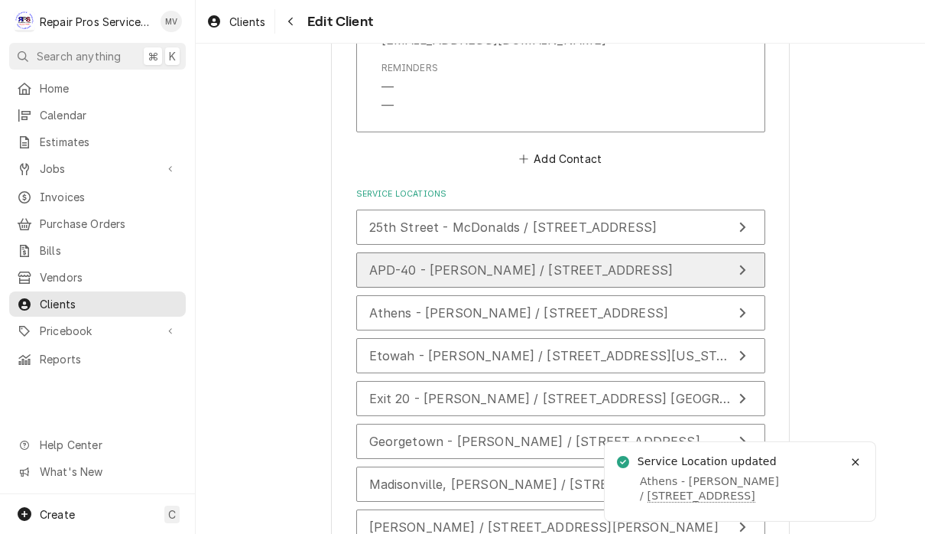
click at [674, 262] on span "APD-40 - [PERSON_NAME] / [STREET_ADDRESS]" at bounding box center [521, 269] width 304 height 15
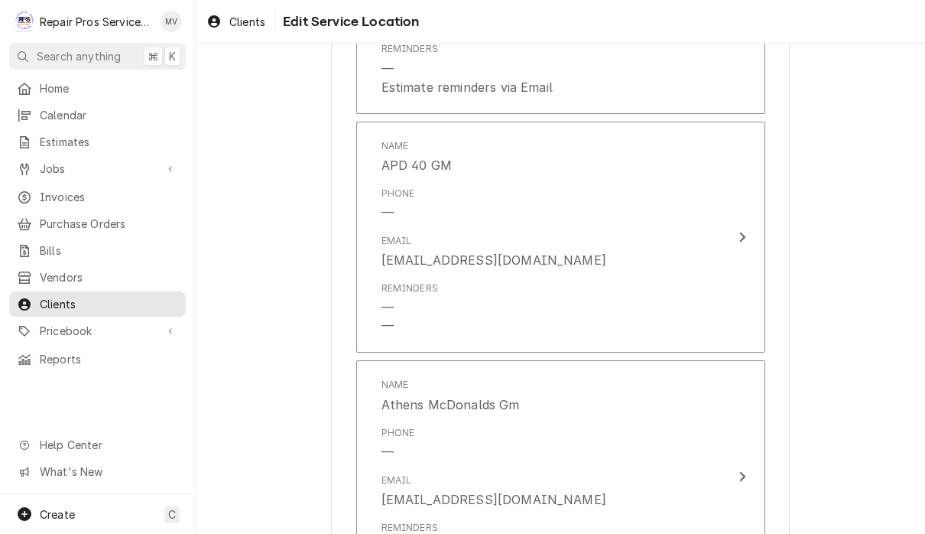
scroll to position [1381, 0]
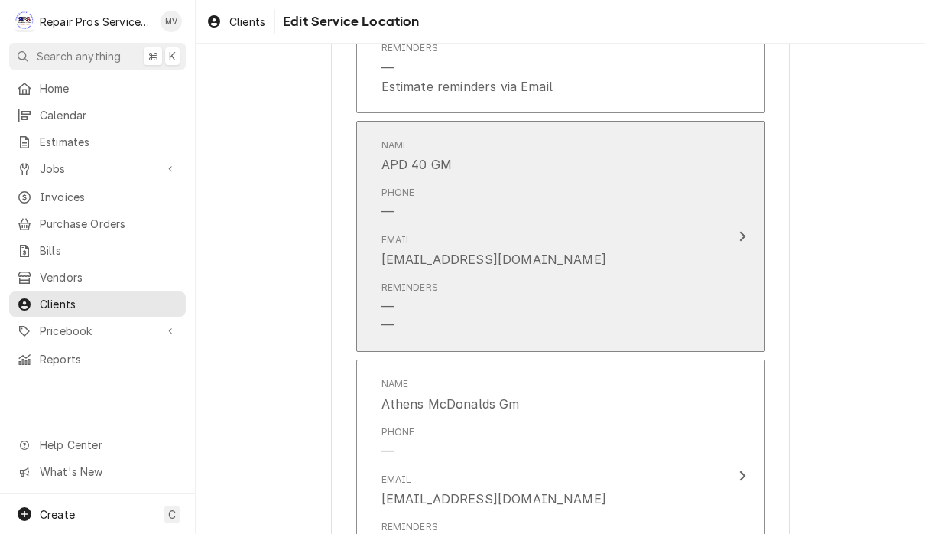
click at [743, 230] on icon "Update Contact" at bounding box center [743, 236] width 8 height 12
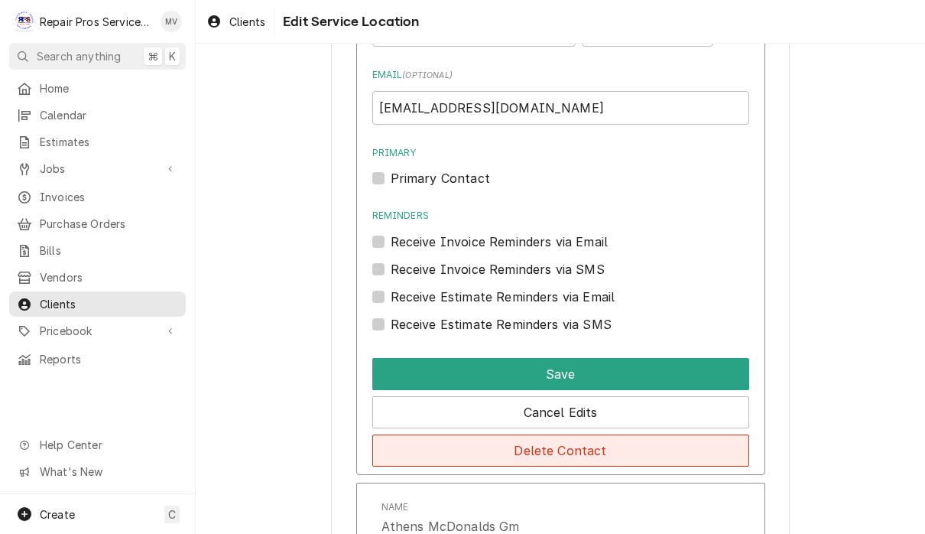
click at [693, 447] on button "Delete Contact" at bounding box center [560, 450] width 377 height 32
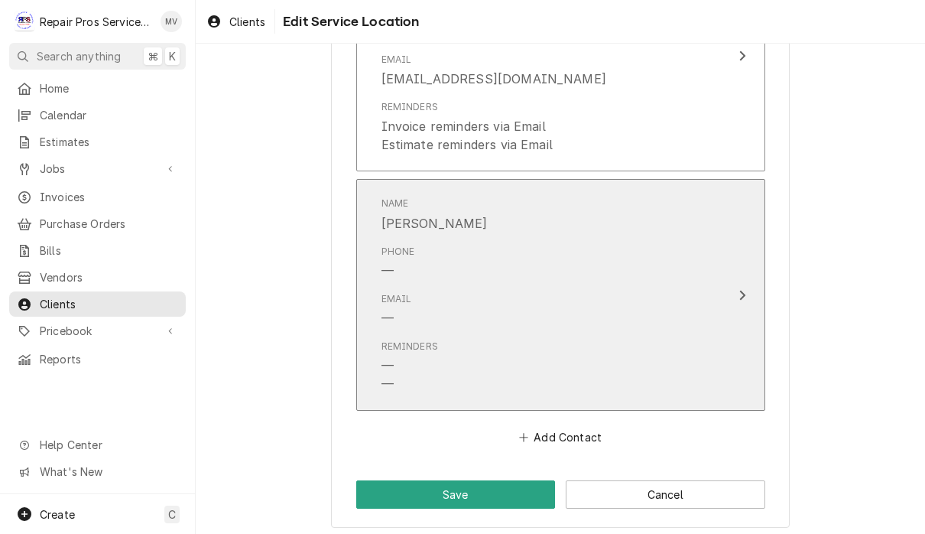
click at [739, 289] on icon "Update Contact" at bounding box center [743, 295] width 8 height 12
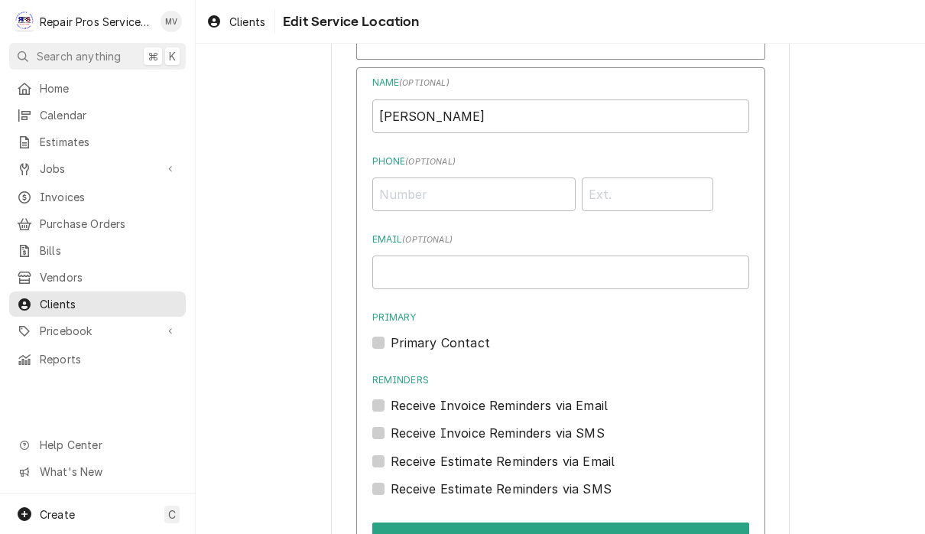
scroll to position [1809, 0]
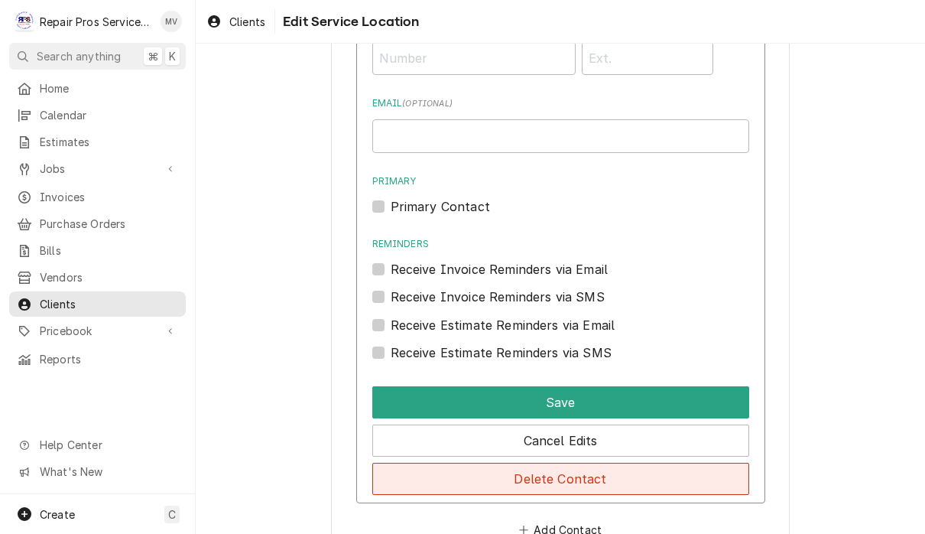
click at [692, 478] on button "Delete Contact" at bounding box center [560, 479] width 377 height 32
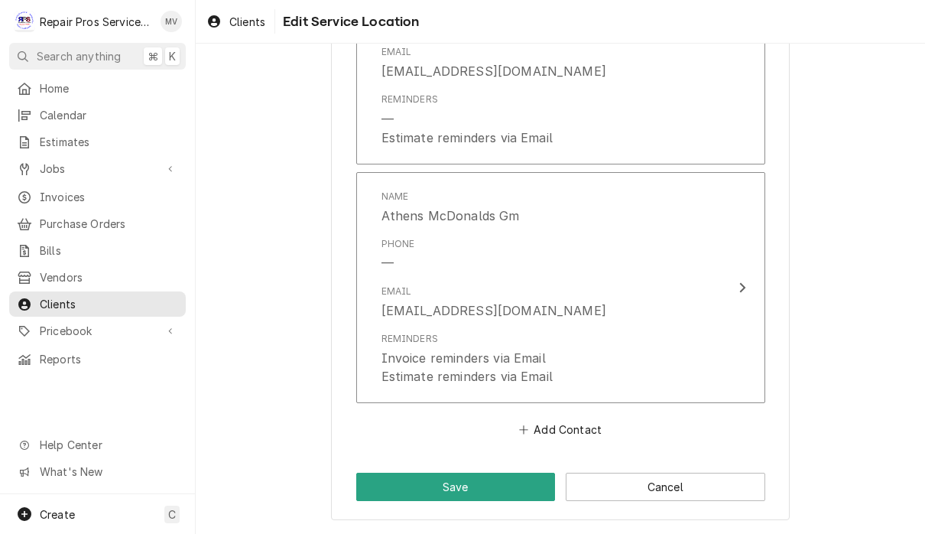
scroll to position [1322, 0]
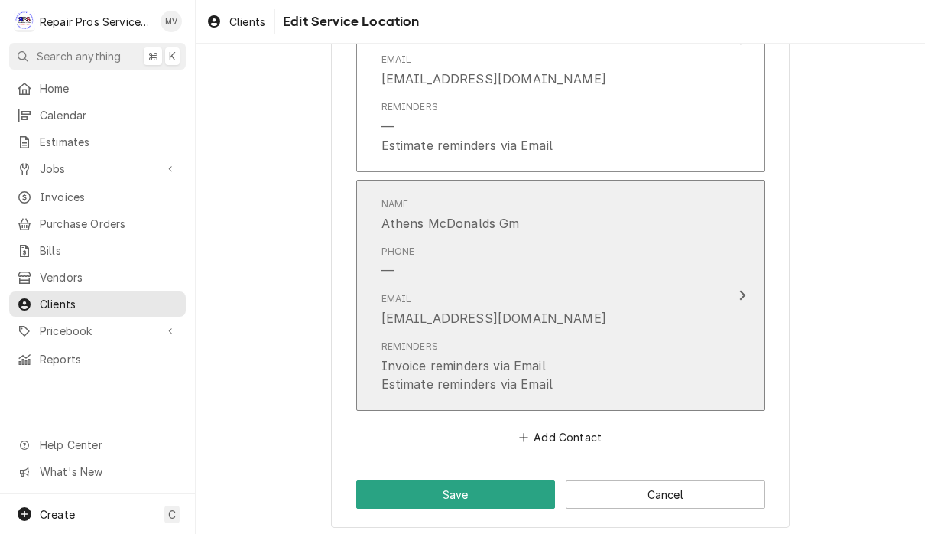
click at [735, 301] on button "Name Athens McDonalds Gm Phone — Email bshanksmcd@live.com Reminders Invoice re…" at bounding box center [560, 296] width 409 height 232
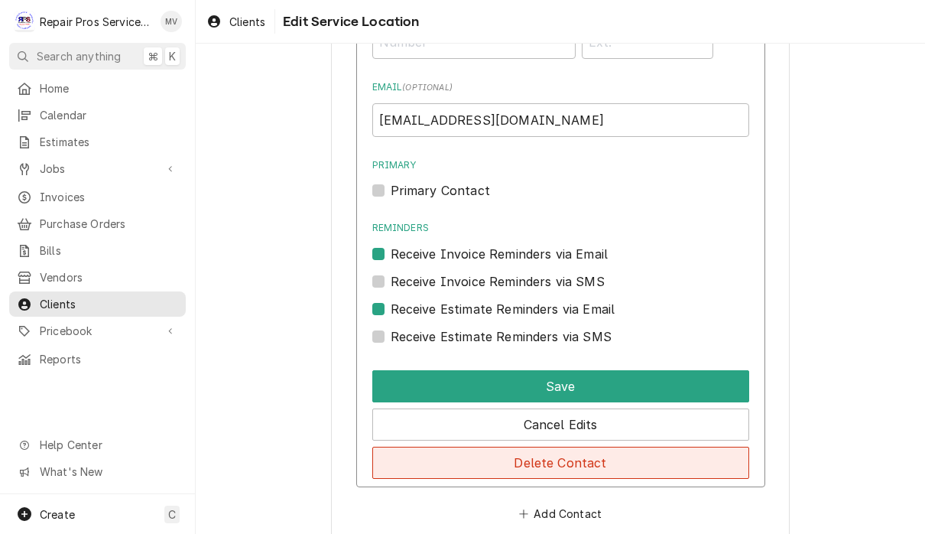
click at [668, 463] on button "Delete Contact" at bounding box center [560, 463] width 377 height 32
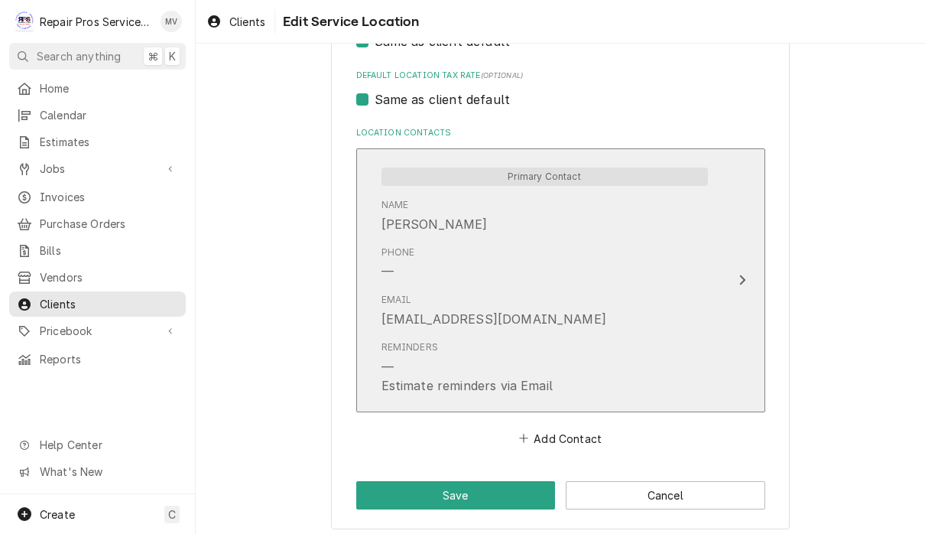
click at [751, 299] on button "Primary Contact Name Andrew Phone — Email aknowler@smithmanagement.us Reminders…" at bounding box center [560, 280] width 409 height 264
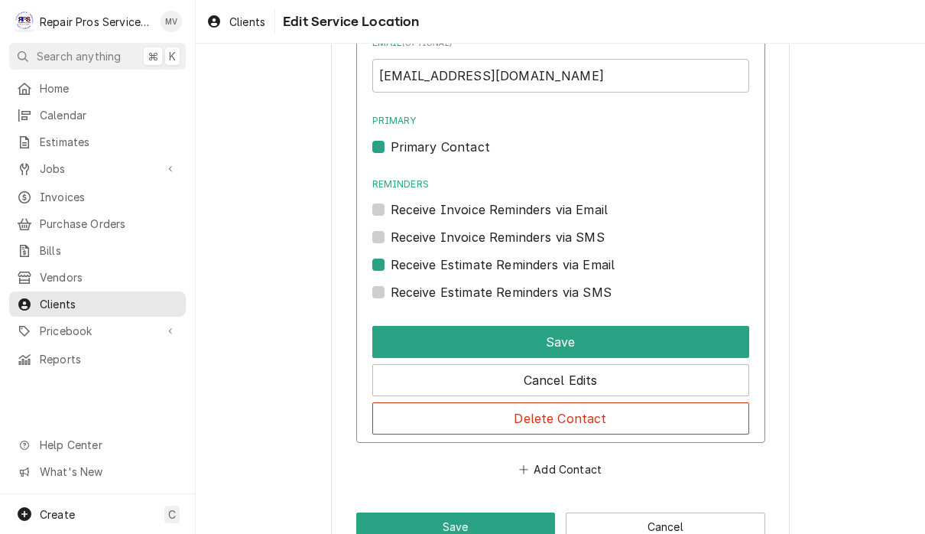
scroll to position [1363, 0]
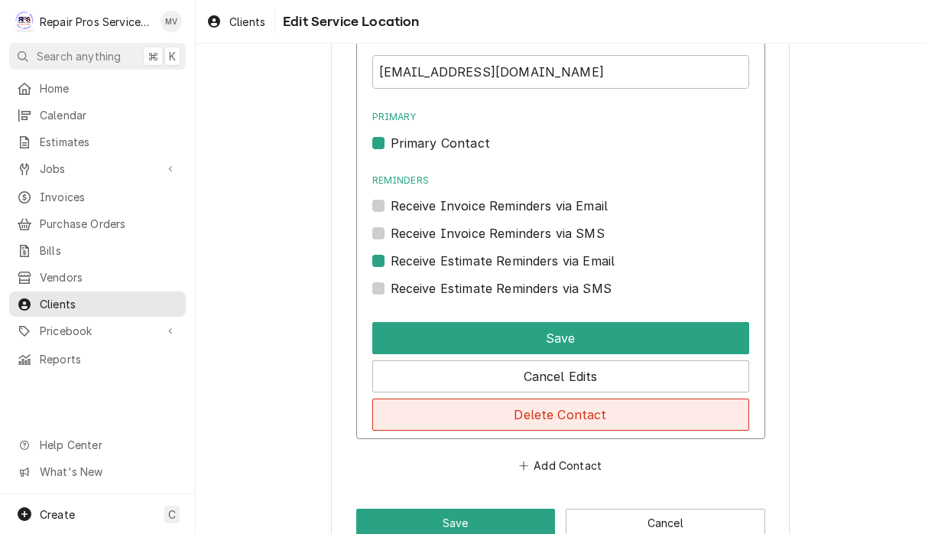
click at [610, 408] on button "Delete Contact" at bounding box center [560, 414] width 377 height 32
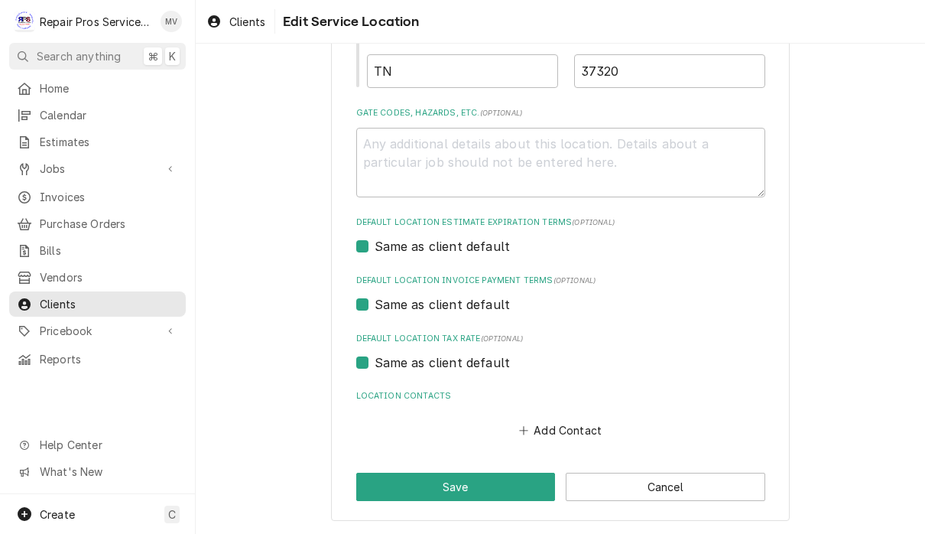
scroll to position [810, 0]
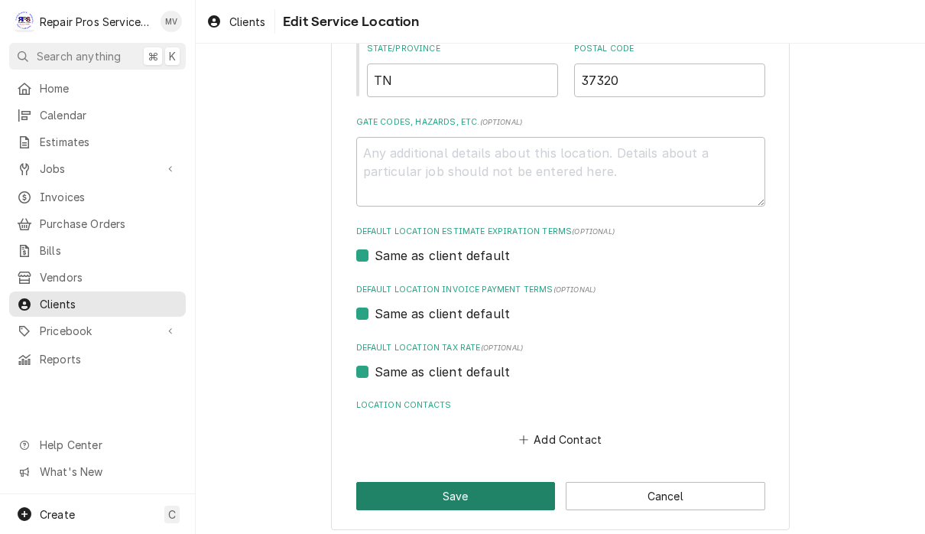
click at [499, 493] on button "Save" at bounding box center [456, 496] width 200 height 28
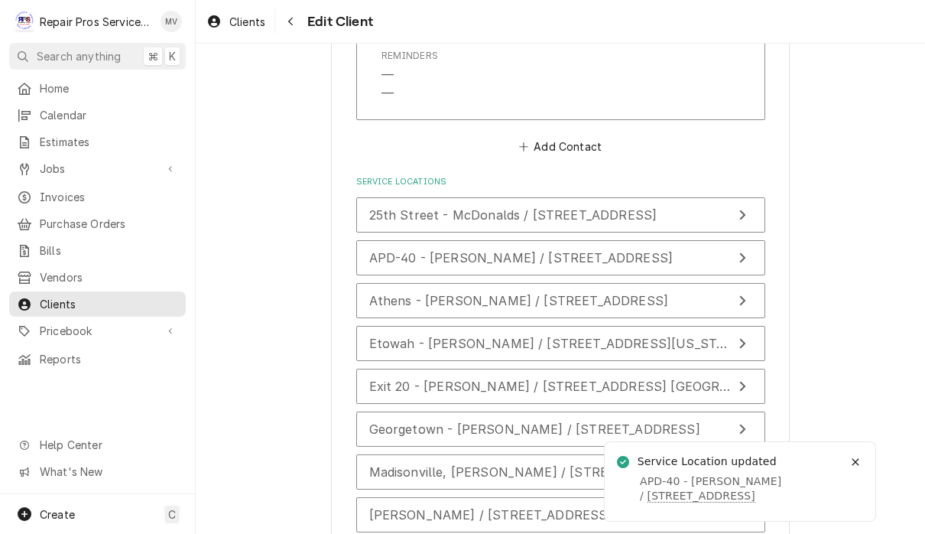
scroll to position [2785, 0]
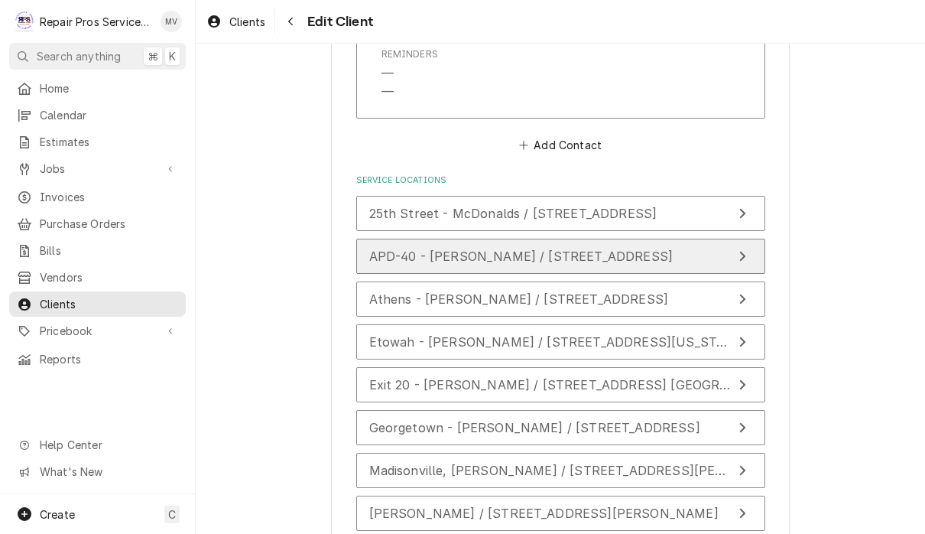
click at [723, 245] on button "APD-40 - [PERSON_NAME] / [STREET_ADDRESS]" at bounding box center [560, 256] width 409 height 35
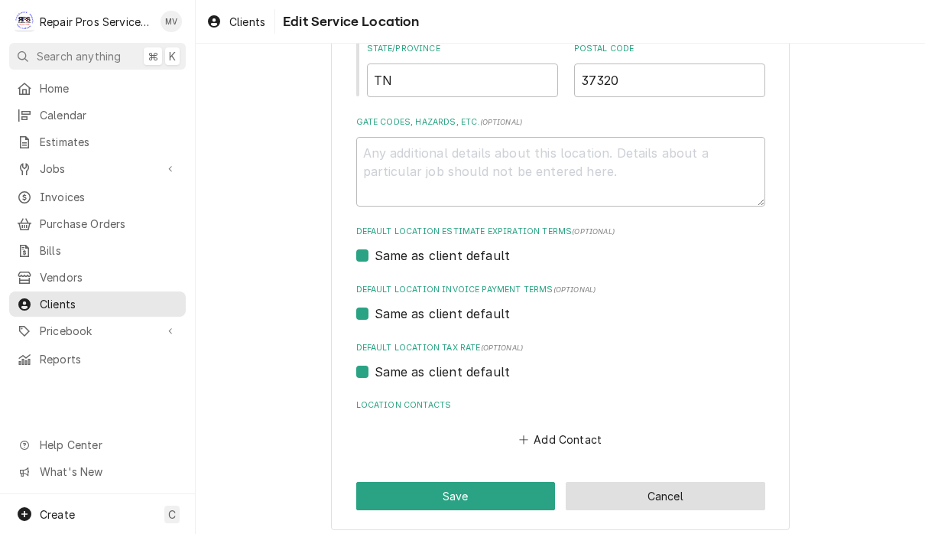
click at [666, 491] on button "Cancel" at bounding box center [666, 496] width 200 height 28
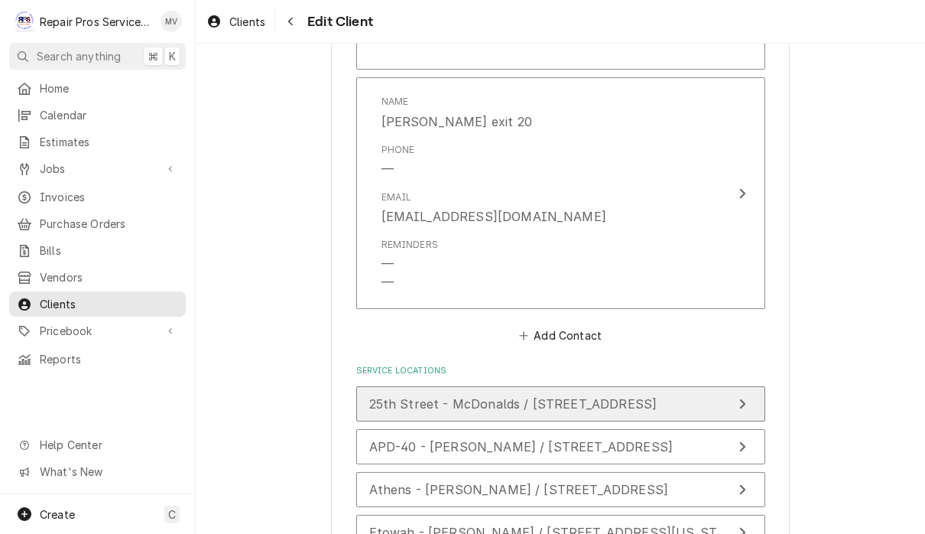
click at [658, 400] on div "25th Street - McDonalds / [STREET_ADDRESS]" at bounding box center [513, 404] width 288 height 18
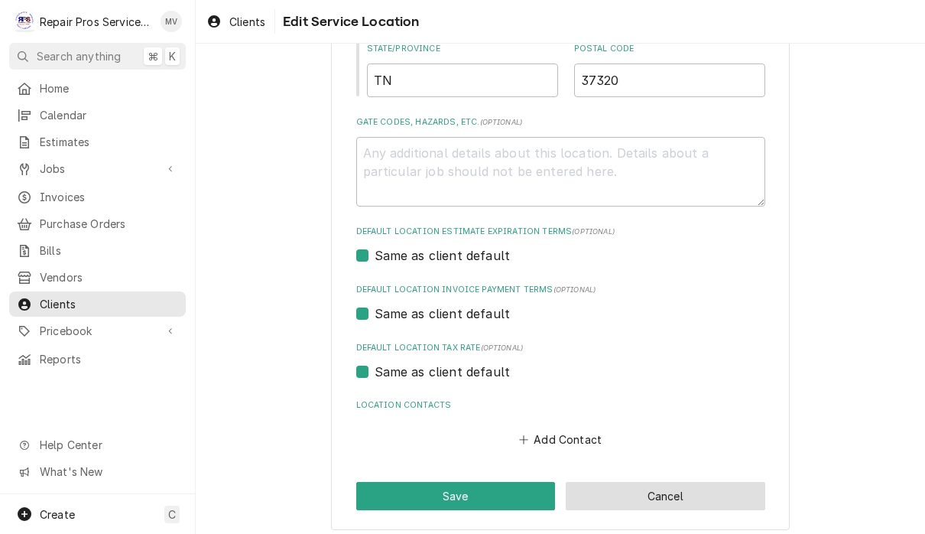
click at [636, 501] on button "Cancel" at bounding box center [666, 496] width 200 height 28
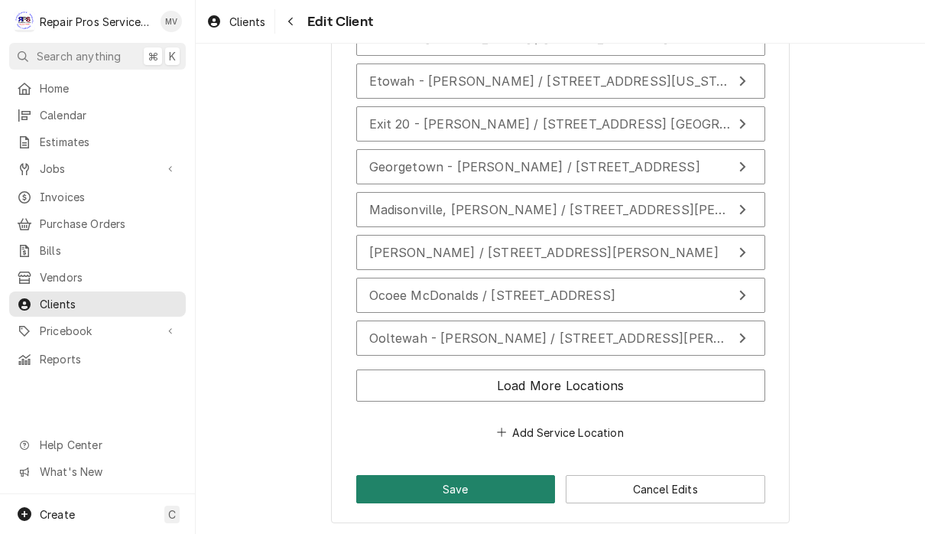
click at [476, 491] on button "Save" at bounding box center [456, 489] width 200 height 28
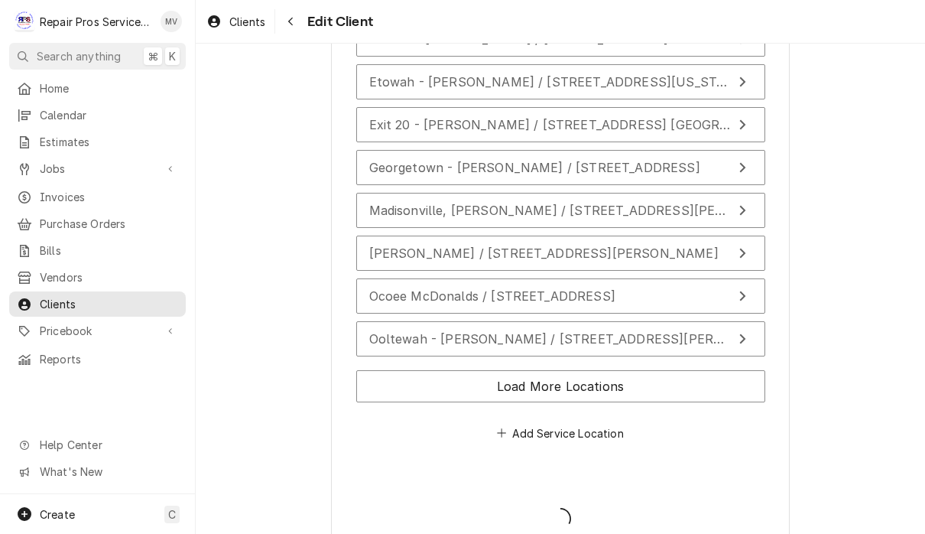
type textarea "x"
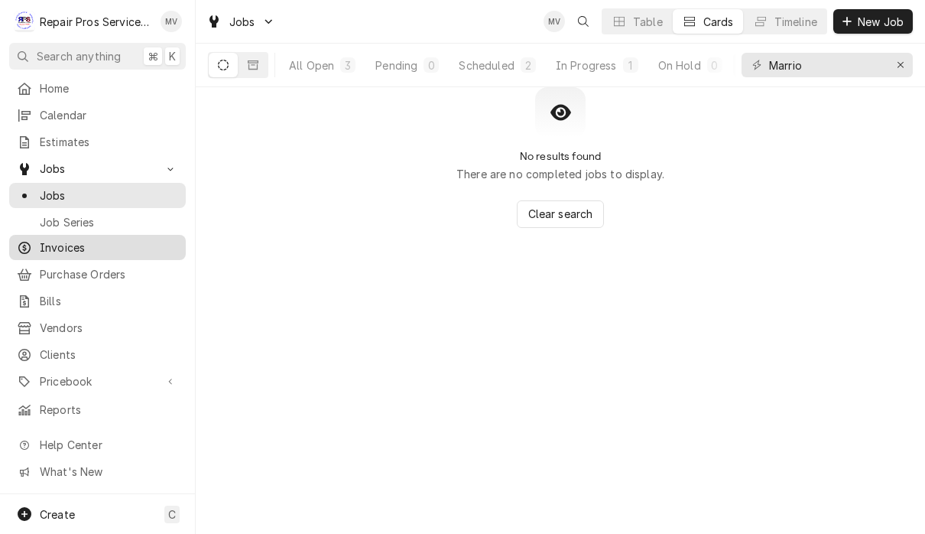
click at [104, 245] on span "Invoices" at bounding box center [109, 247] width 138 height 16
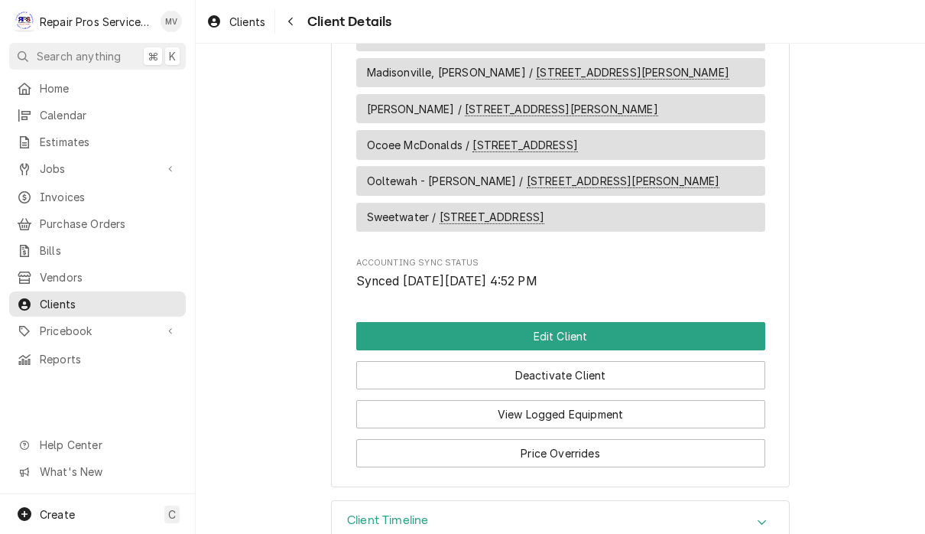
scroll to position [1597, 0]
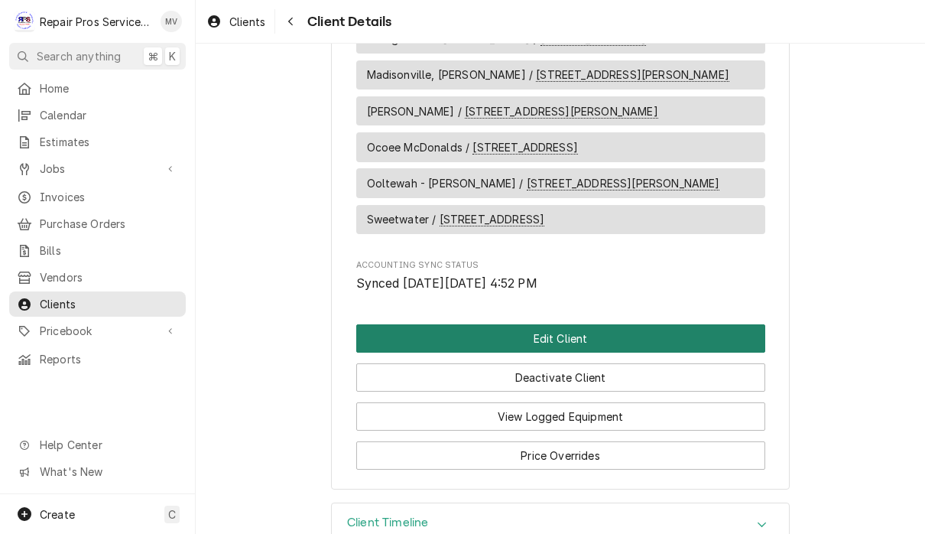
click at [605, 324] on button "Edit Client" at bounding box center [560, 338] width 409 height 28
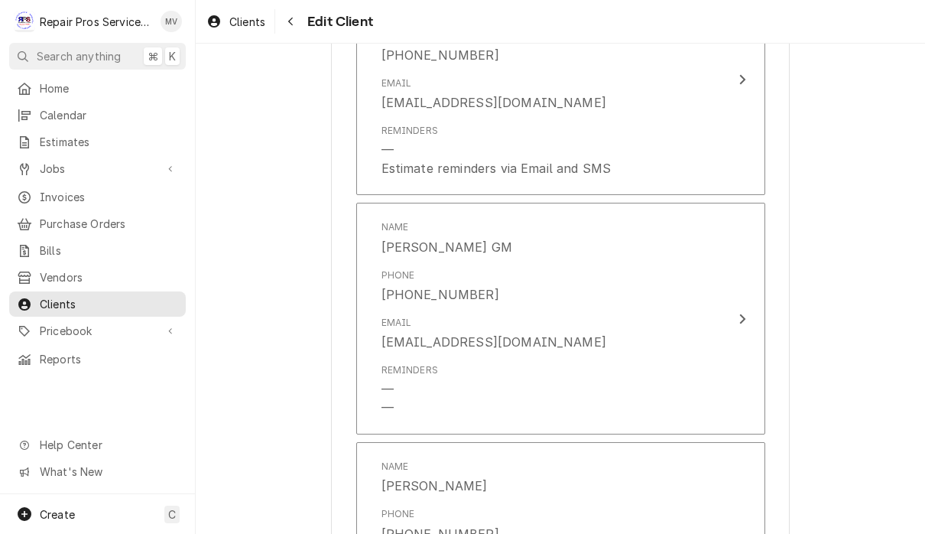
scroll to position [1514, 0]
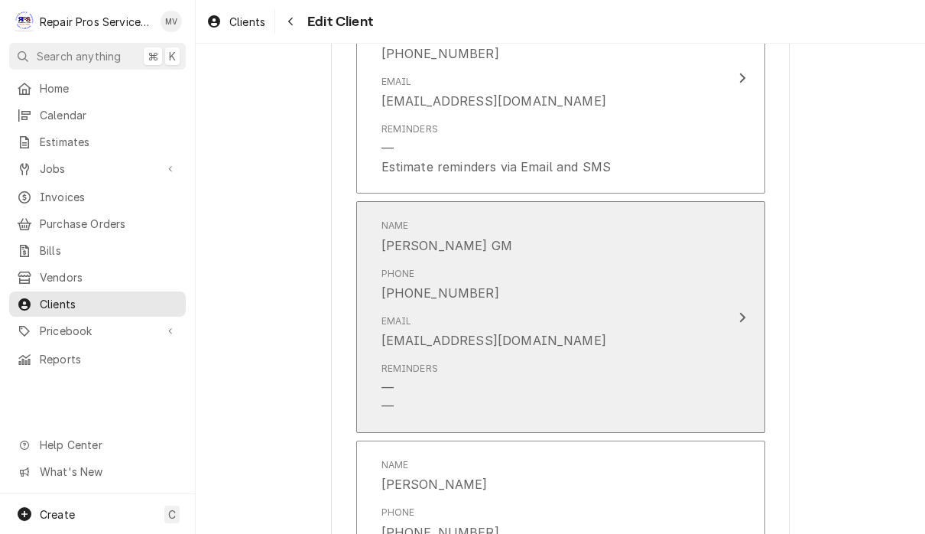
click at [742, 319] on button "Name [PERSON_NAME] GM Phone [PHONE_NUMBER] Email [EMAIL_ADDRESS][DOMAIN_NAME] R…" at bounding box center [560, 317] width 409 height 232
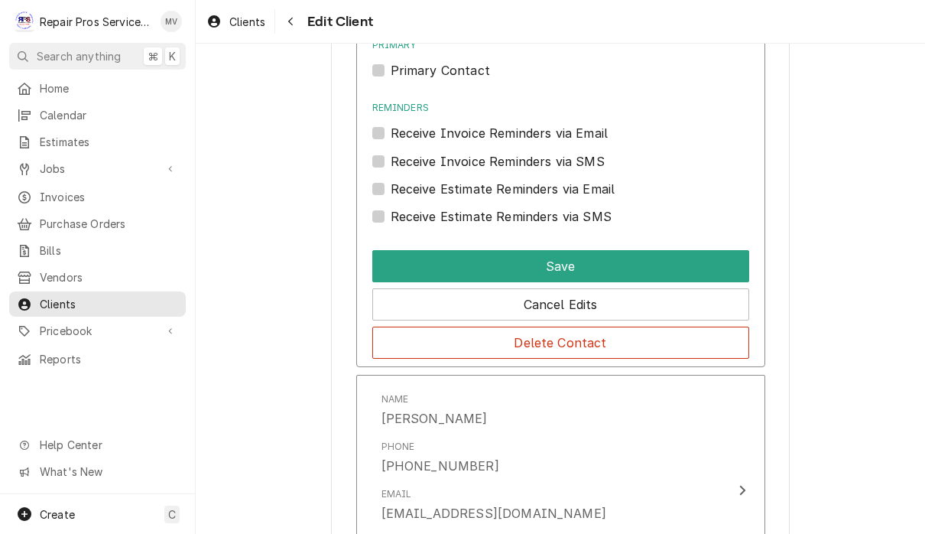
scroll to position [1936, 0]
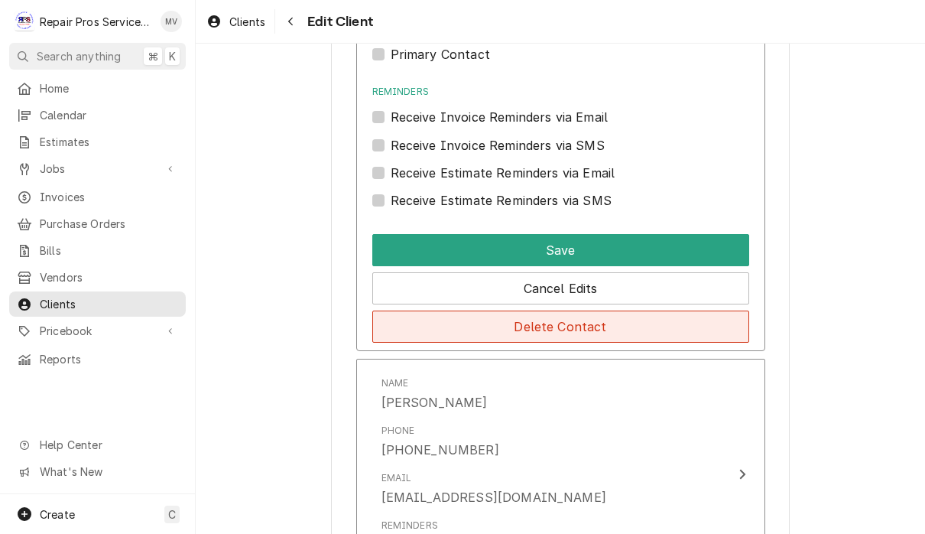
click at [654, 314] on button "Delete Contact" at bounding box center [560, 326] width 377 height 32
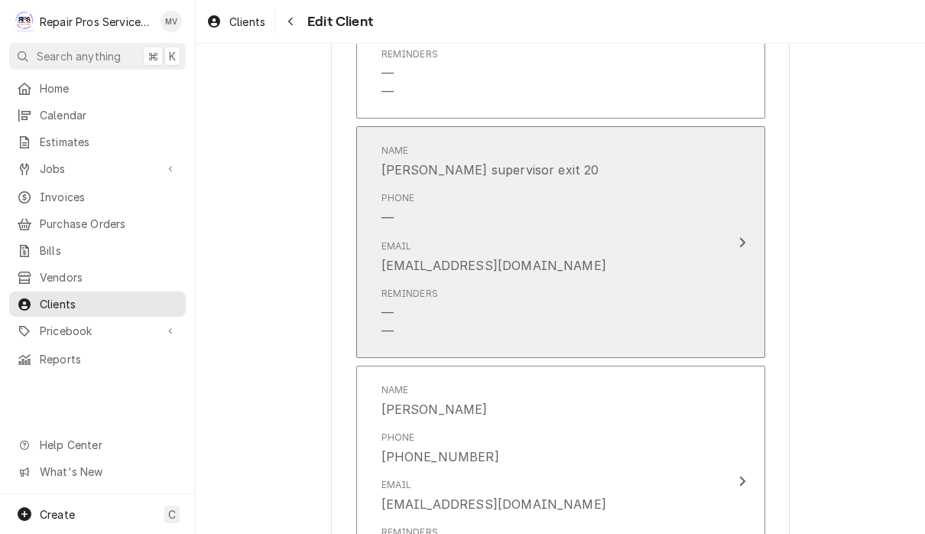
click at [738, 239] on button "Name Jocelyn supervisor exit 20 Phone — Email jblevinsmcd@hotmail.com Reminders…" at bounding box center [560, 242] width 409 height 232
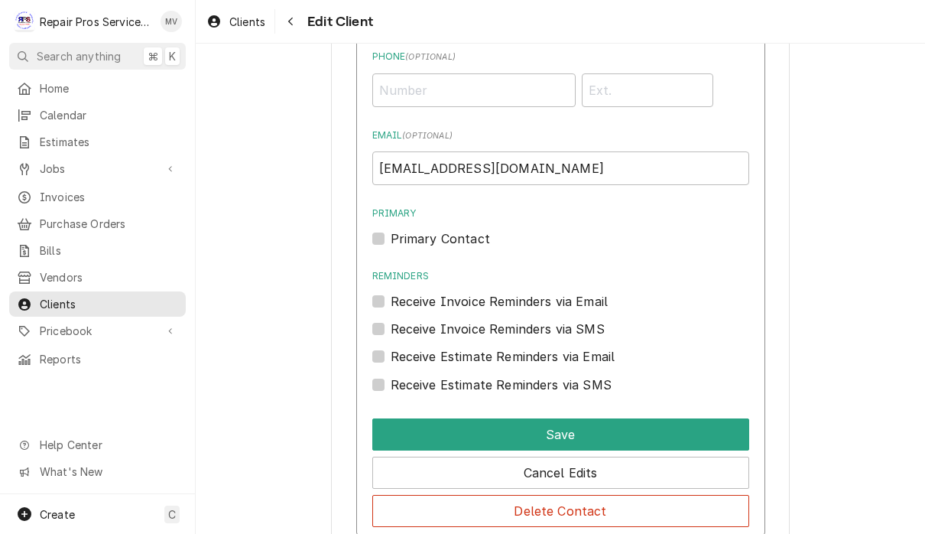
scroll to position [2151, 0]
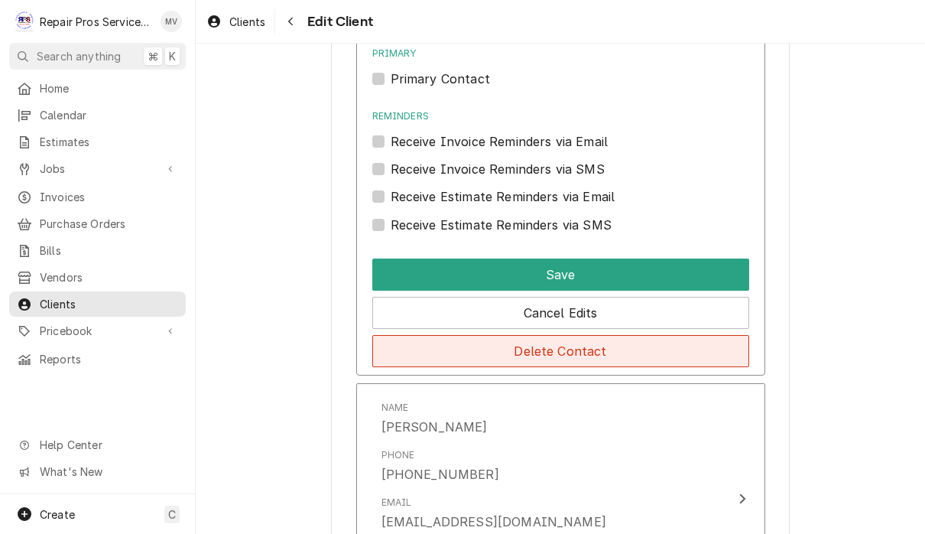
click at [643, 346] on button "Delete Contact" at bounding box center [560, 351] width 377 height 32
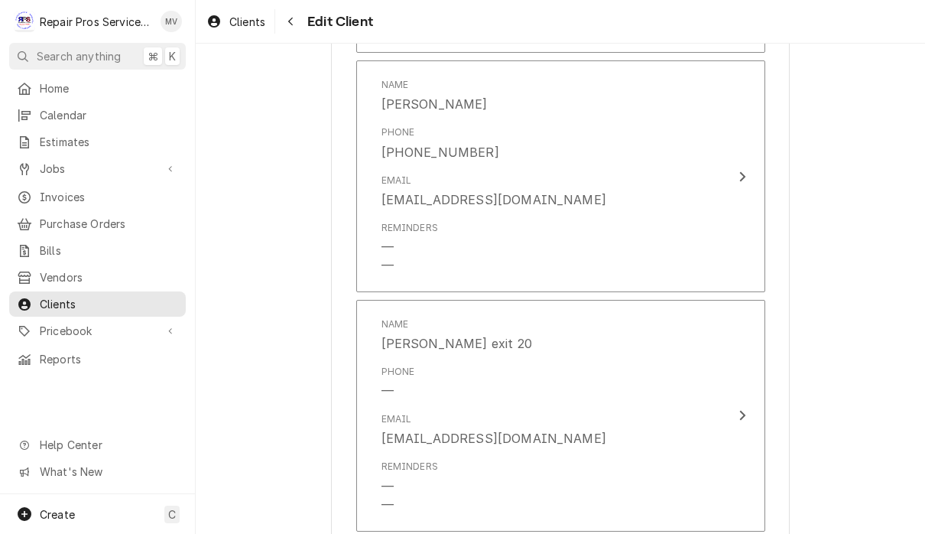
scroll to position [1934, 0]
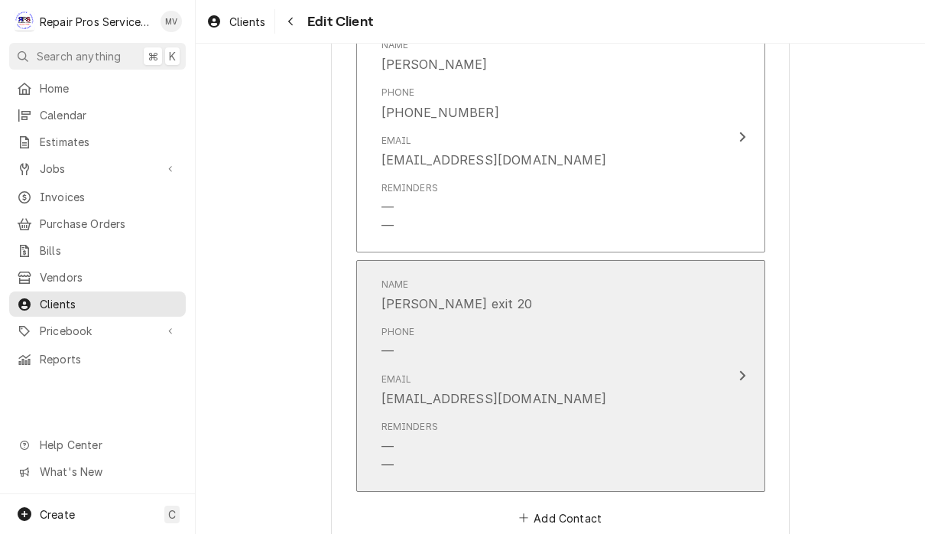
click at [737, 369] on div "Update Contact" at bounding box center [743, 375] width 20 height 18
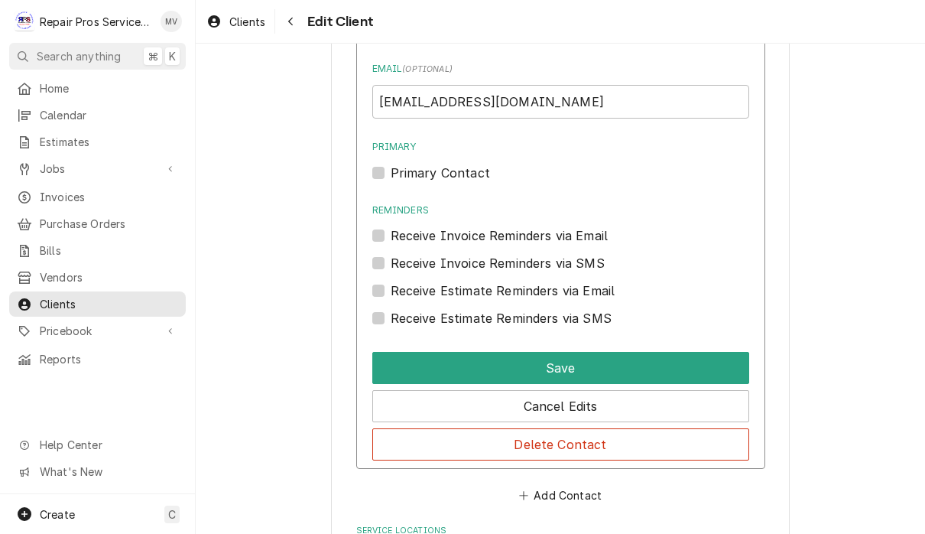
scroll to position [2318, 0]
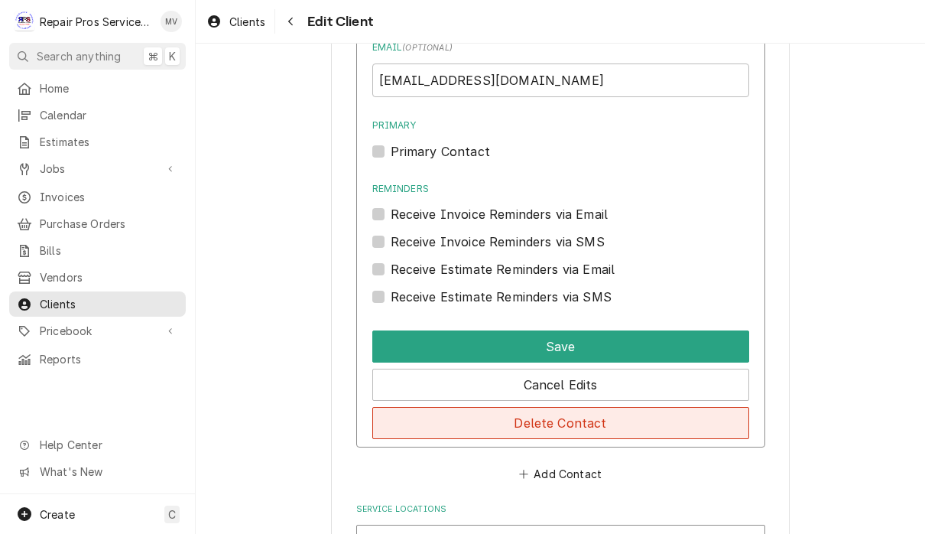
click at [678, 418] on button "Delete Contact" at bounding box center [560, 423] width 377 height 32
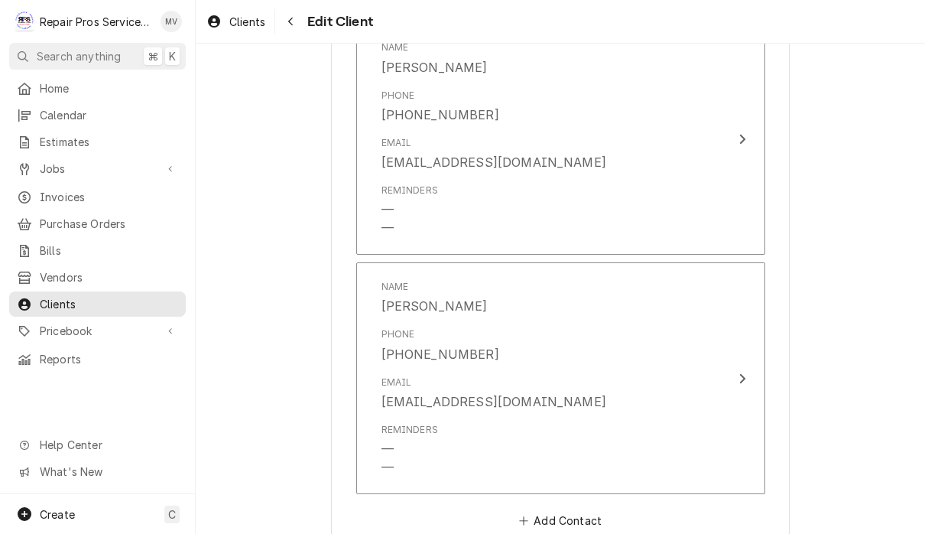
scroll to position [1693, 0]
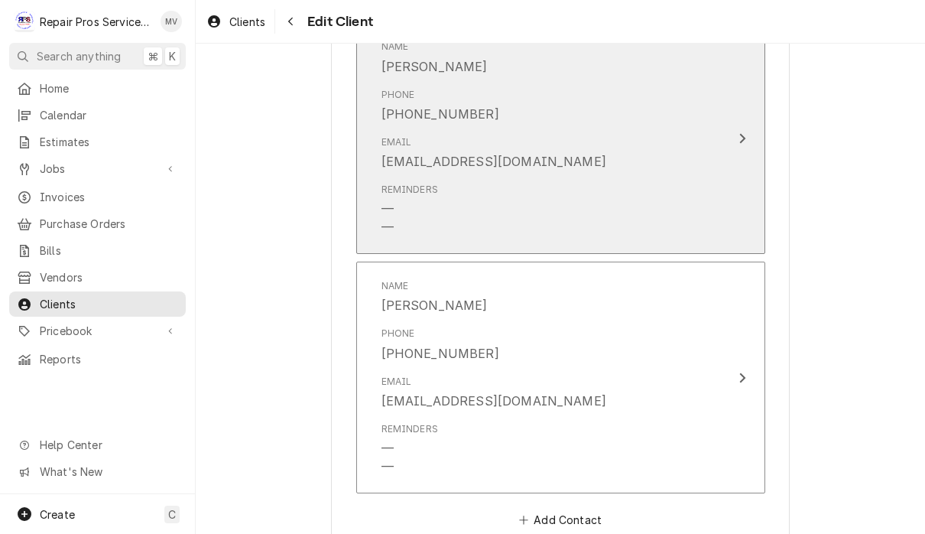
click at [727, 143] on button "Name Jennifer wooten Phone (423) 252-7509 Email jenniferelainashley@yahoo.com R…" at bounding box center [560, 138] width 409 height 232
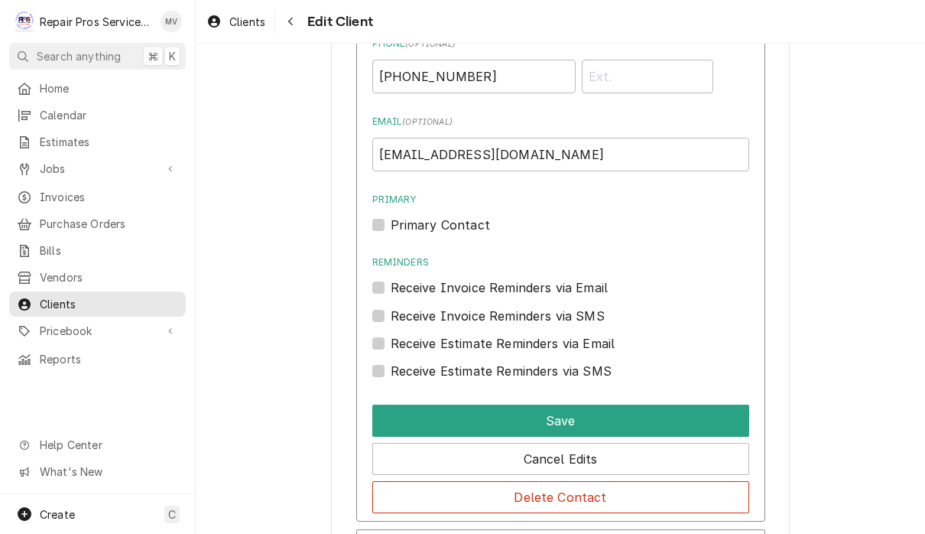
scroll to position [1810, 0]
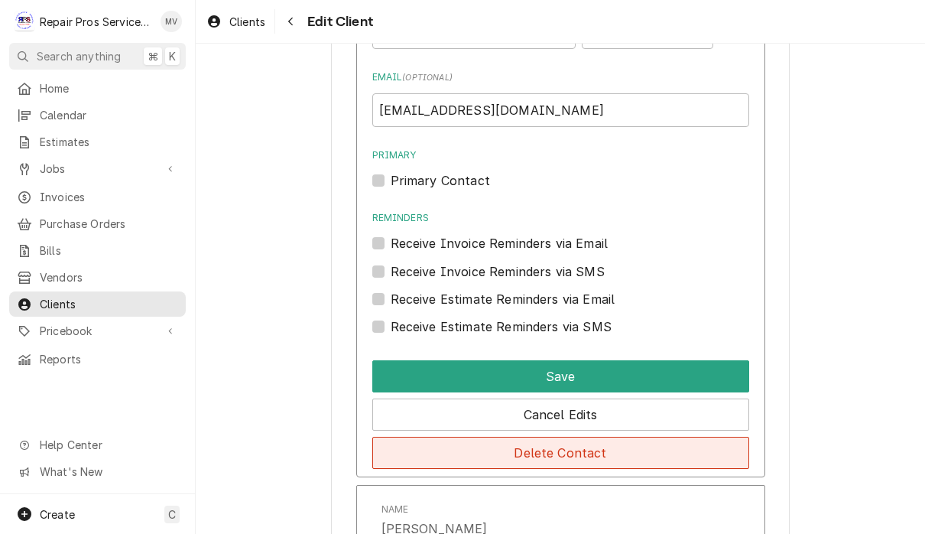
click at [703, 450] on button "Delete Contact" at bounding box center [560, 453] width 377 height 32
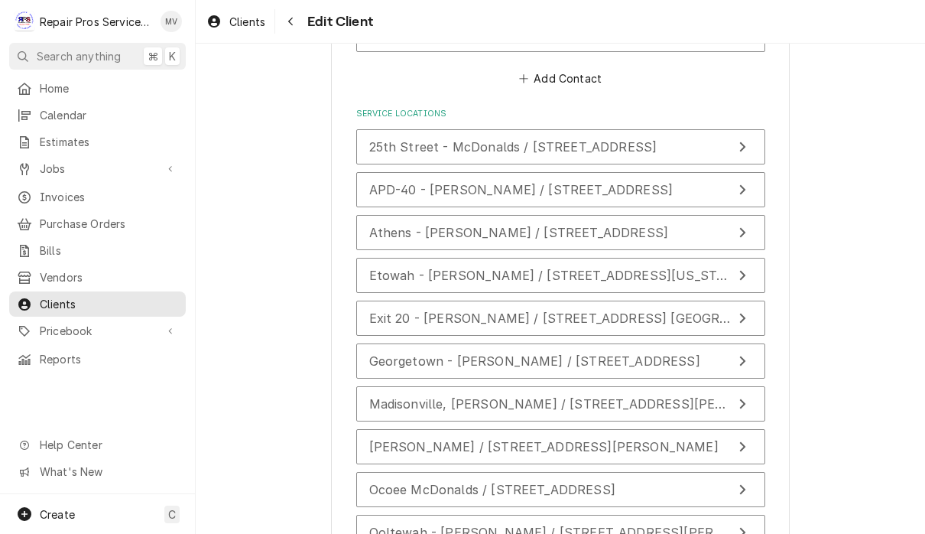
scroll to position [1900, 0]
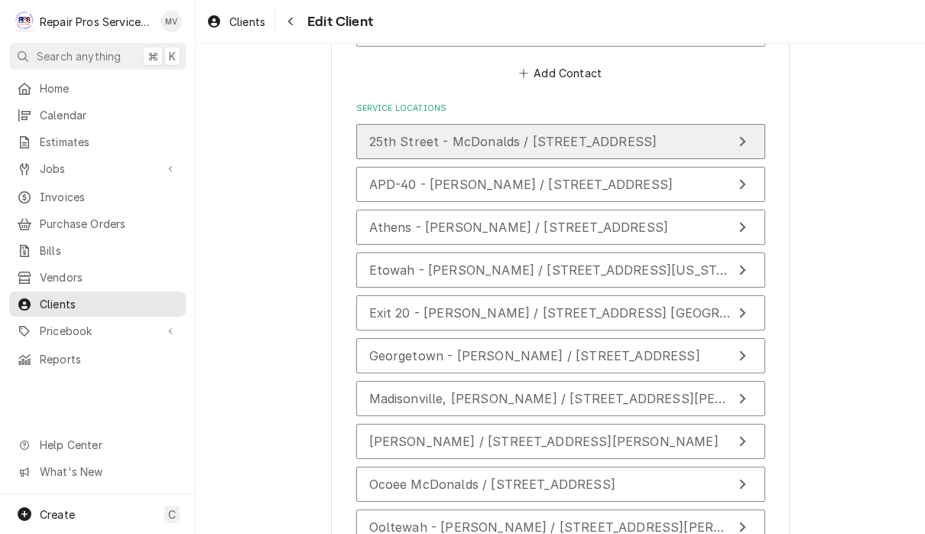
click at [662, 135] on button "25th Street - McDonalds / 1350 25th Street NW, Cleveland, TN 37312" at bounding box center [560, 141] width 409 height 35
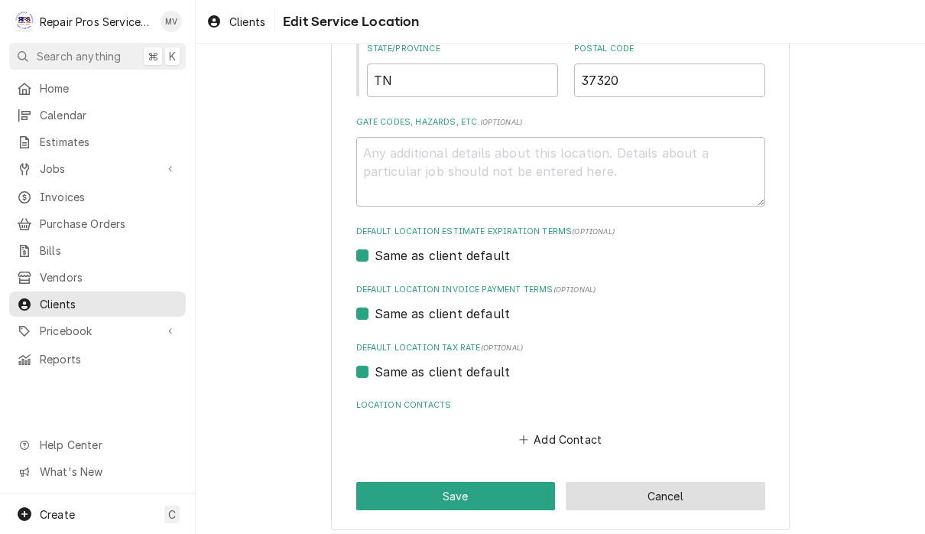
click at [711, 493] on button "Cancel" at bounding box center [666, 496] width 200 height 28
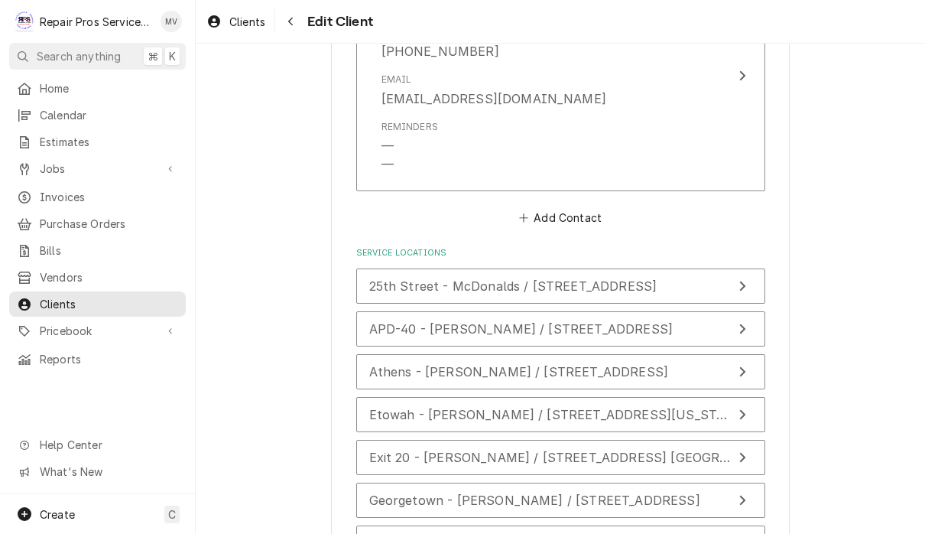
scroll to position [1757, 0]
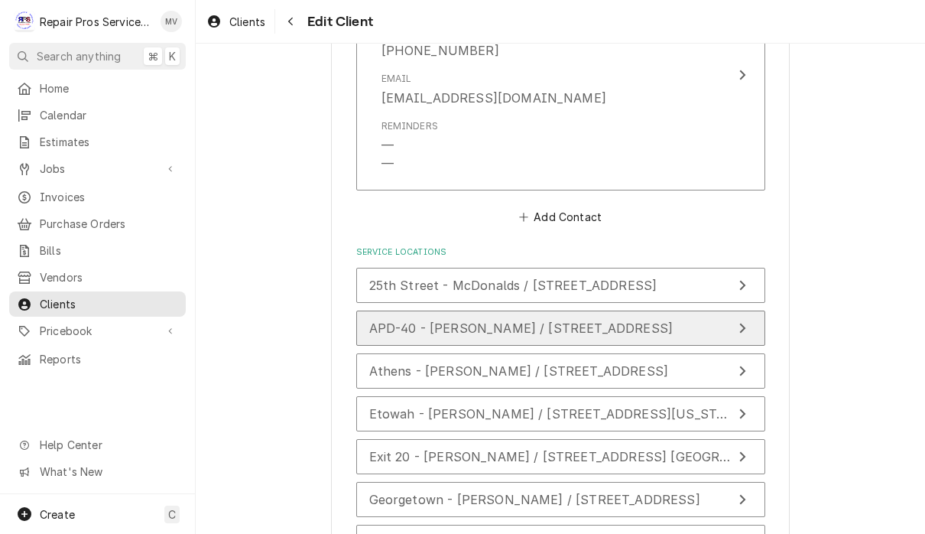
click at [730, 314] on button "APD-40 - McDonald's / 2365 APD 40, Cleveland, TN 37323" at bounding box center [560, 327] width 409 height 35
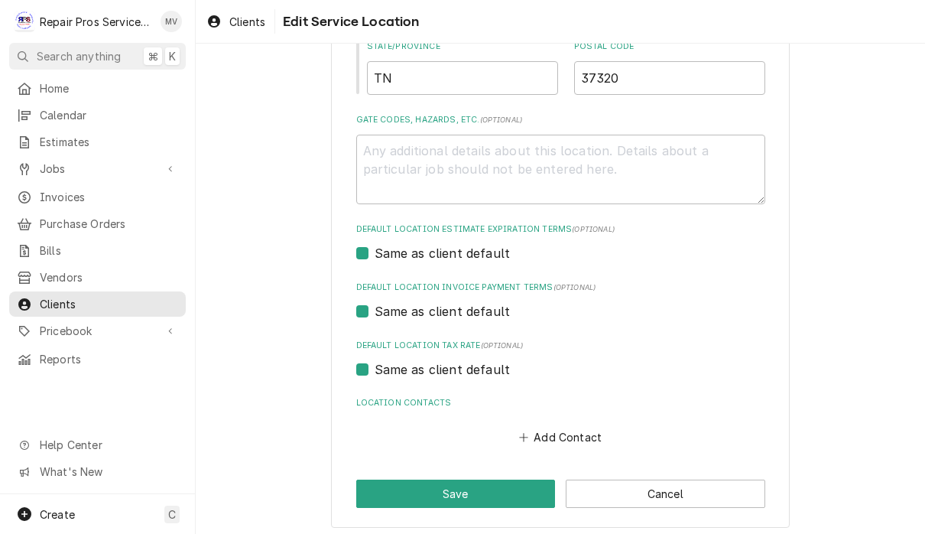
scroll to position [810, 0]
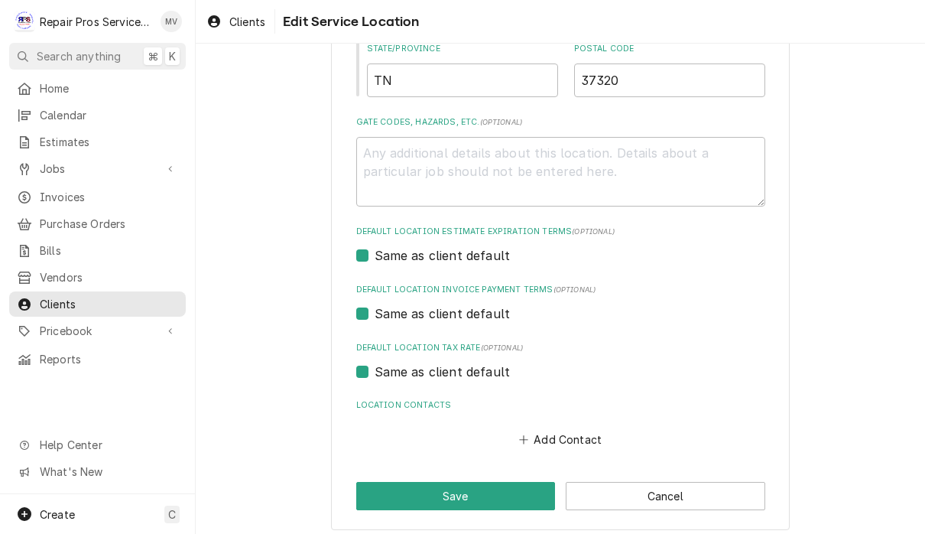
click at [693, 494] on button "Cancel" at bounding box center [666, 496] width 200 height 28
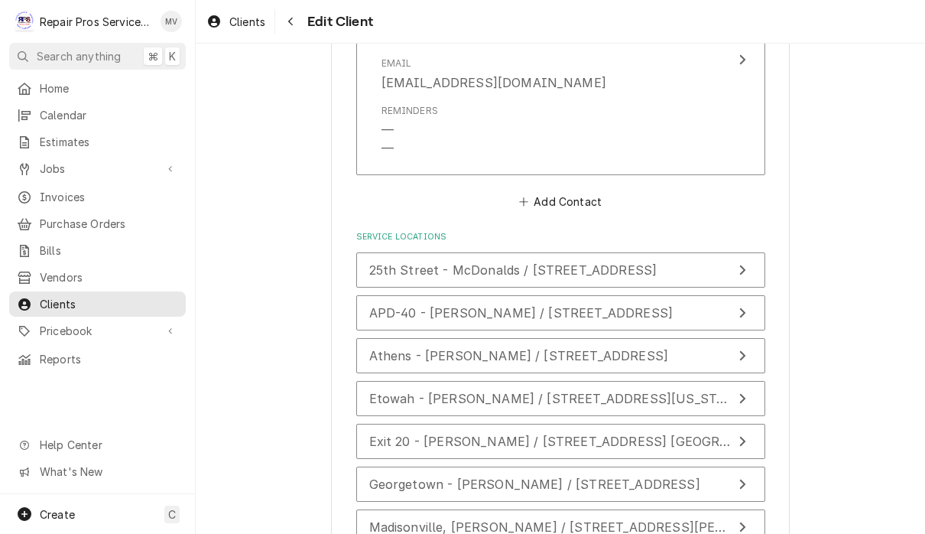
scroll to position [1788, 0]
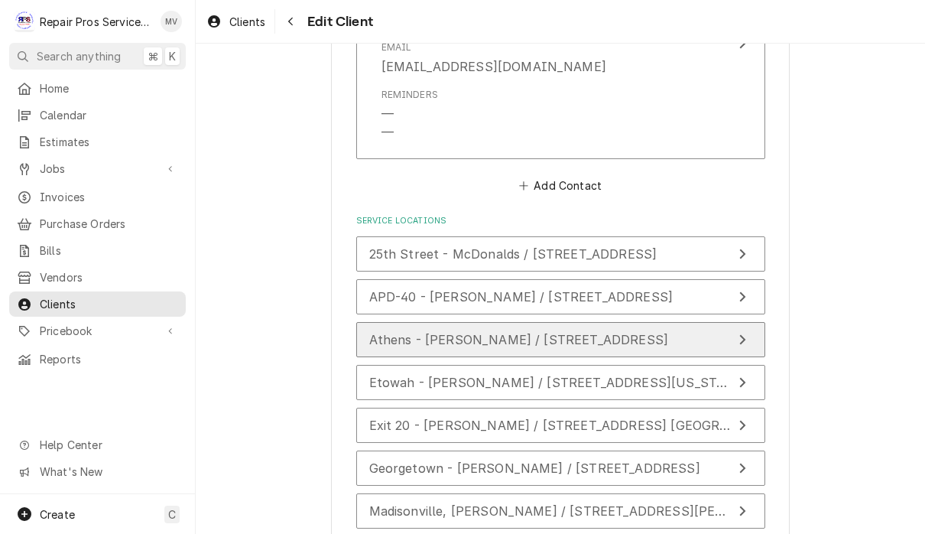
click at [669, 332] on span "Athens - McDonald's / 1403 Congress Pkwy S., Athens, TN 37303" at bounding box center [519, 339] width 300 height 15
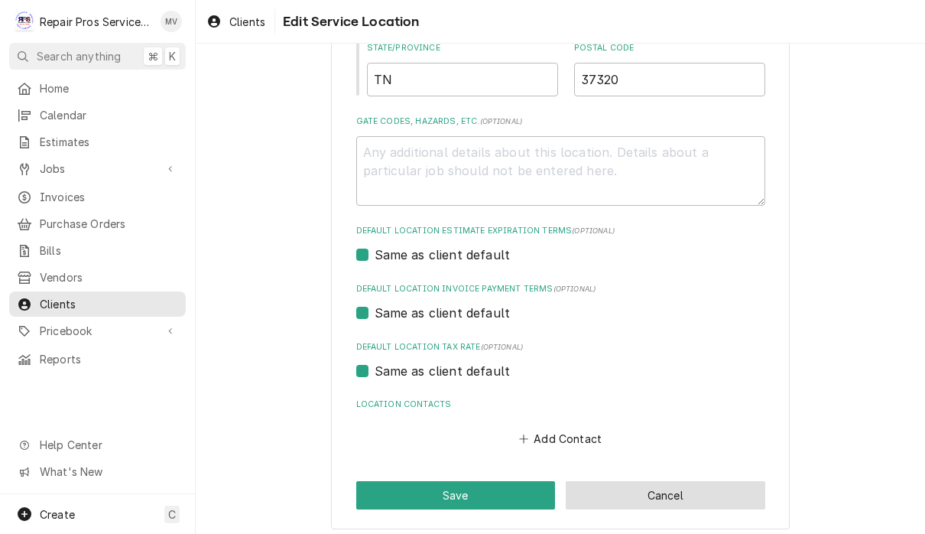
click at [718, 491] on button "Cancel" at bounding box center [666, 495] width 200 height 28
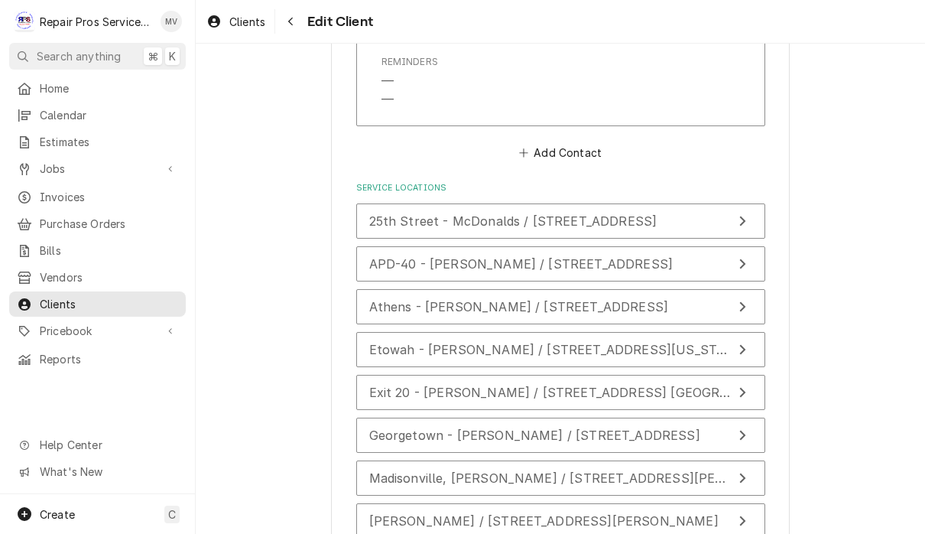
scroll to position [1850, 0]
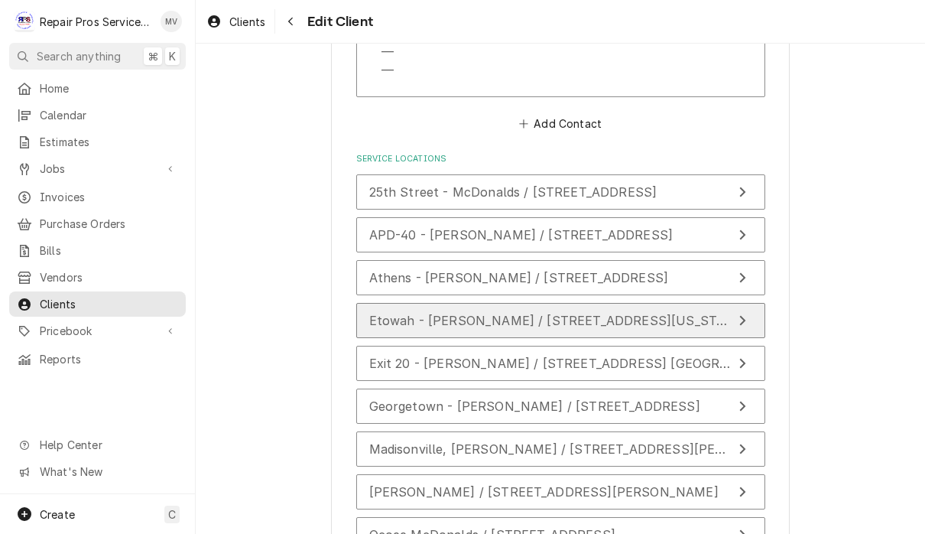
click at [685, 313] on span "Etowah - McDonald's / 620 Tennessee Ave, Etowah, TN 37331" at bounding box center [557, 320] width 376 height 15
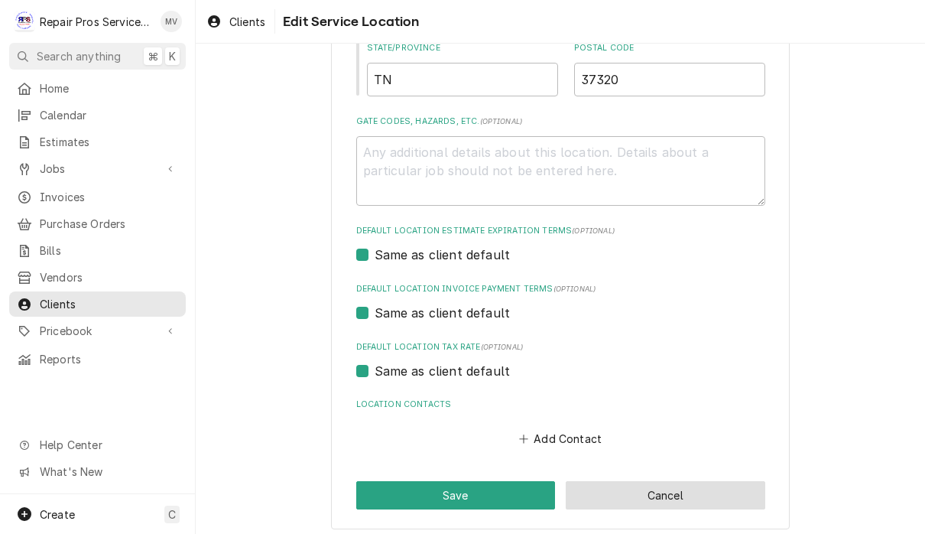
click at [707, 495] on button "Cancel" at bounding box center [666, 495] width 200 height 28
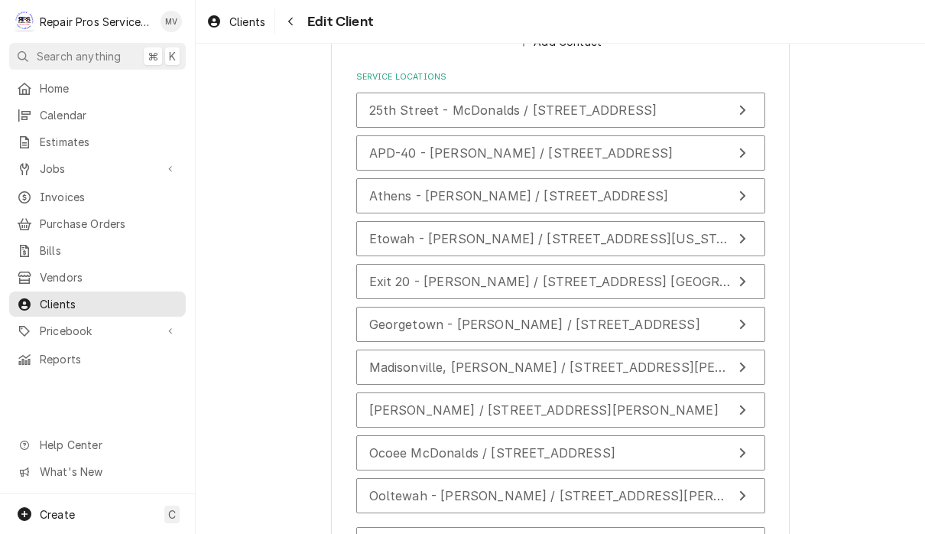
scroll to position [1937, 0]
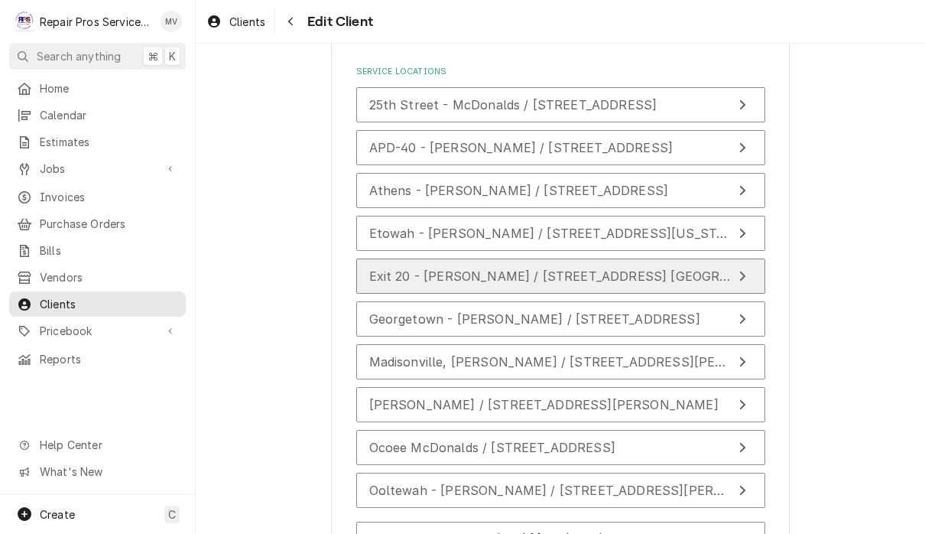
click at [715, 268] on span "Exit 20 - McDonald's / 281 Pleasant Grove Rd. SW, Cleveland, TN 37353" at bounding box center [587, 275] width 436 height 15
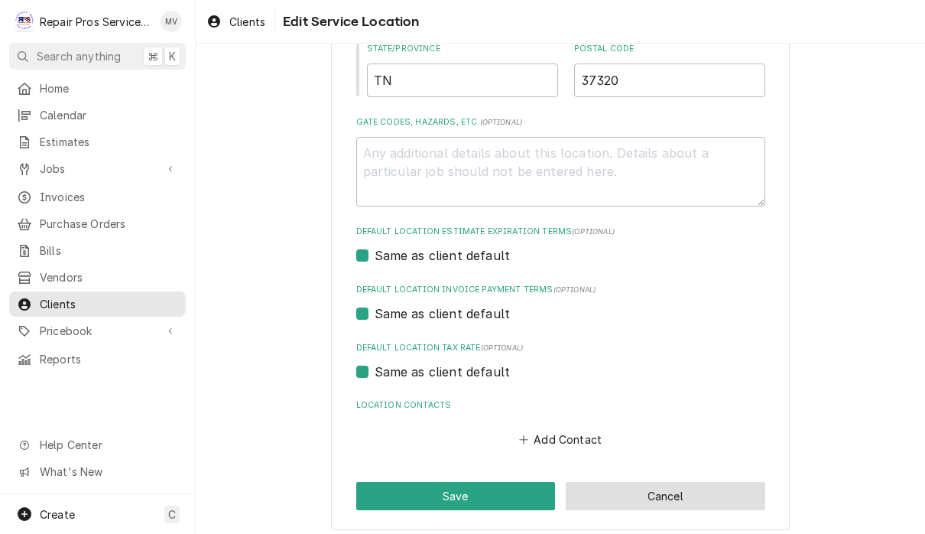
click at [703, 492] on button "Cancel" at bounding box center [666, 496] width 200 height 28
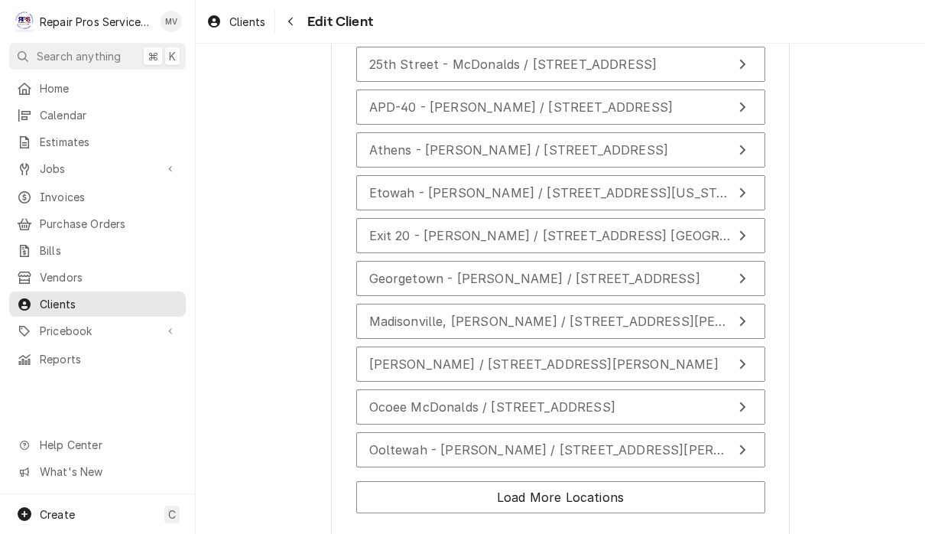
scroll to position [1947, 0]
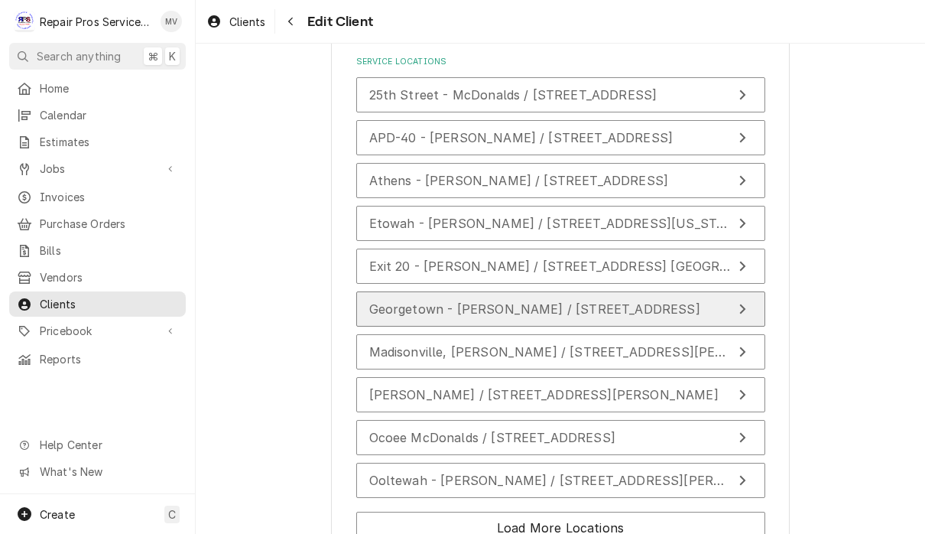
click at [739, 303] on icon "Update Service Location" at bounding box center [743, 309] width 8 height 12
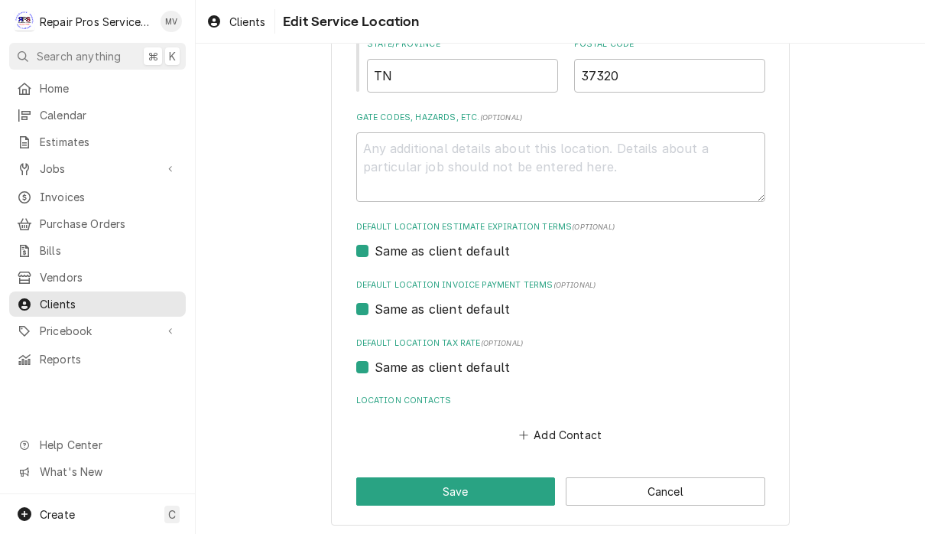
scroll to position [810, 0]
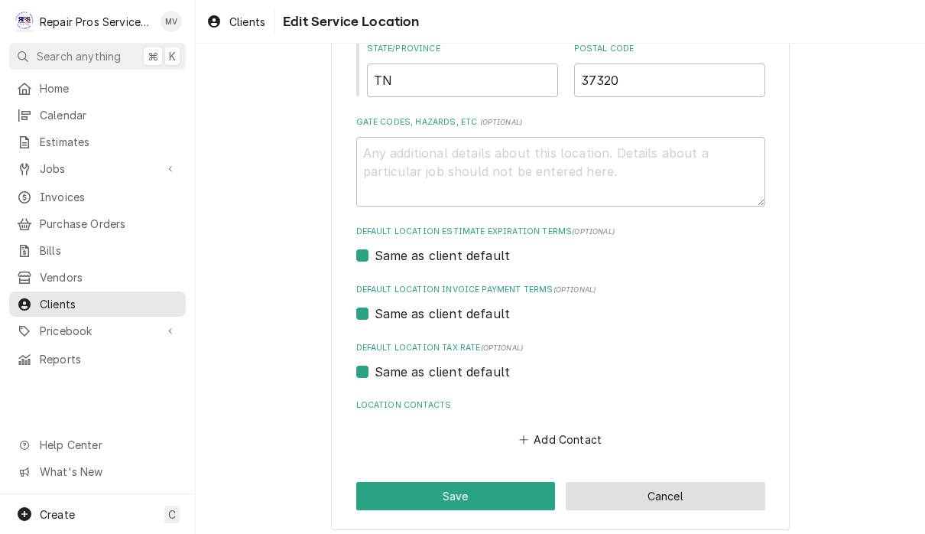
click at [672, 486] on button "Cancel" at bounding box center [666, 496] width 200 height 28
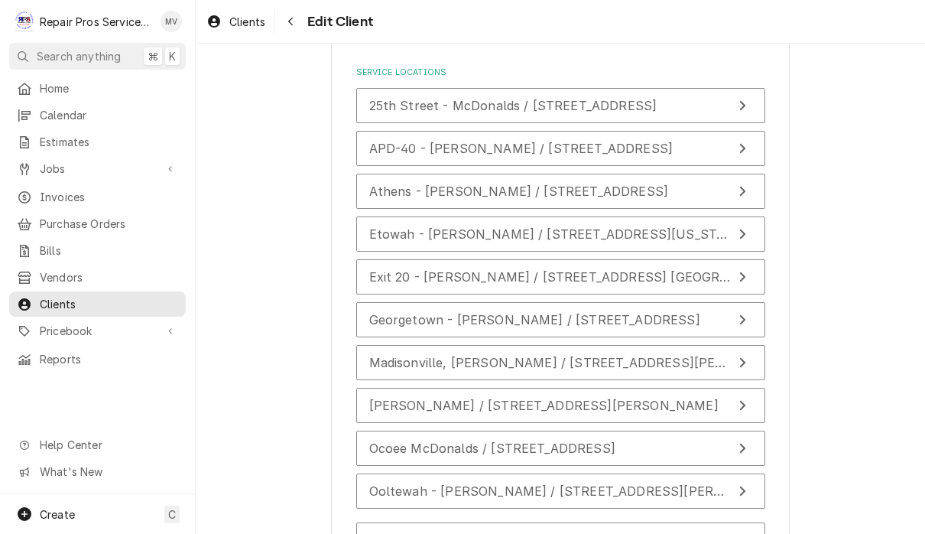
scroll to position [1934, 0]
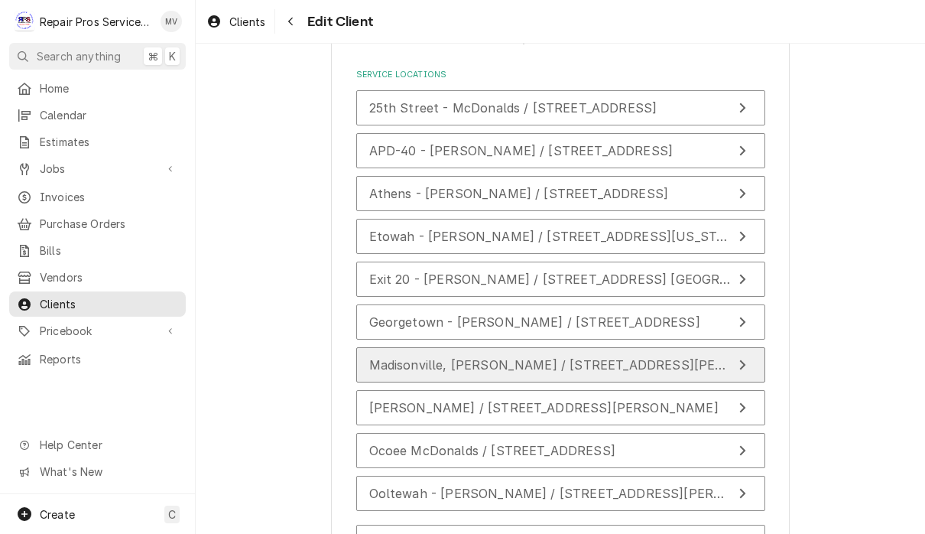
click at [720, 357] on span "Madisonville, McDonald's / 840 Patterson St, Madisonville, TN 37354" at bounding box center [584, 364] width 431 height 15
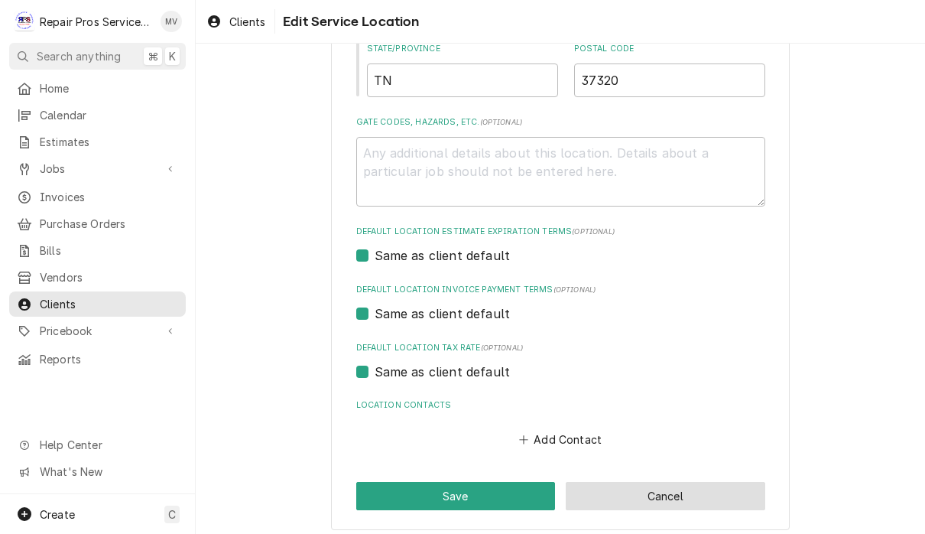
click at [694, 490] on button "Cancel" at bounding box center [666, 496] width 200 height 28
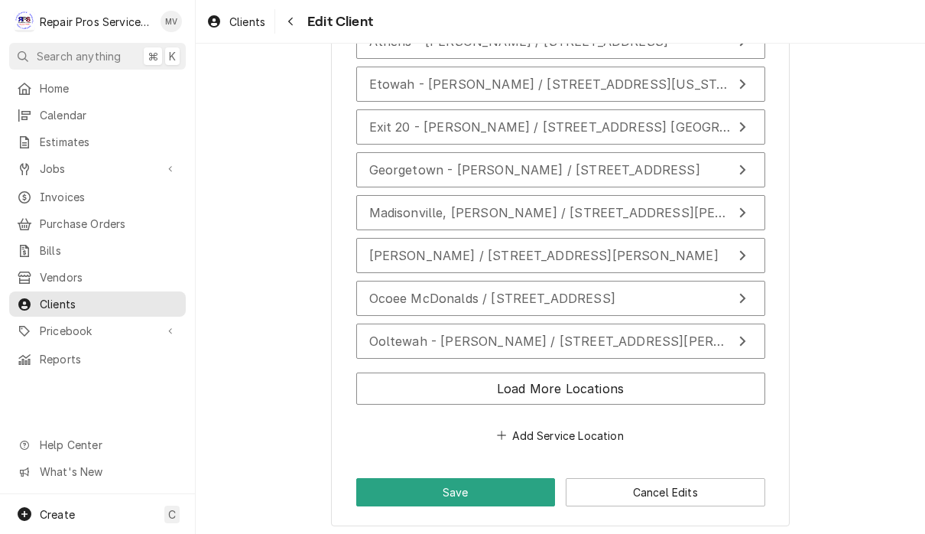
scroll to position [2086, 0]
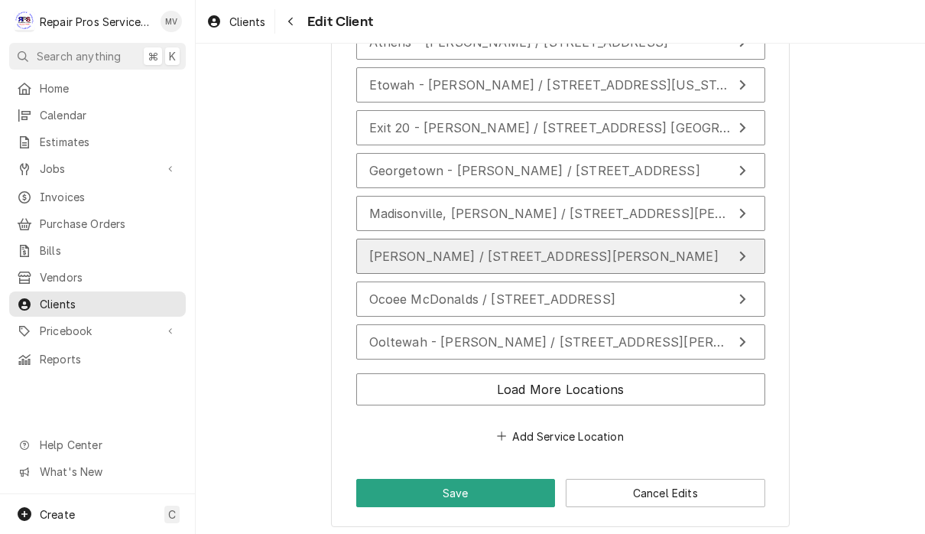
click at [670, 250] on span "N. Lee - McDonald's / 4500 N. Lee Hwy, Cleveland, TN 37312" at bounding box center [543, 256] width 349 height 15
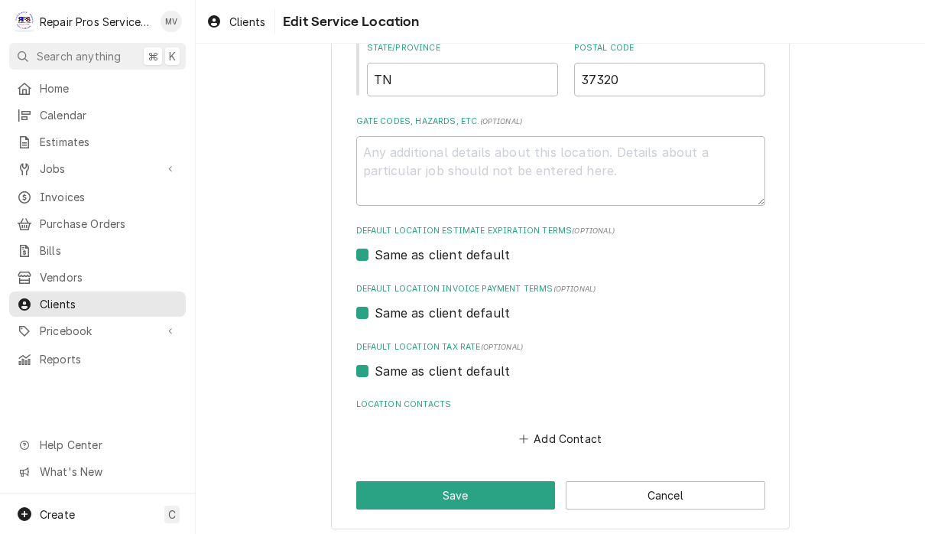
scroll to position [810, 0]
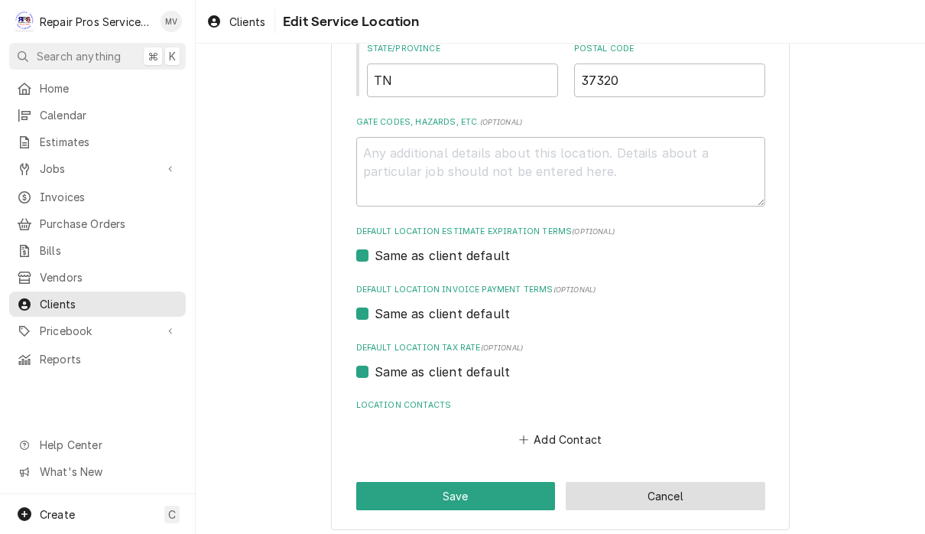
click at [665, 486] on button "Cancel" at bounding box center [666, 496] width 200 height 28
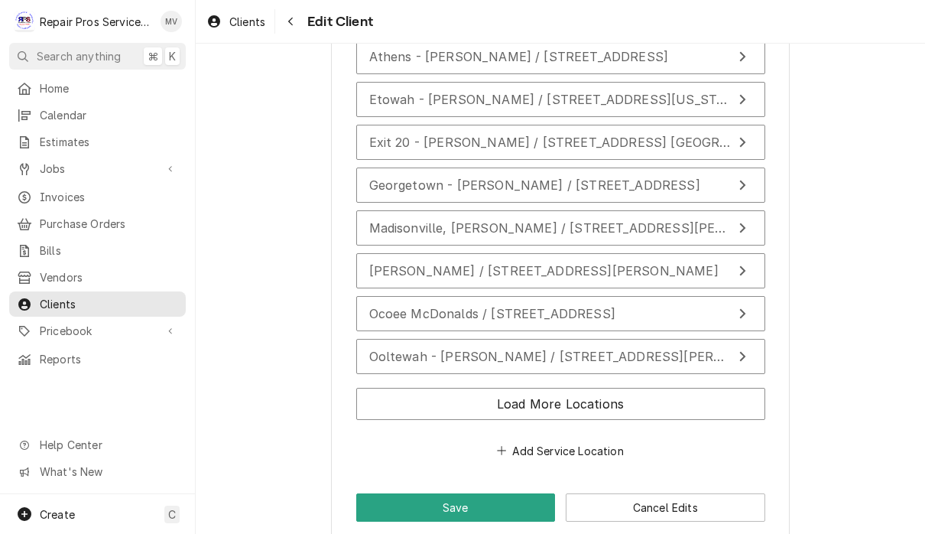
scroll to position [2081, 0]
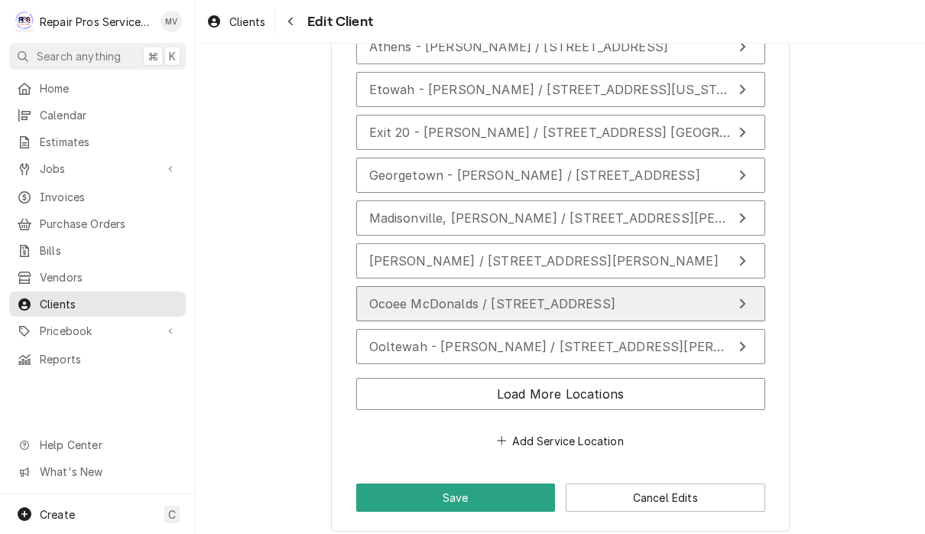
click at [616, 297] on span "Ocoee McDonalds / 178 US-64 W, Ocoee, TN 37361" at bounding box center [492, 303] width 246 height 15
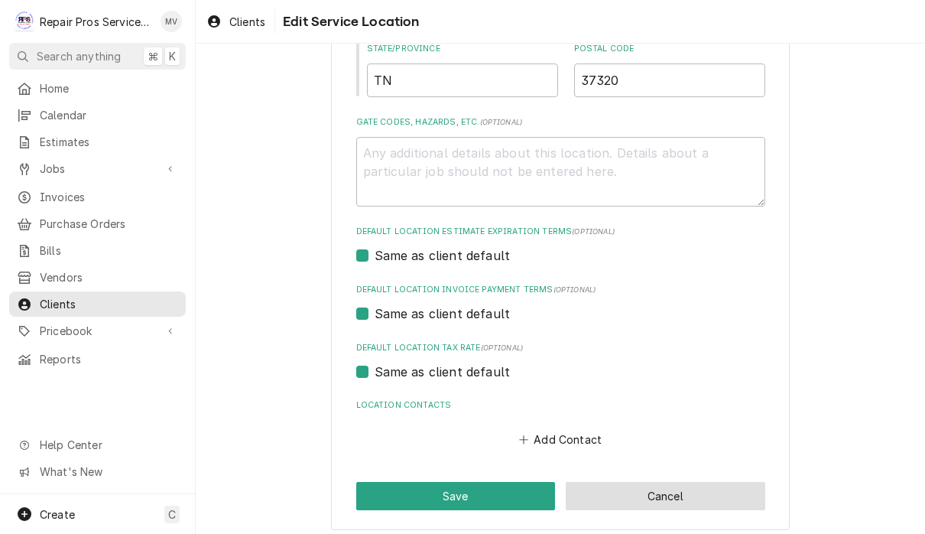
click at [672, 488] on button "Cancel" at bounding box center [666, 496] width 200 height 28
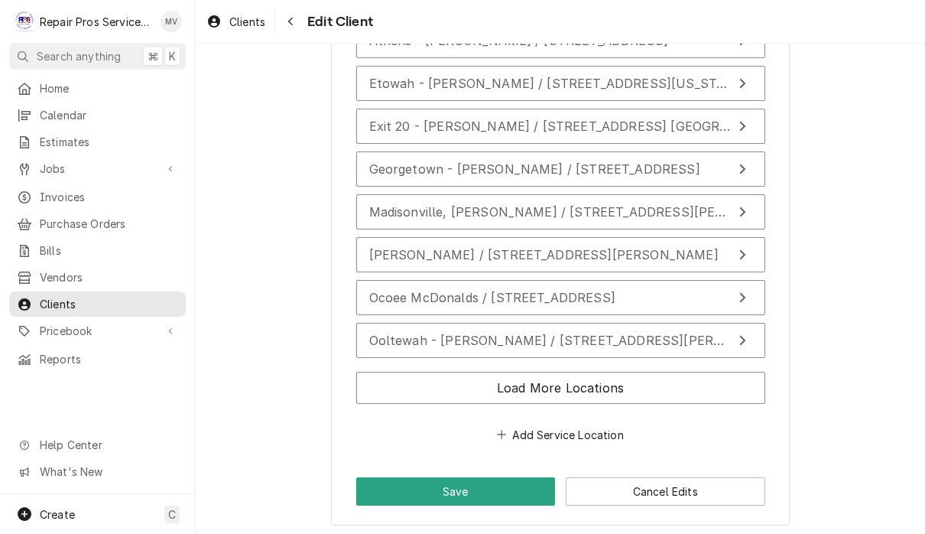
scroll to position [2086, 0]
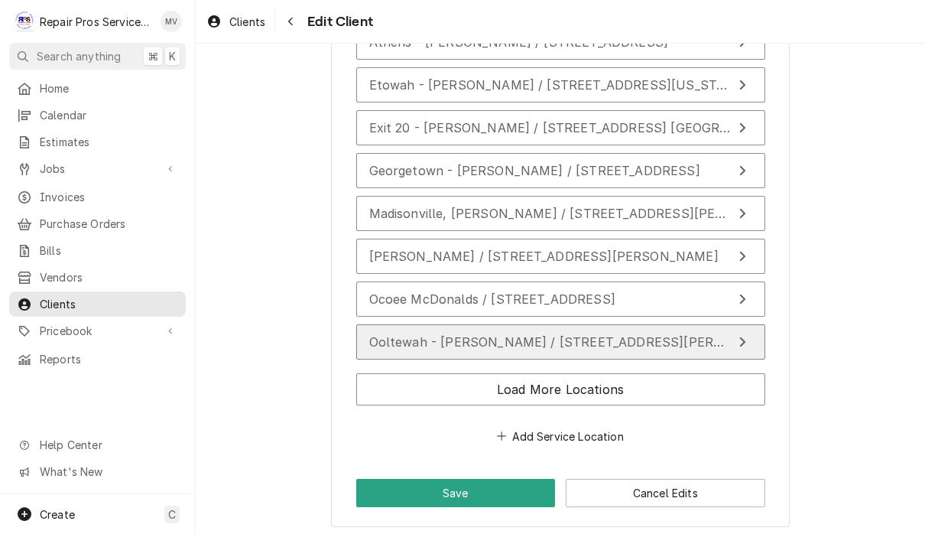
click at [667, 341] on div "Ooltewah - McDonald's / 9211 Lee Hwy, Ooltewah, TN 37363" at bounding box center [550, 342] width 363 height 18
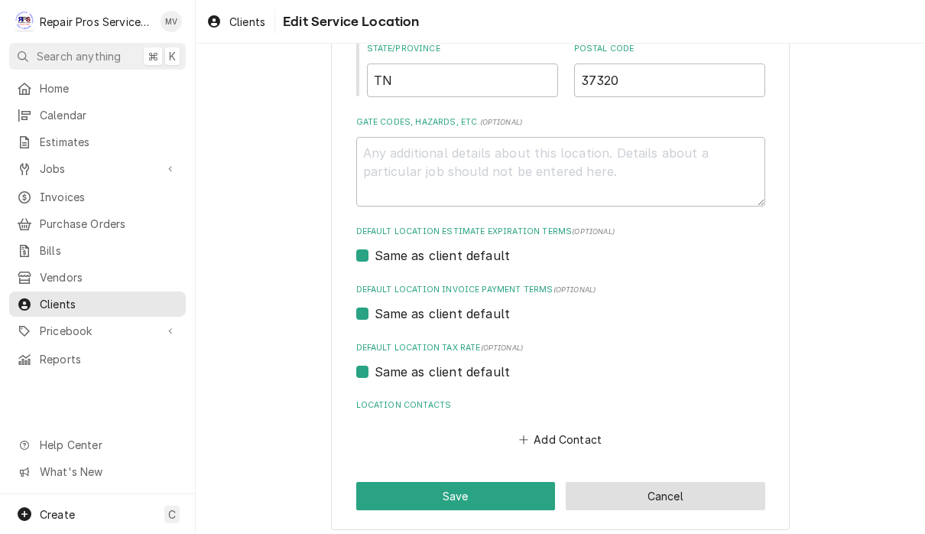
click at [665, 492] on button "Cancel" at bounding box center [666, 496] width 200 height 28
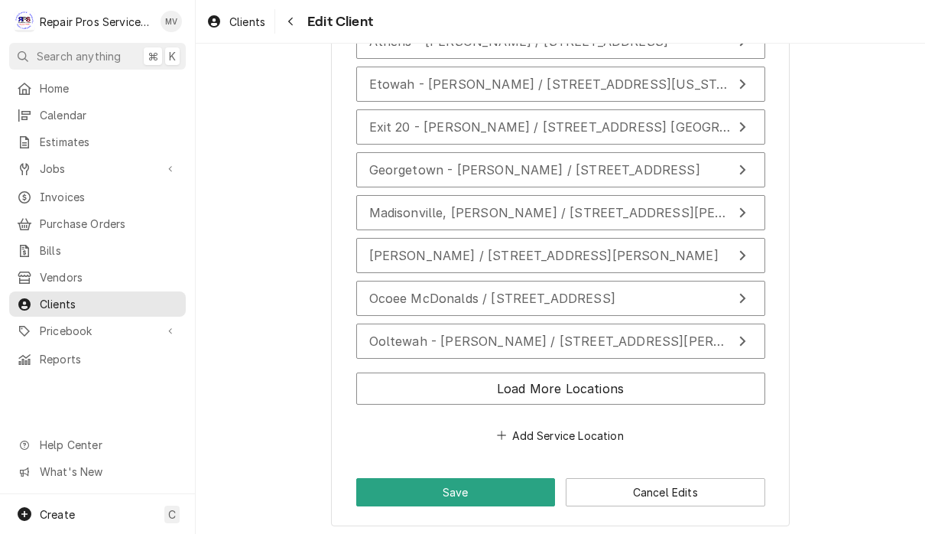
scroll to position [2086, 0]
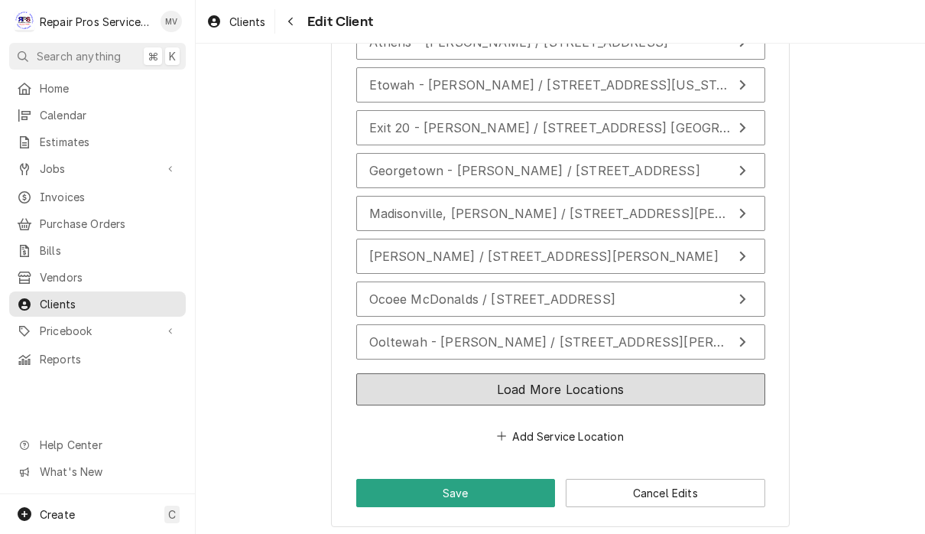
click at [636, 381] on button "Load More Locations" at bounding box center [560, 389] width 409 height 32
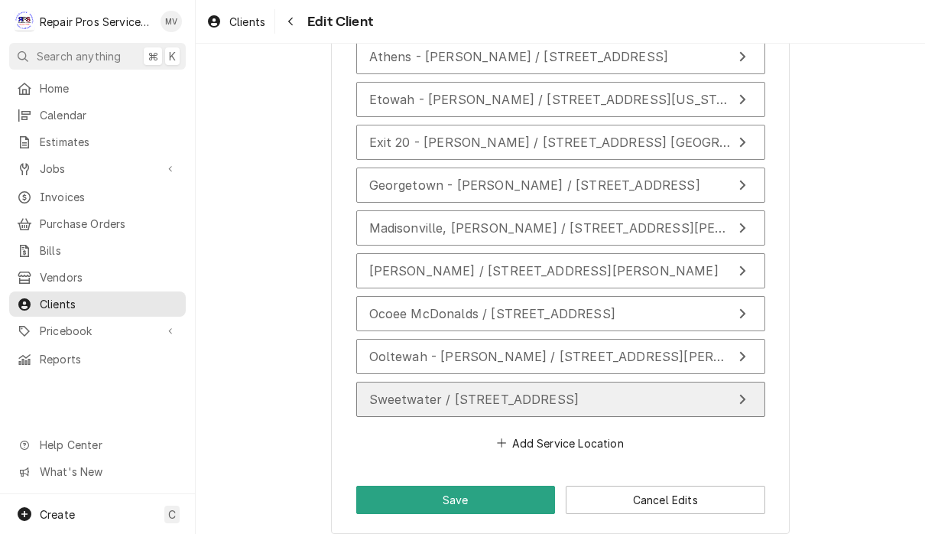
click at [580, 398] on span "Sweetwater / 223 Highway 68, Sweetwater, TN 37312" at bounding box center [474, 399] width 210 height 15
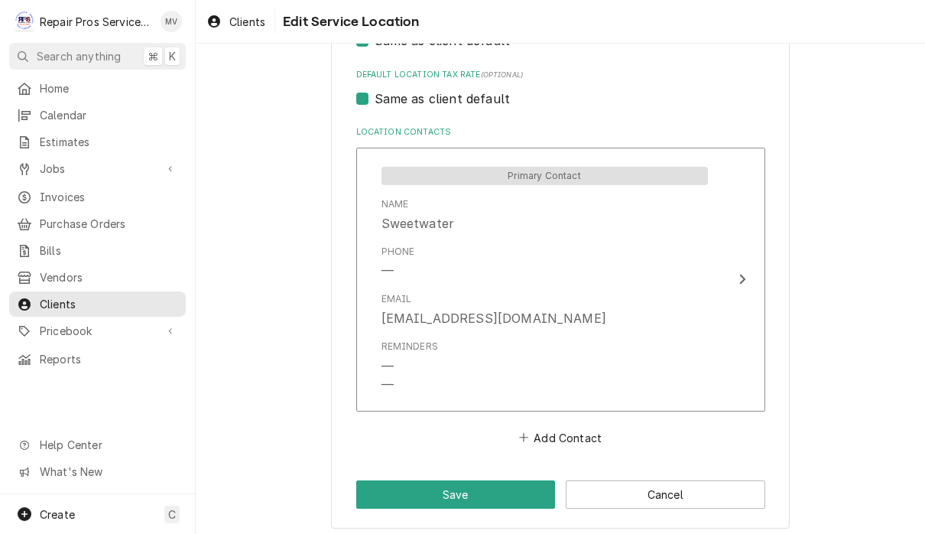
scroll to position [1082, 0]
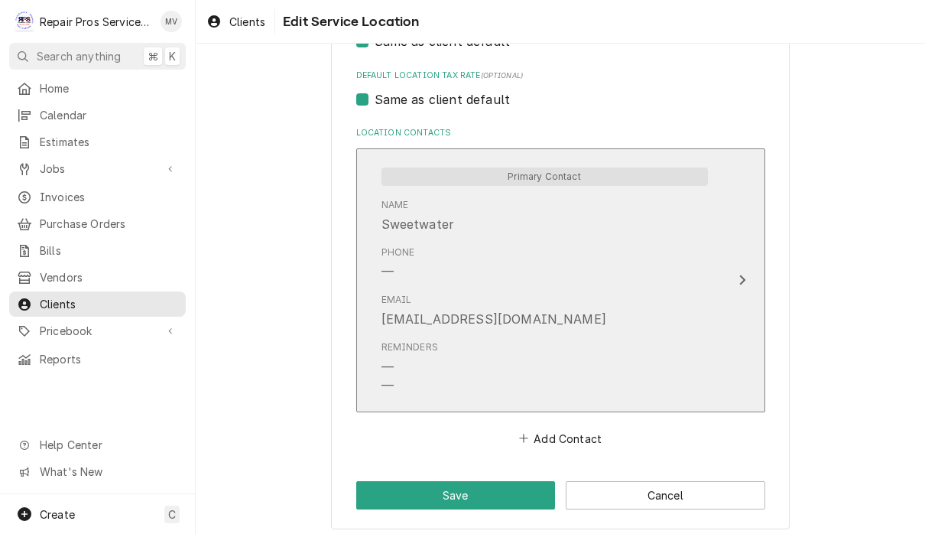
click at [743, 275] on icon "Update Contact" at bounding box center [743, 280] width 6 height 10
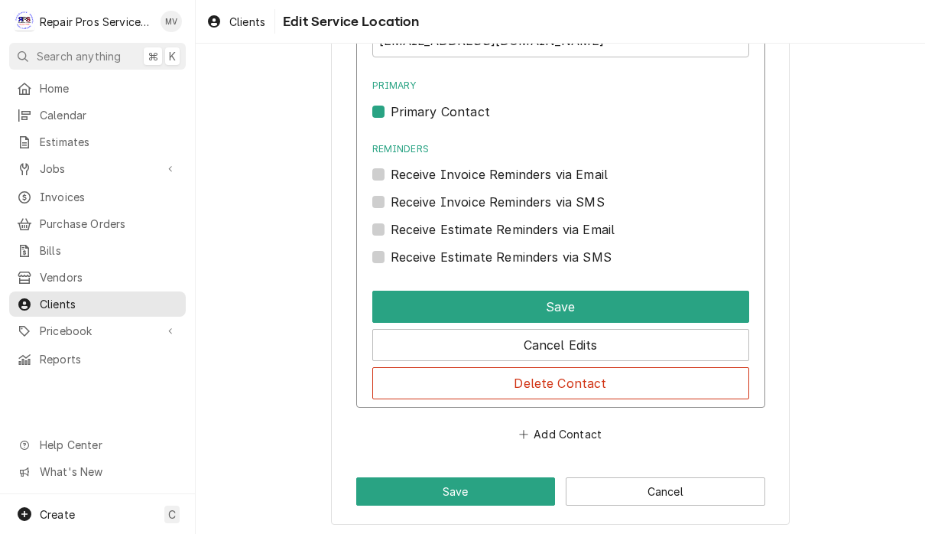
scroll to position [1393, 0]
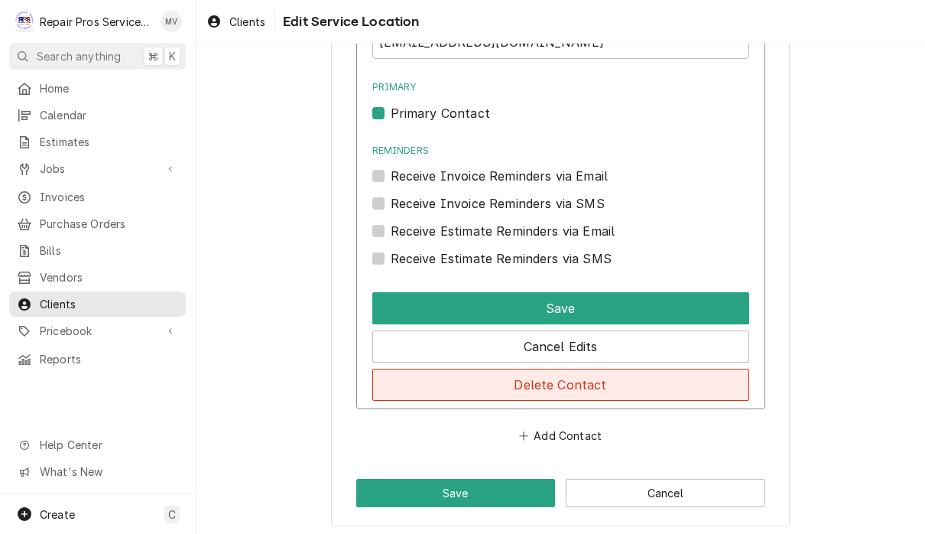
click at [655, 385] on button "Delete Contact" at bounding box center [560, 385] width 377 height 32
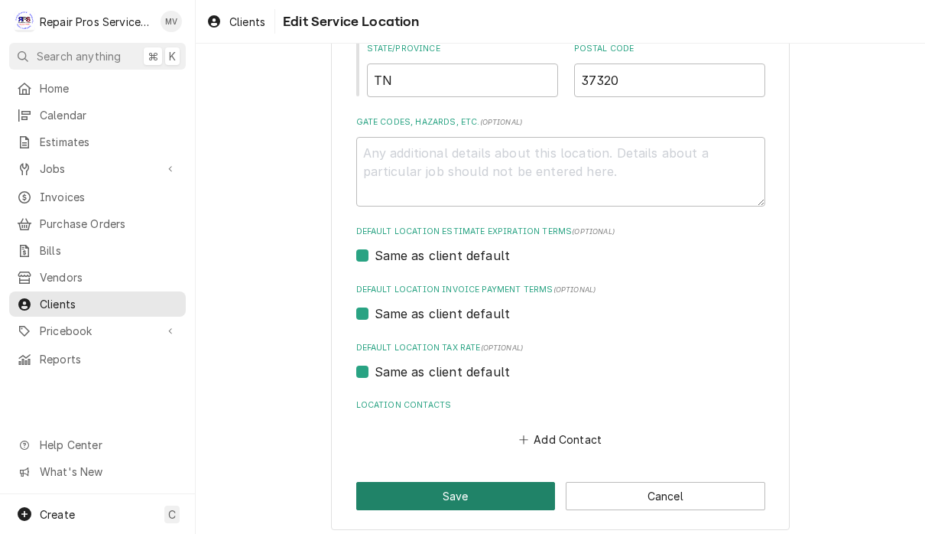
click at [481, 500] on button "Save" at bounding box center [456, 496] width 200 height 28
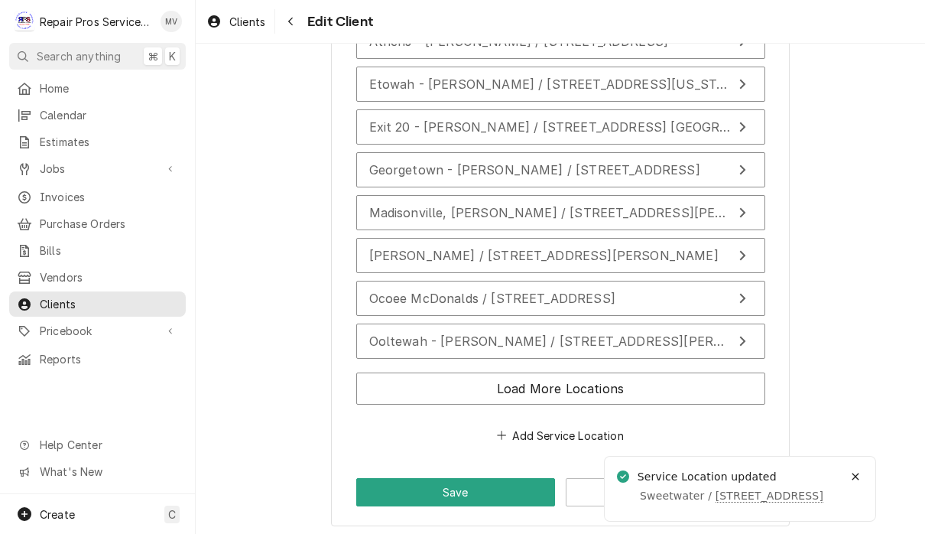
scroll to position [2086, 0]
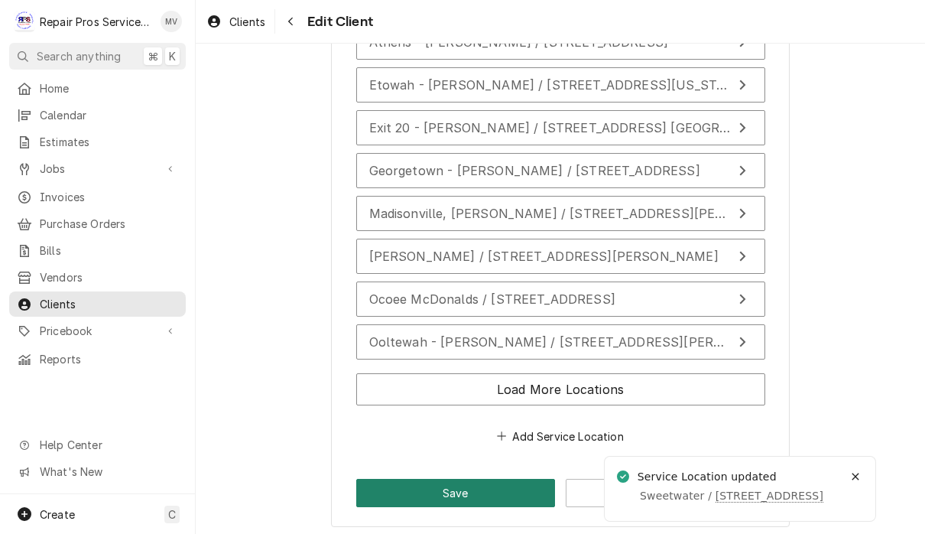
click at [481, 489] on button "Save" at bounding box center [456, 493] width 200 height 28
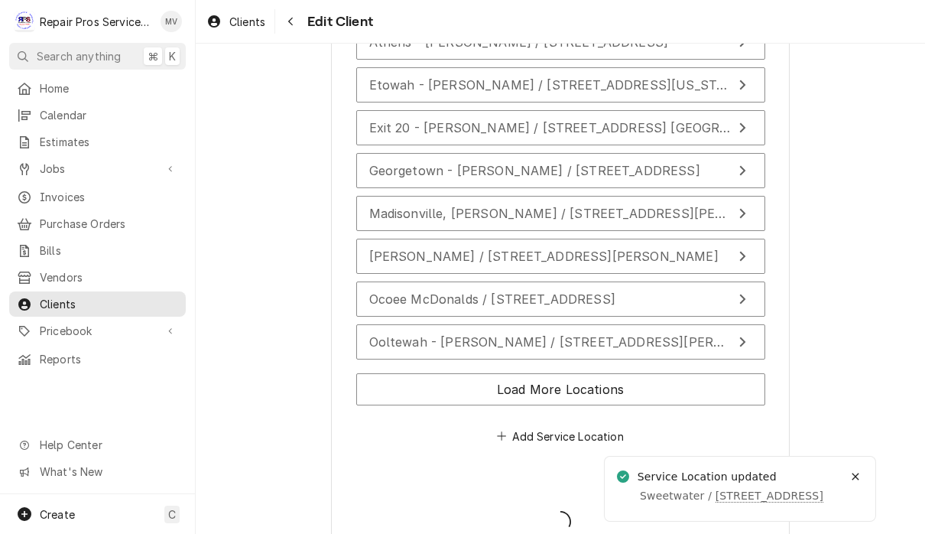
type textarea "x"
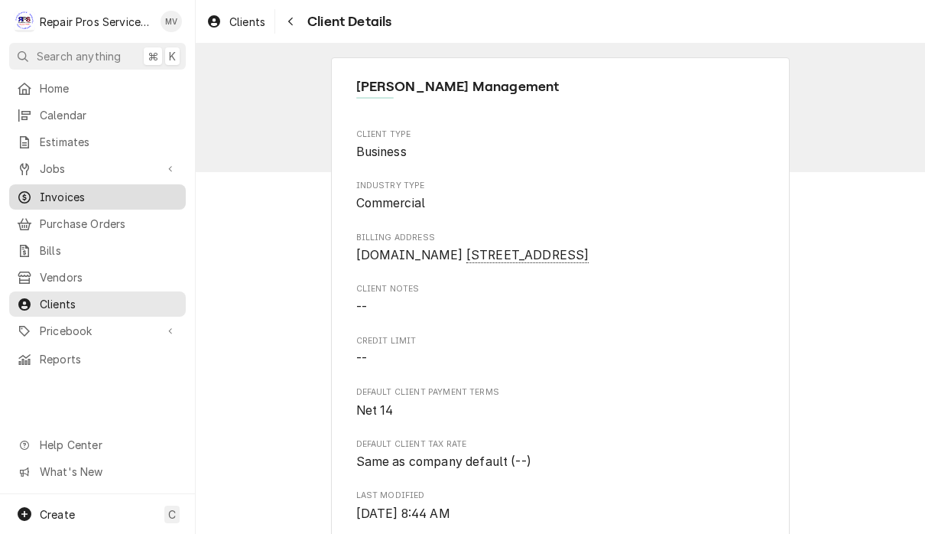
click at [95, 193] on span "Invoices" at bounding box center [109, 197] width 138 height 16
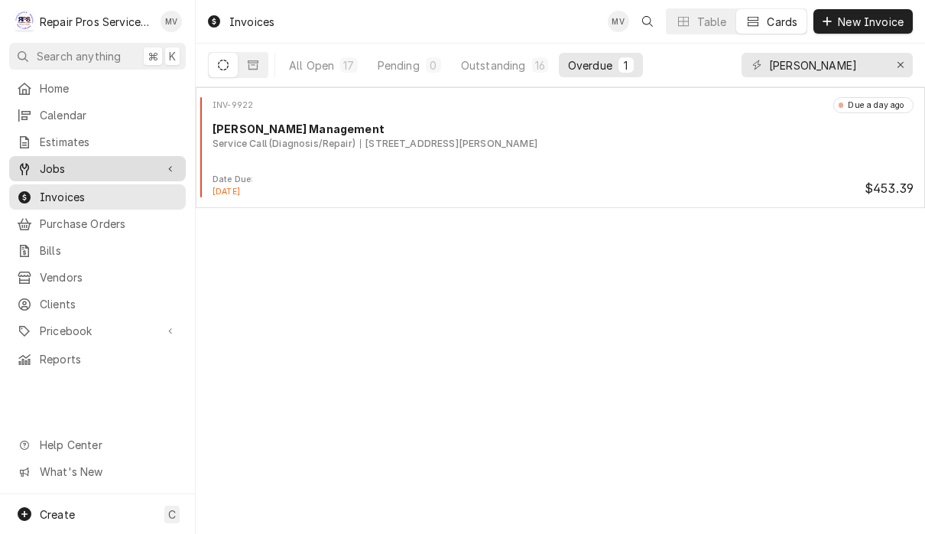
click at [68, 163] on span "Jobs" at bounding box center [97, 169] width 115 height 16
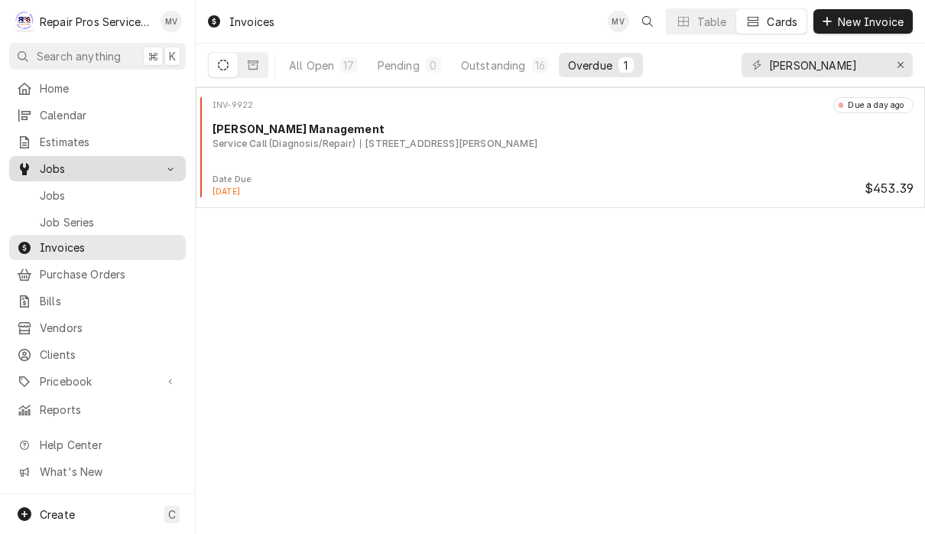
click at [65, 187] on span "Jobs" at bounding box center [109, 195] width 138 height 16
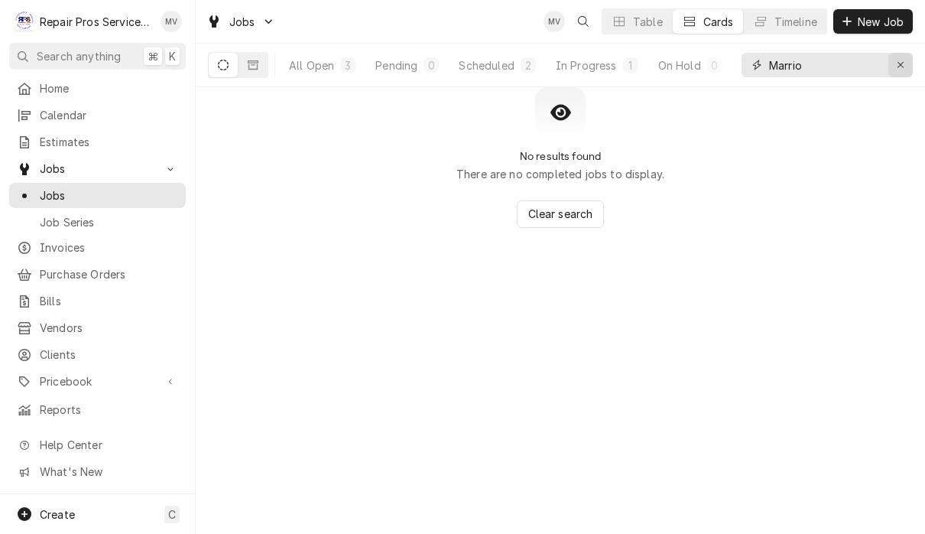
click at [902, 60] on icon "Erase input" at bounding box center [901, 65] width 8 height 11
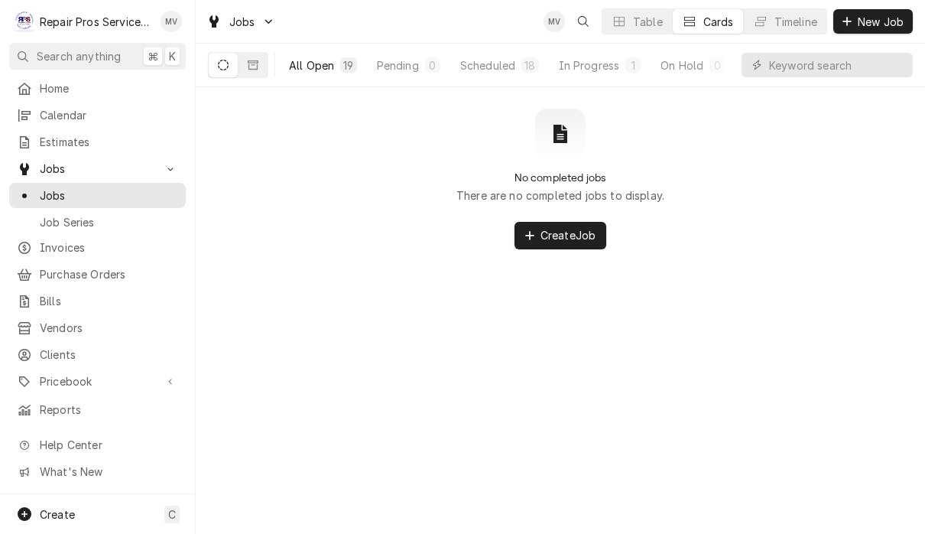
click at [321, 73] on button "All Open 19" at bounding box center [323, 65] width 86 height 24
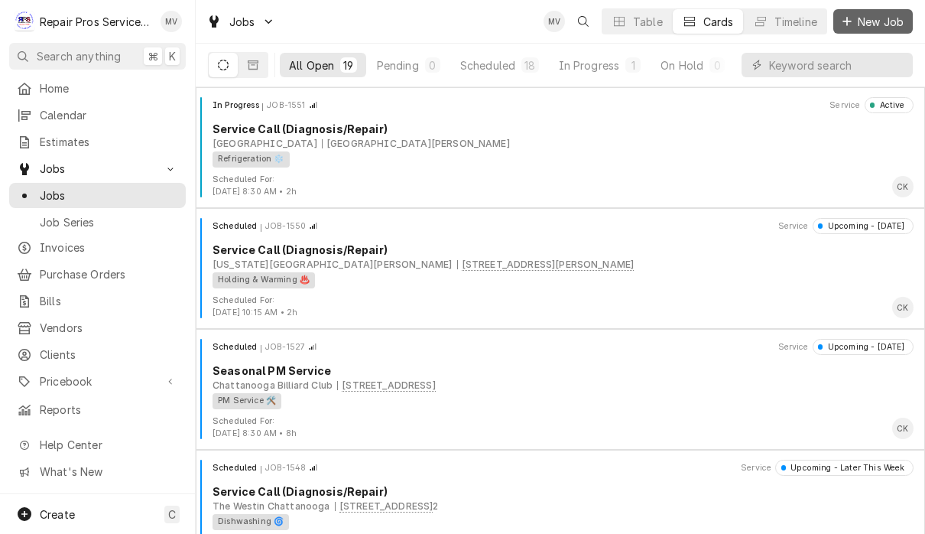
click at [876, 17] on span "New Job" at bounding box center [881, 22] width 52 height 16
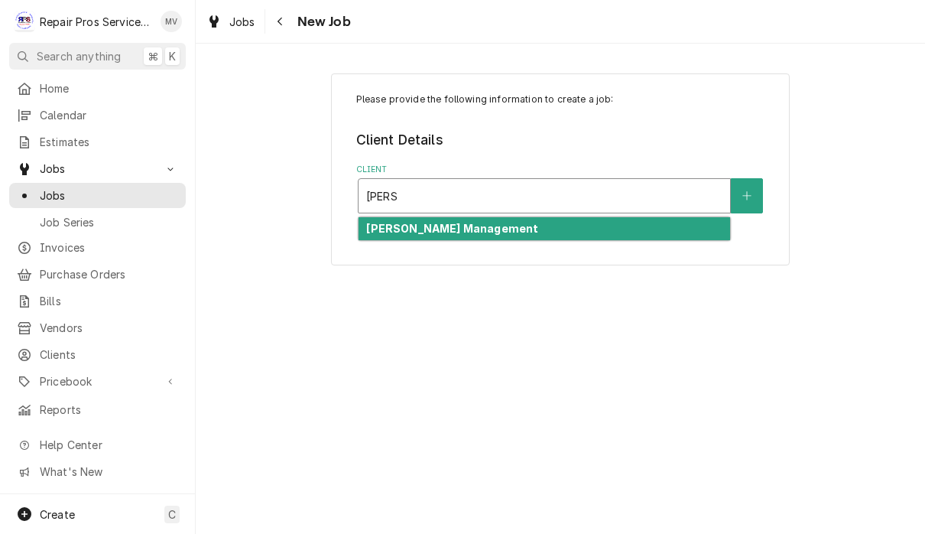
click at [585, 231] on div "[PERSON_NAME] Management" at bounding box center [545, 229] width 372 height 24
type input "smith"
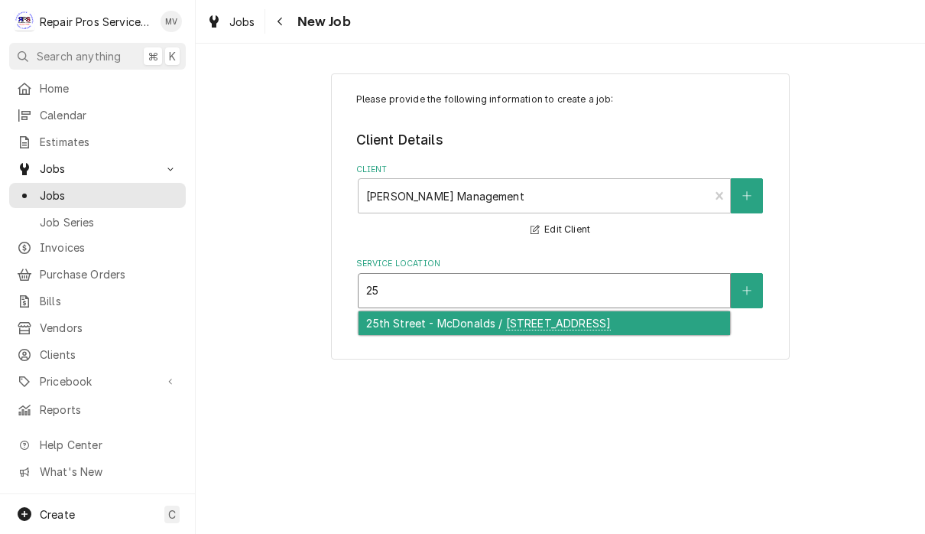
click at [574, 335] on div "25th Street - McDonalds / 1350 25th Street NW, Cleveland, TN 37312" at bounding box center [545, 323] width 372 height 24
type input "25"
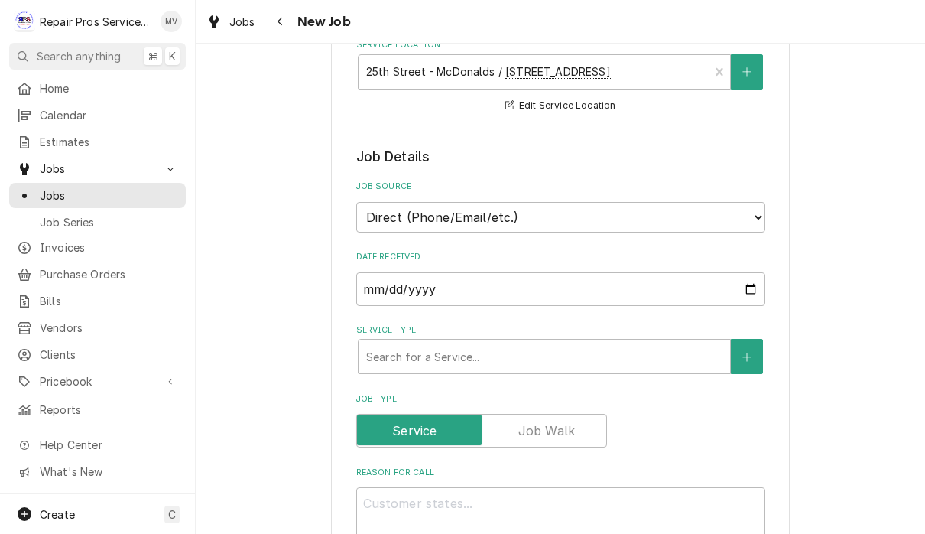
scroll to position [226, 0]
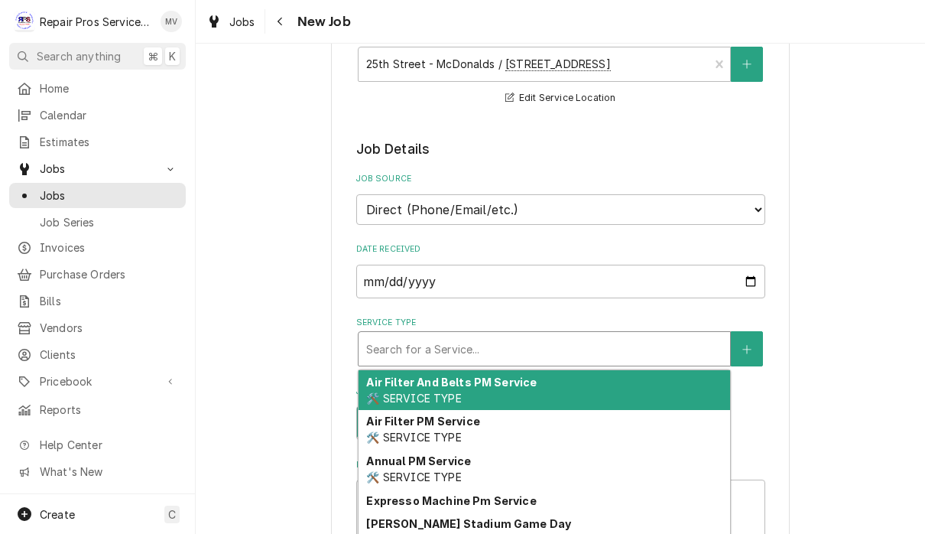
type textarea "x"
type input "d"
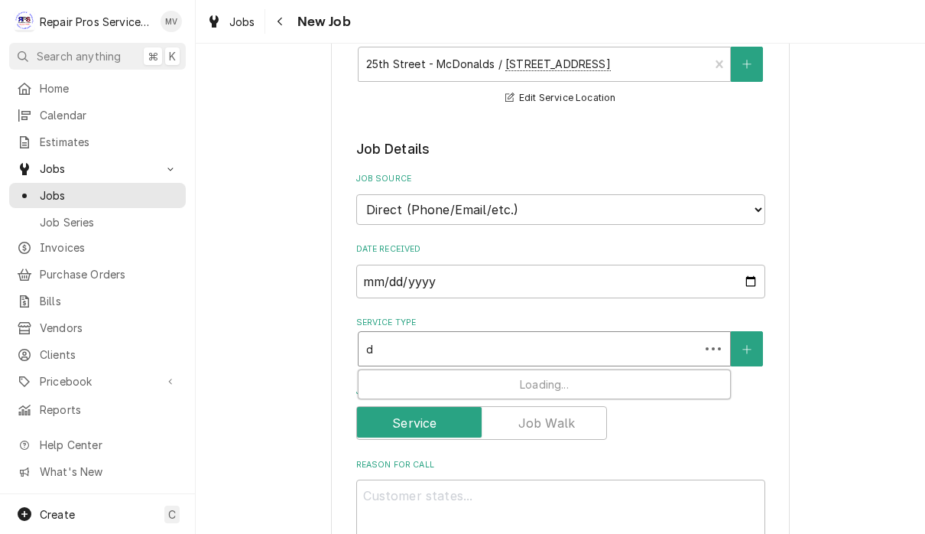
type textarea "x"
type input "di"
type textarea "x"
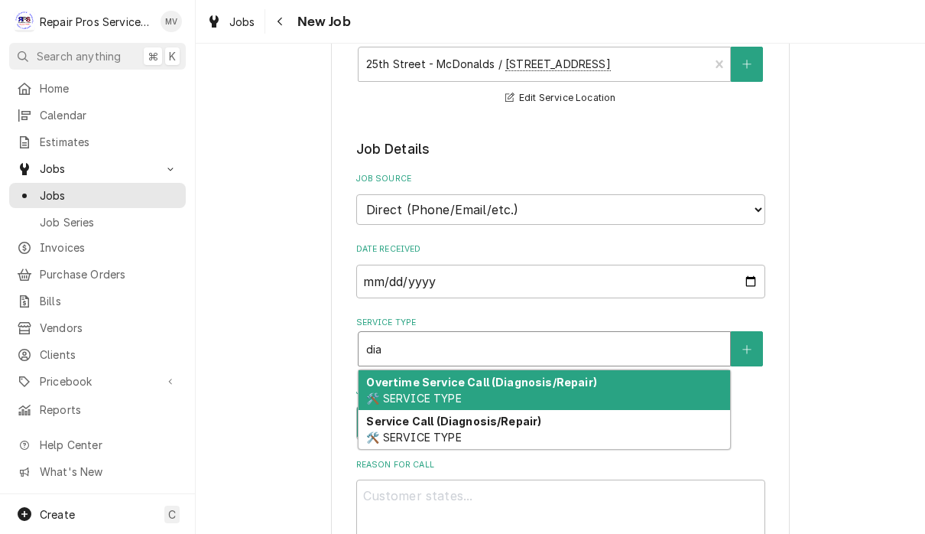
click at [632, 423] on div "Service Call (Diagnosis/Repair) 🛠️ SERVICE TYPE" at bounding box center [545, 430] width 372 height 40
type input "dia"
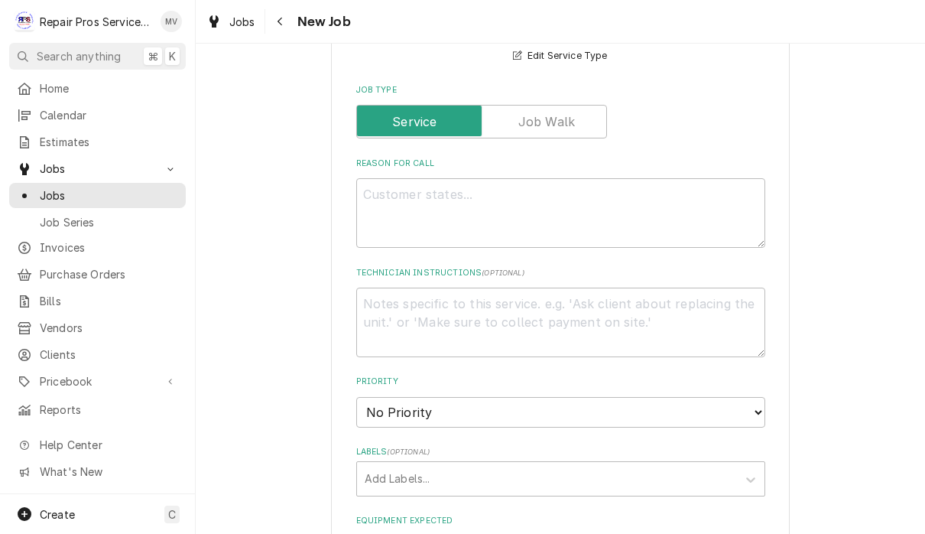
scroll to position [603, 0]
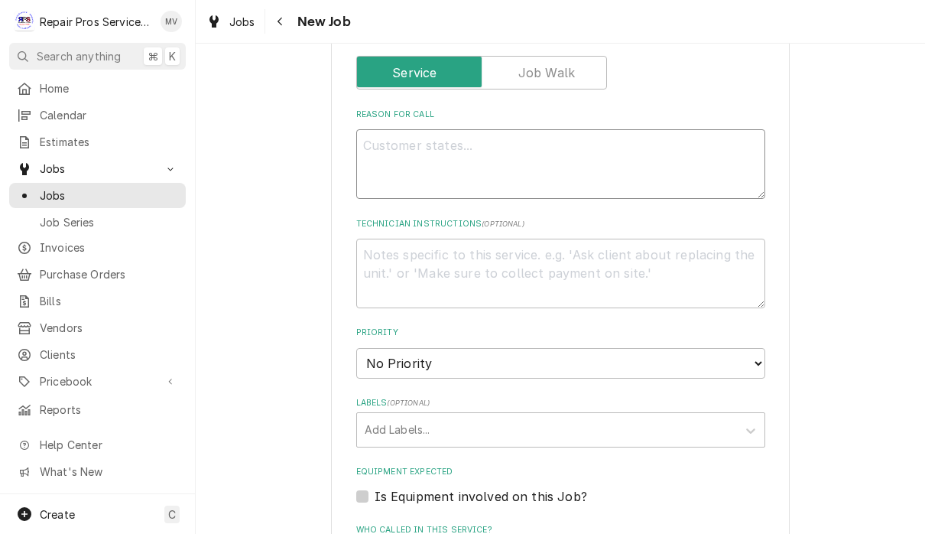
click at [519, 148] on textarea "Reason For Call" at bounding box center [560, 164] width 409 height 70
type textarea "x"
type textarea "P"
type textarea "x"
type textarea "Pr"
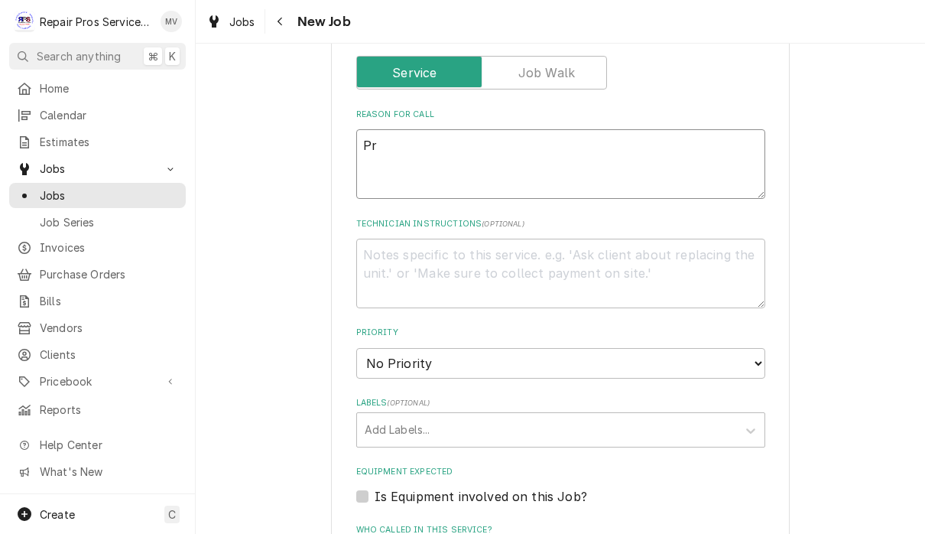
type textarea "x"
type textarea "Pre"
type textarea "x"
type textarea "Prep"
type textarea "x"
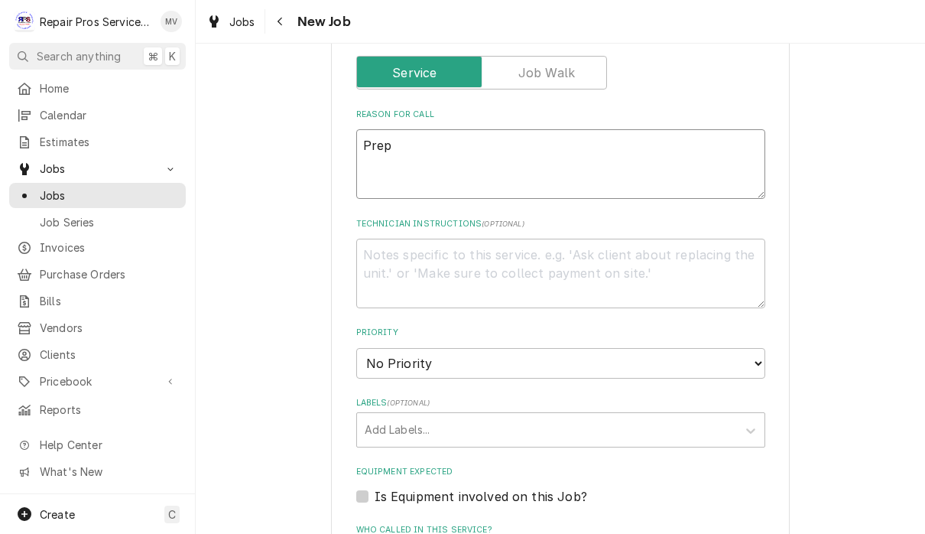
type textarea "Prep"
type textarea "x"
type textarea "Prep c"
type textarea "x"
type textarea "Prep co"
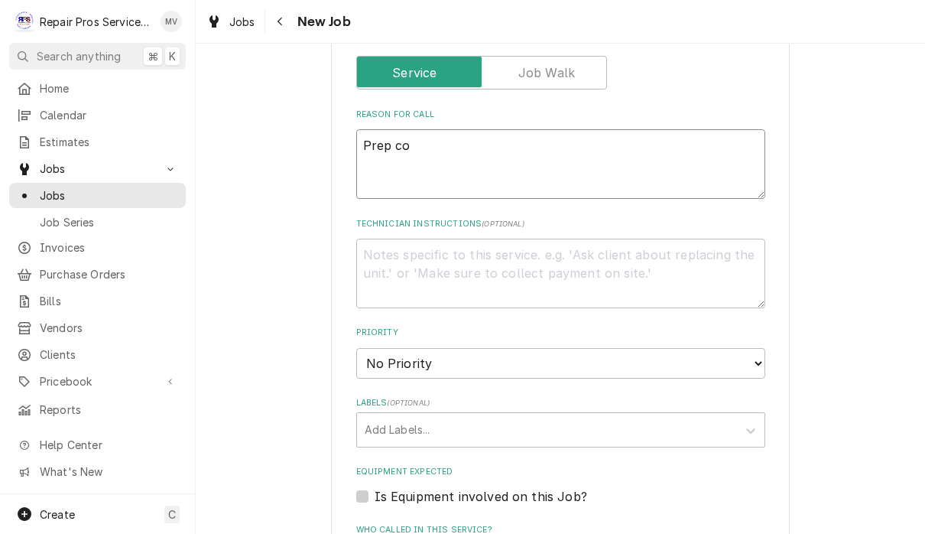
type textarea "x"
type textarea "Prep coo"
type textarea "x"
type textarea "Prep cool"
type textarea "x"
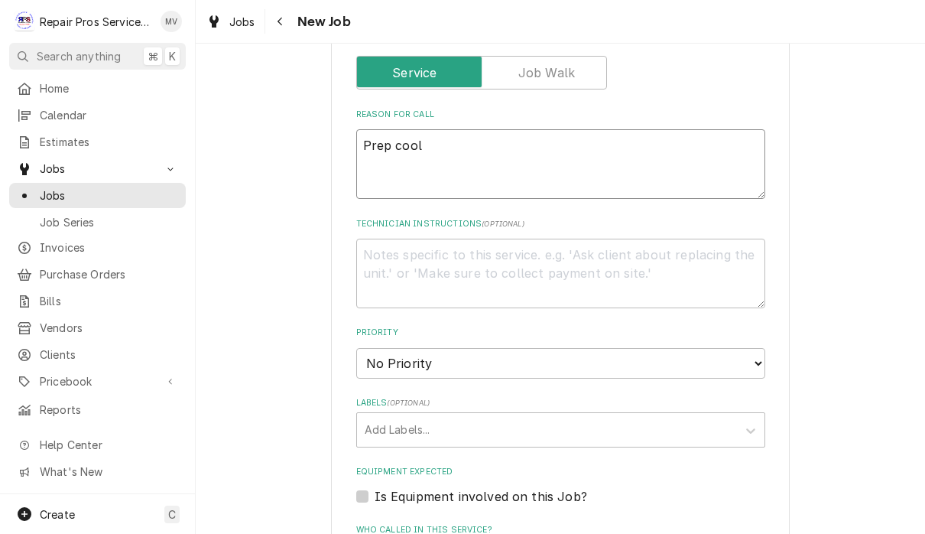
type textarea "Prep coole"
type textarea "x"
type textarea "Prep cooler"
type textarea "x"
type textarea "Prep cooler"
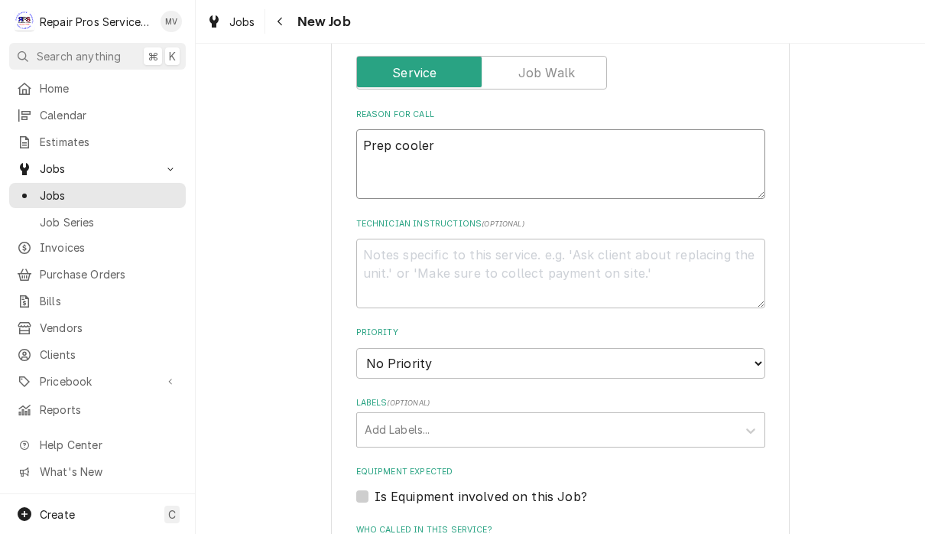
type textarea "x"
type textarea "Prep cooler n"
type textarea "x"
type textarea "Prep cooler no"
type textarea "x"
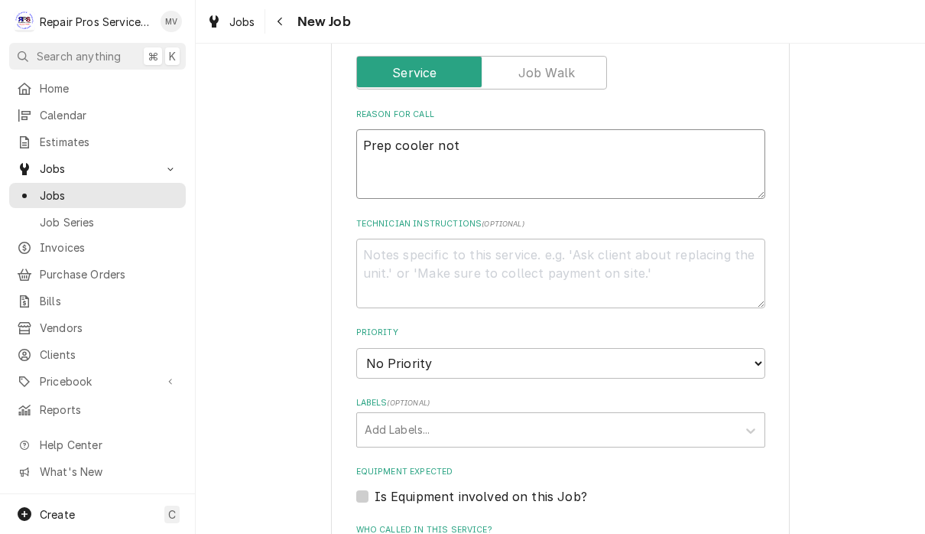
type textarea "Prep cooler not"
type textarea "x"
type textarea "Prep cooler not t"
type textarea "x"
type textarea "Prep cooler not te"
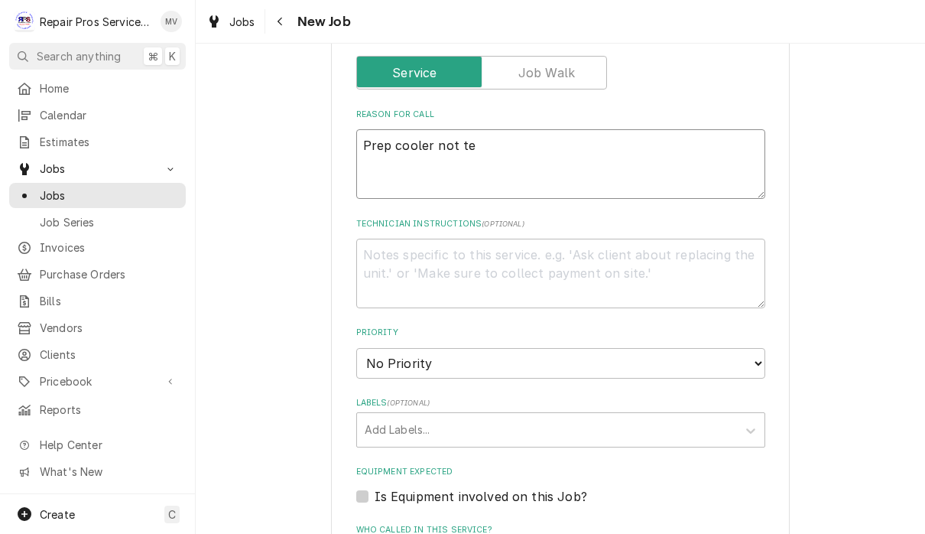
type textarea "x"
type textarea "Prep cooler not tem"
type textarea "x"
type textarea "Prep cooler not temp"
type textarea "x"
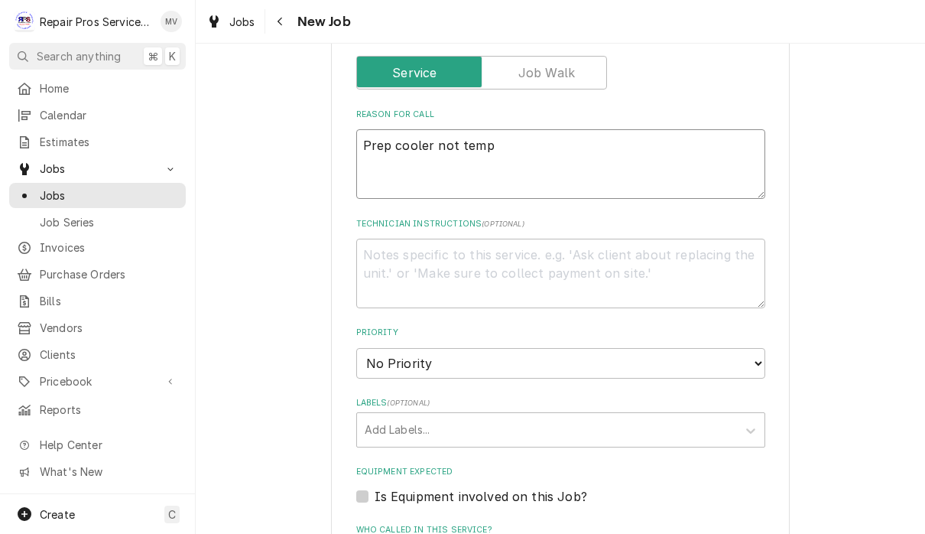
type textarea "Prep cooler not tempi"
type textarea "x"
type textarea "Prep cooler not tempin"
type textarea "x"
type textarea "Prep cooler not temping"
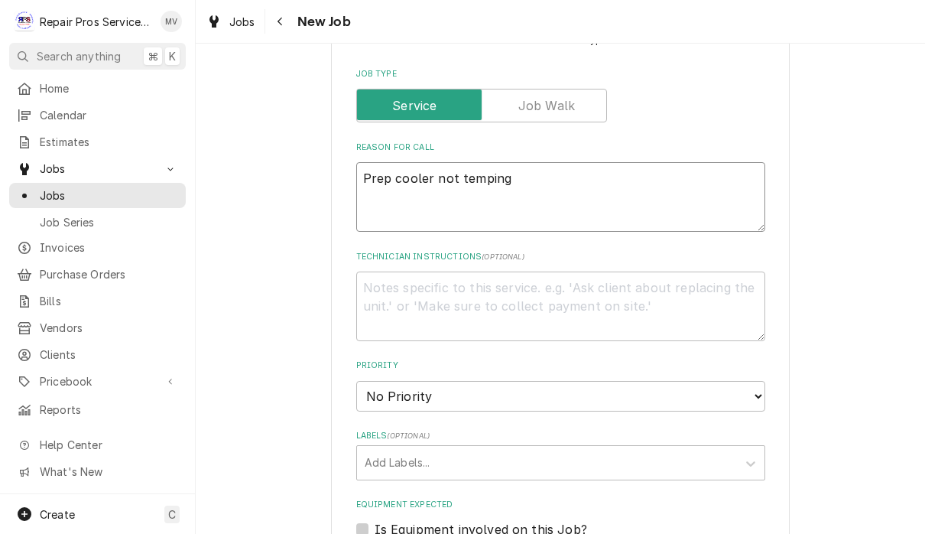
scroll to position [567, 0]
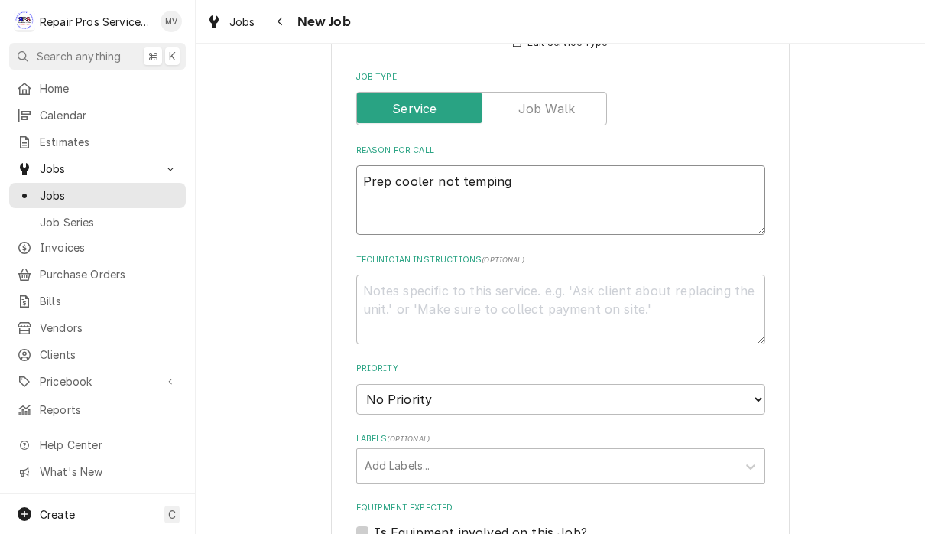
type textarea "x"
type textarea "Prep cooler not tempin"
type textarea "x"
type textarea "Prep cooler not tempi"
type textarea "x"
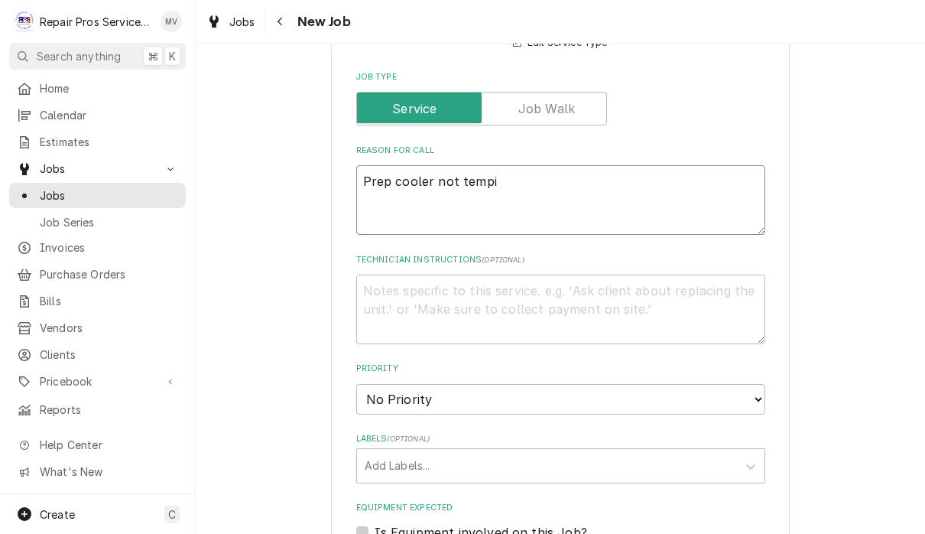
type textarea "Prep cooler not temp"
type textarea "x"
type textarea "Prep cooler not tem"
type textarea "x"
type textarea "Prep cooler not te"
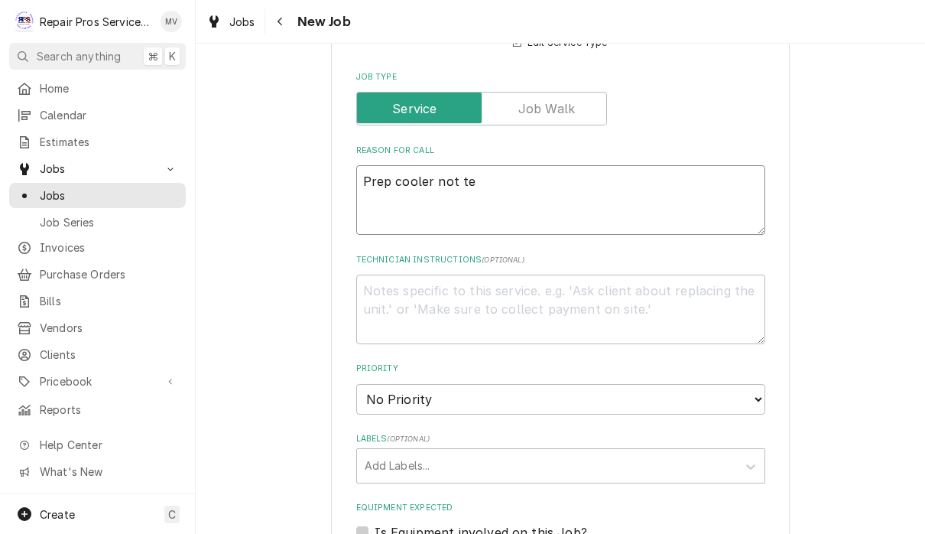
type textarea "x"
type textarea "Prep cooler not t"
type textarea "x"
type textarea "Prep cooler not"
type textarea "x"
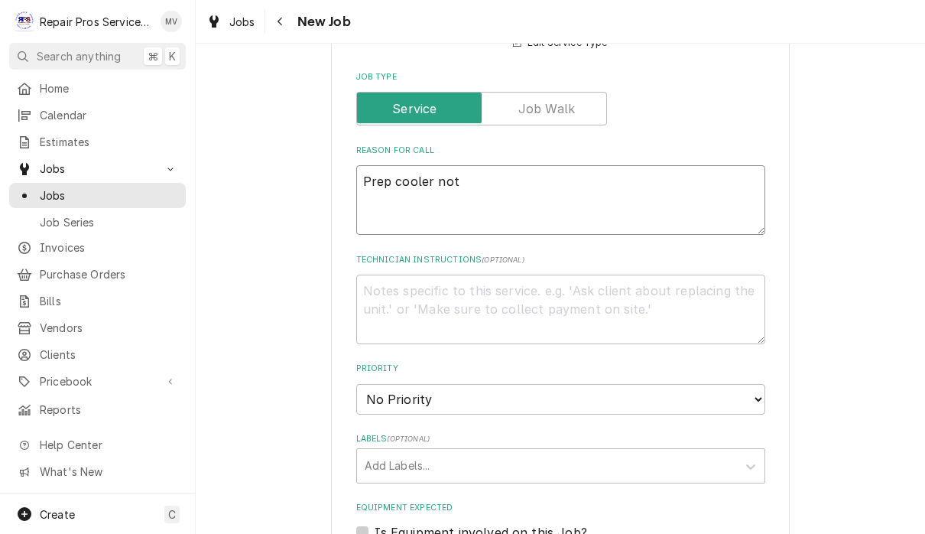
type textarea "Prep cooler not"
type textarea "x"
type textarea "Prep cooler no"
type textarea "x"
type textarea "Prep cooler n"
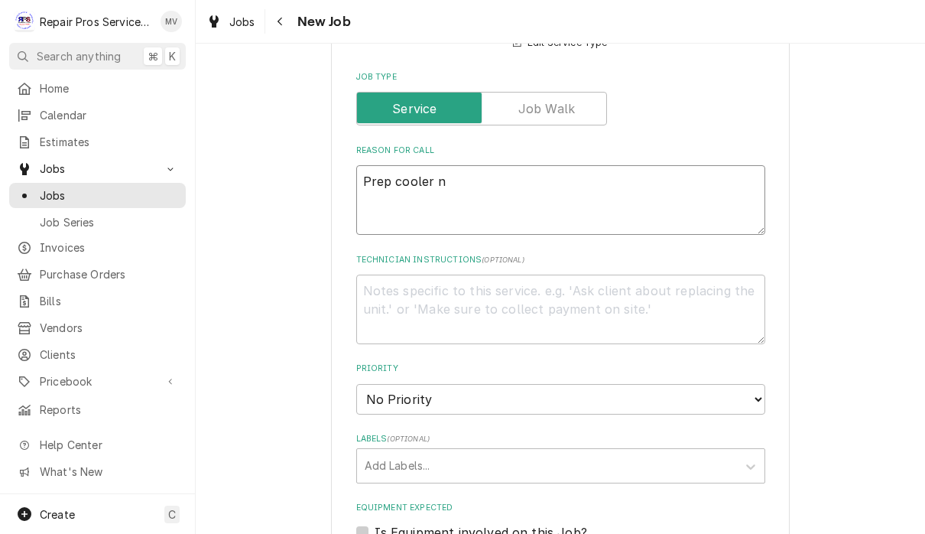
type textarea "x"
type textarea "Prep cooler"
type textarea "x"
type textarea "Prep cooler w"
type textarea "x"
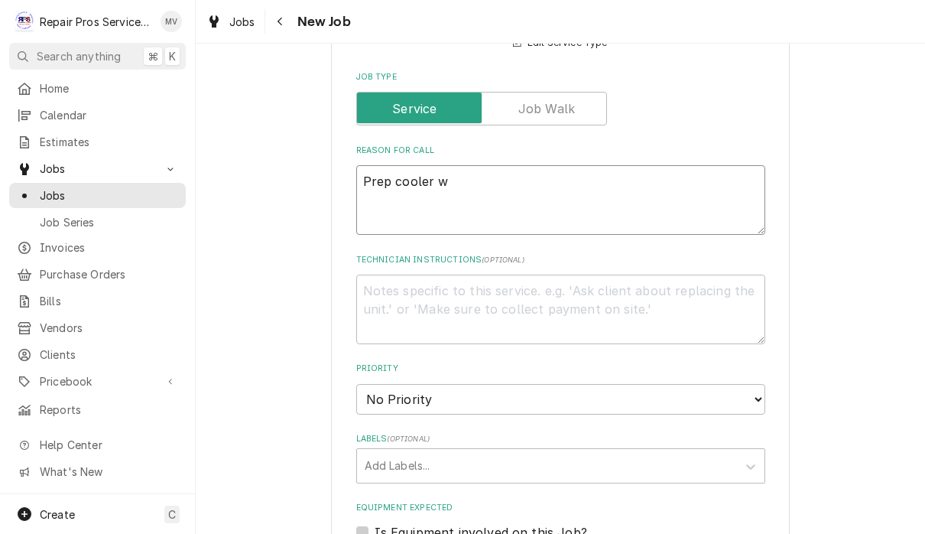
type textarea "Prep cooler wo"
type textarea "x"
type textarea "Prep cooler w"
type textarea "x"
type textarea "Prep cooler"
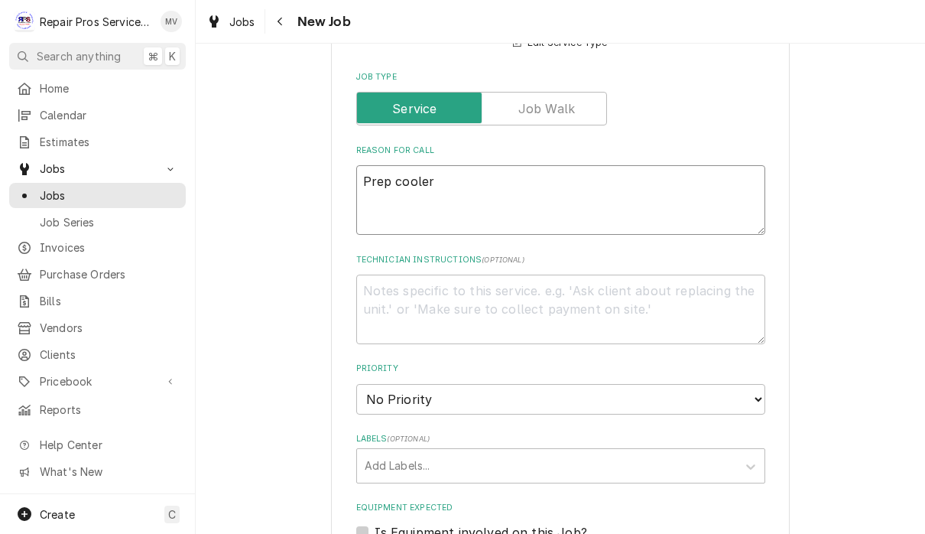
type textarea "x"
type textarea "Prep cooler d"
type textarea "x"
type textarea "Prep cooler do"
type textarea "x"
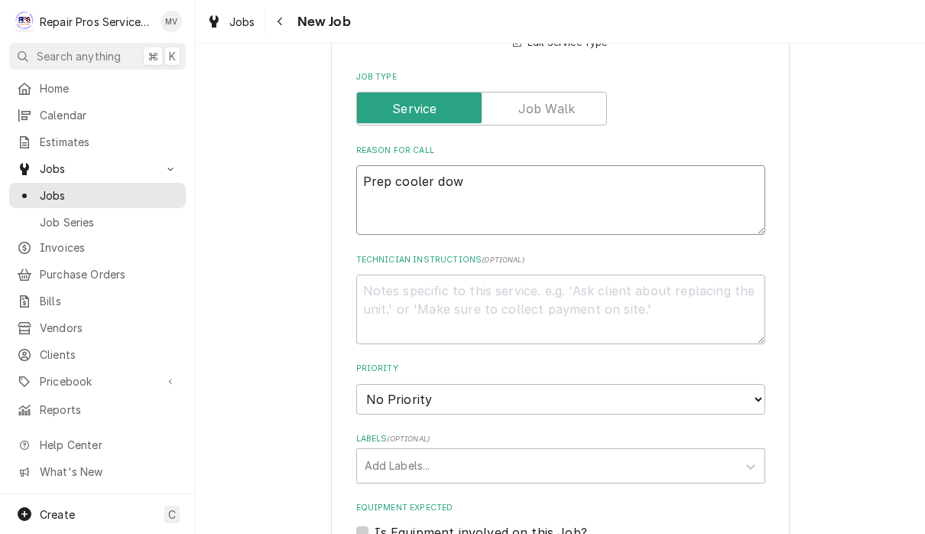
type textarea "Prep cooler down"
type textarea "x"
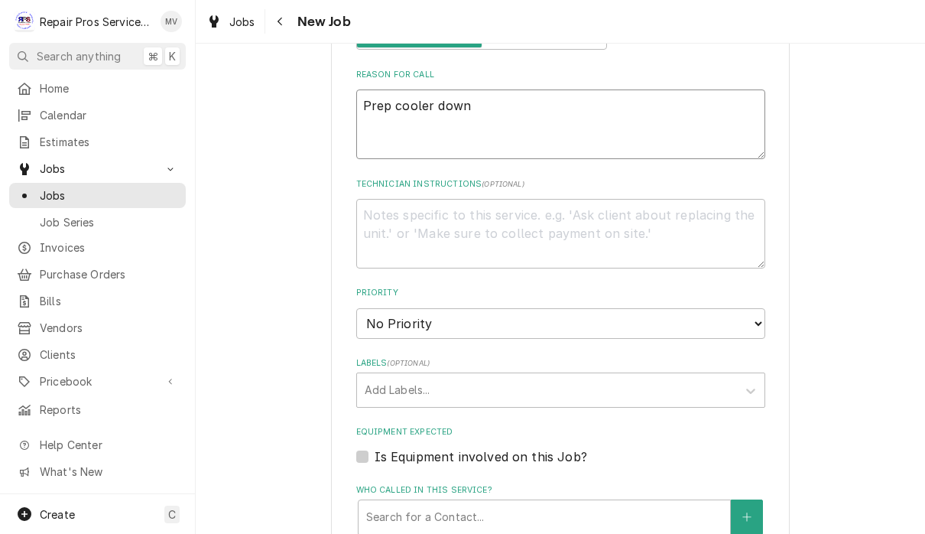
scroll to position [717, 0]
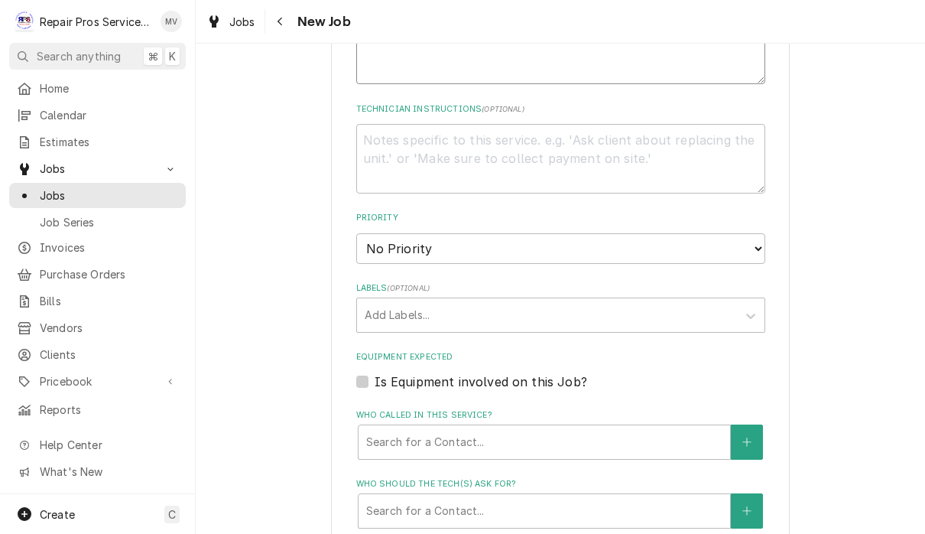
type textarea "Prep cooler down"
click at [706, 233] on select "No Priority Urgent High Medium Low" at bounding box center [560, 248] width 409 height 31
select select "3"
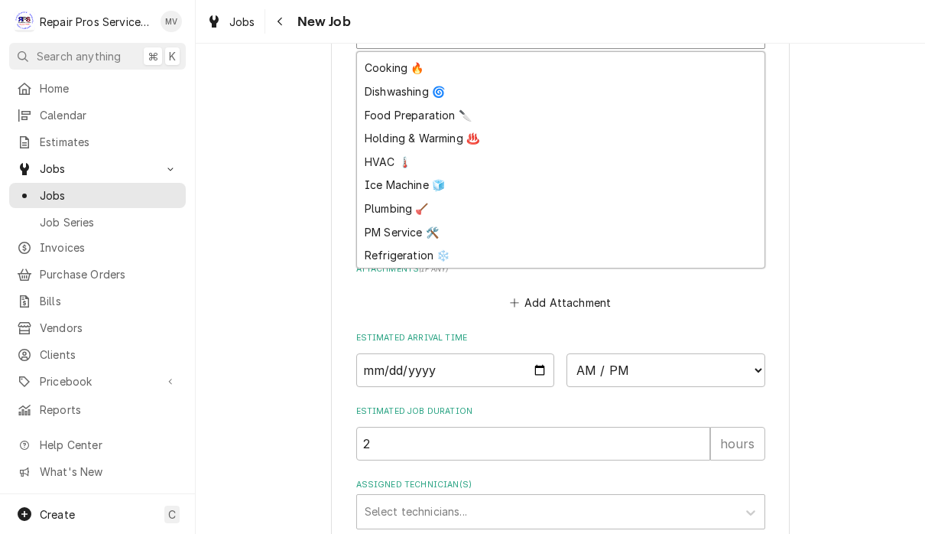
scroll to position [43, 0]
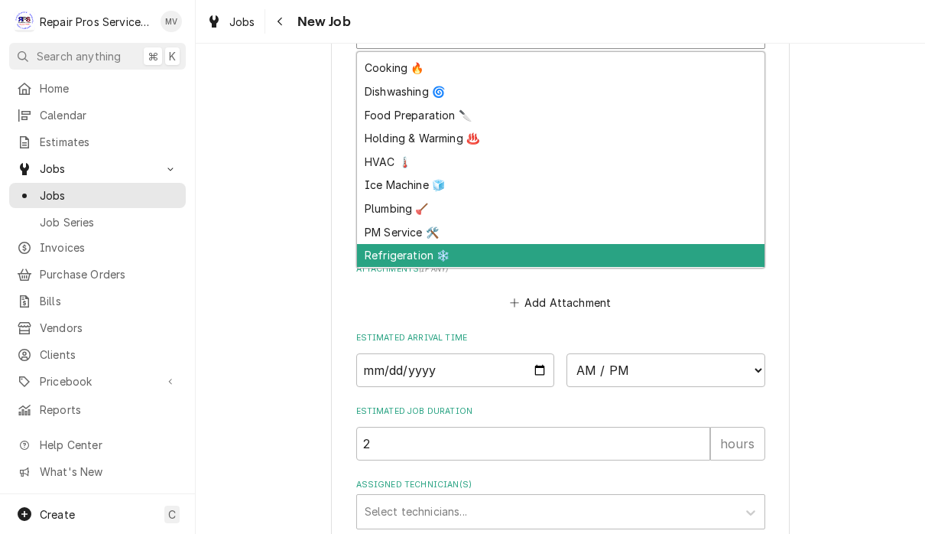
click at [415, 244] on div "Refrigeration ❄️" at bounding box center [561, 256] width 408 height 24
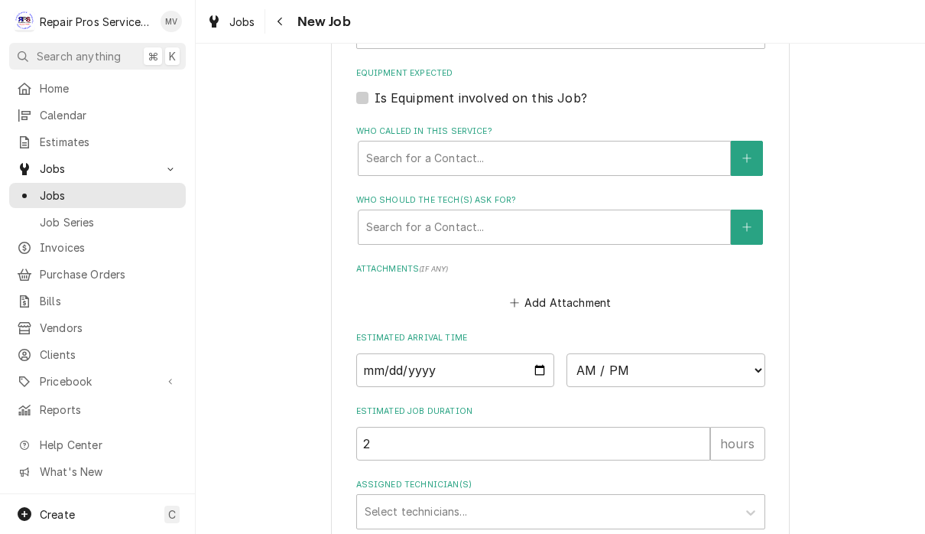
type textarea "x"
click at [459, 353] on input "Date" at bounding box center [455, 370] width 199 height 34
type input "2025-09-10"
type textarea "x"
click at [582, 353] on select "AM / PM 6:00 AM 6:15 AM 6:30 AM 6:45 AM 7:00 AM 7:15 AM 7:30 AM 7:45 AM 8:00 AM…" at bounding box center [666, 370] width 199 height 34
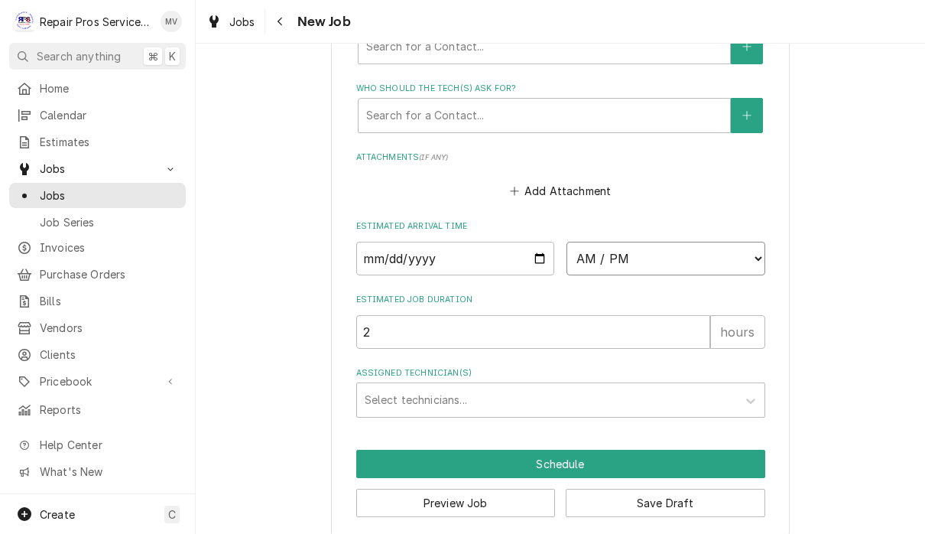
scroll to position [1112, 0]
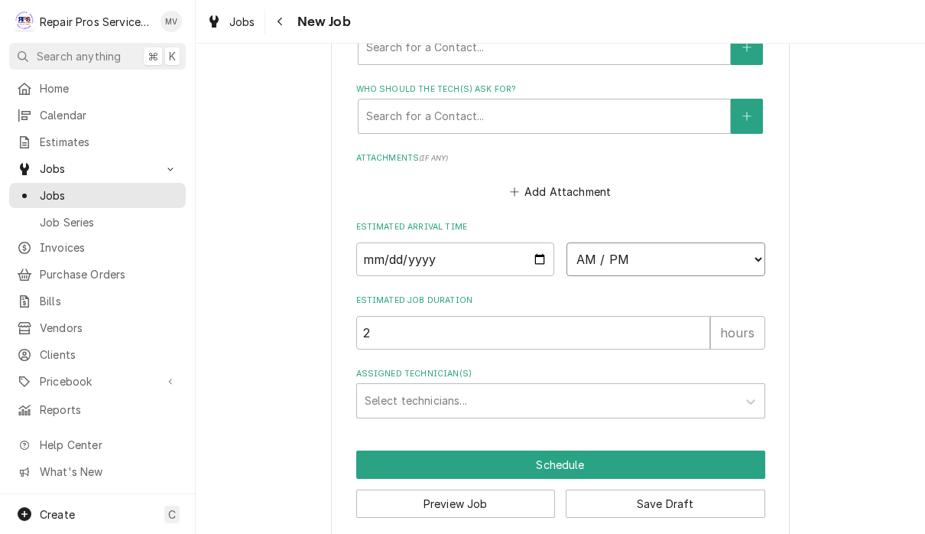
click at [590, 242] on select "AM / PM 6:00 AM 6:15 AM 6:30 AM 6:45 AM 7:00 AM 7:15 AM 7:30 AM 7:45 AM 8:00 AM…" at bounding box center [666, 259] width 199 height 34
select select "13:00:00"
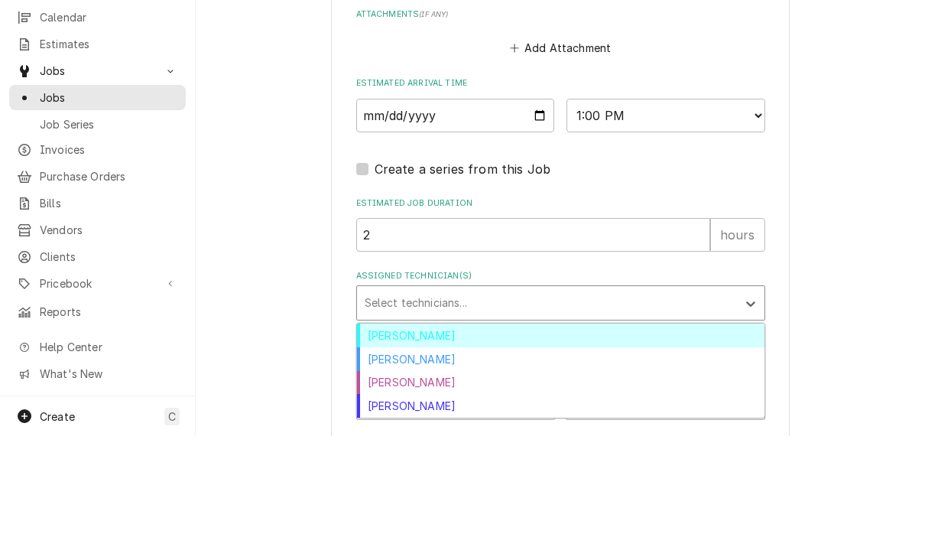
scroll to position [0, 0]
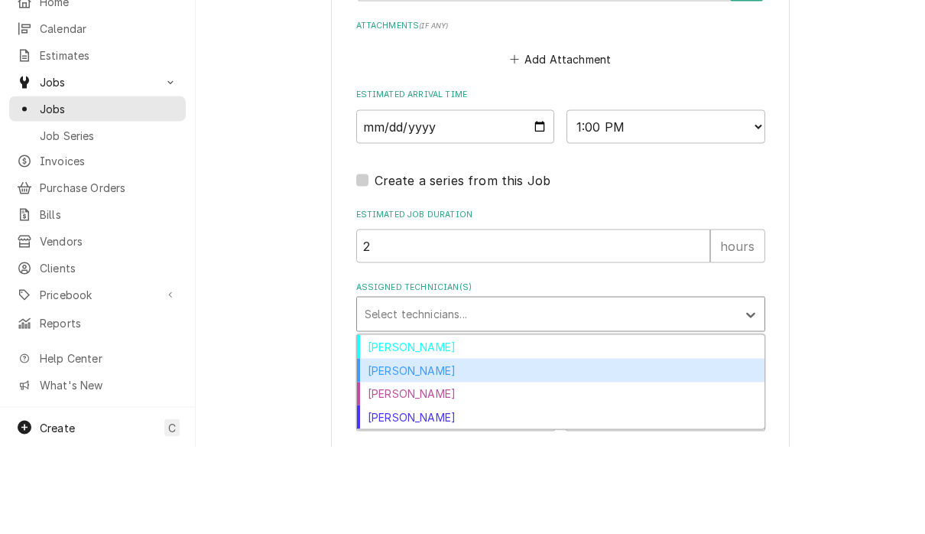
click at [411, 445] on div "Caleb Kvale" at bounding box center [561, 457] width 408 height 24
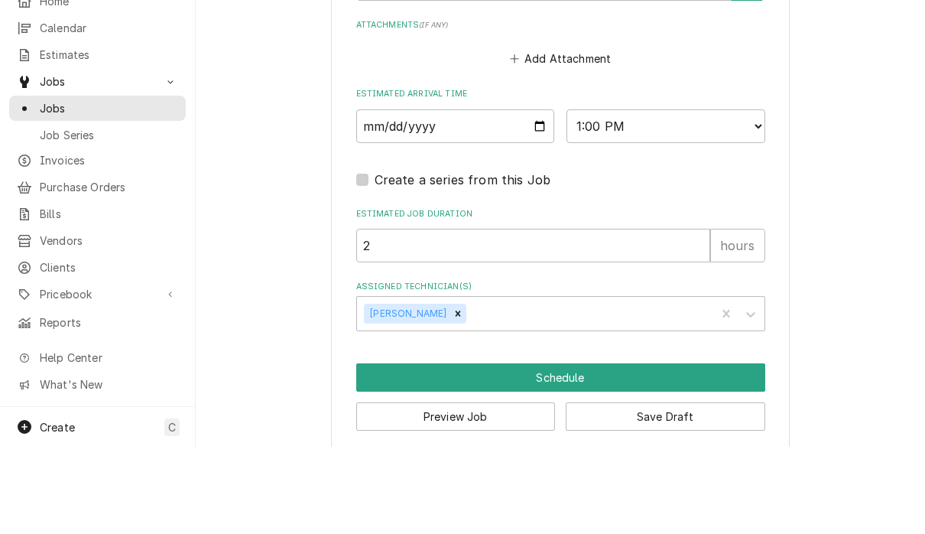
scroll to position [1, 0]
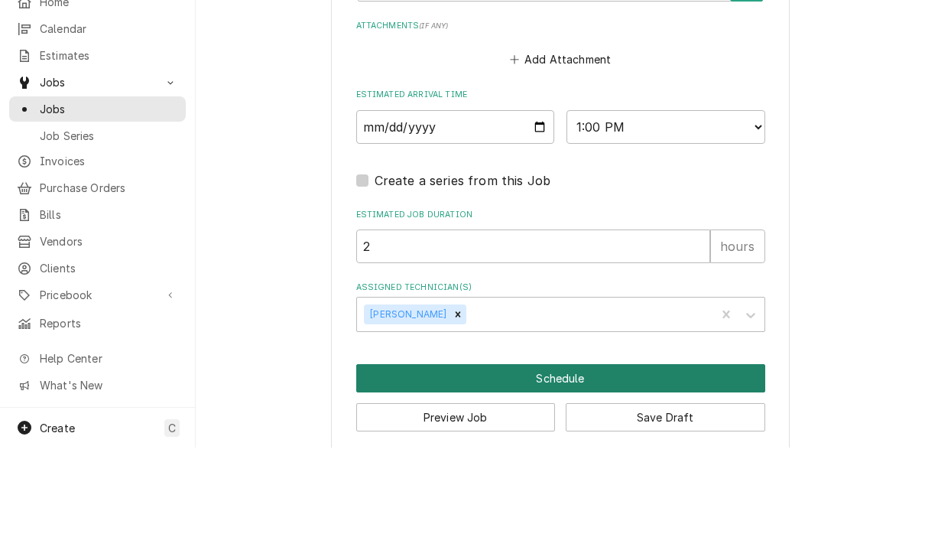
click at [611, 450] on button "Schedule" at bounding box center [560, 464] width 409 height 28
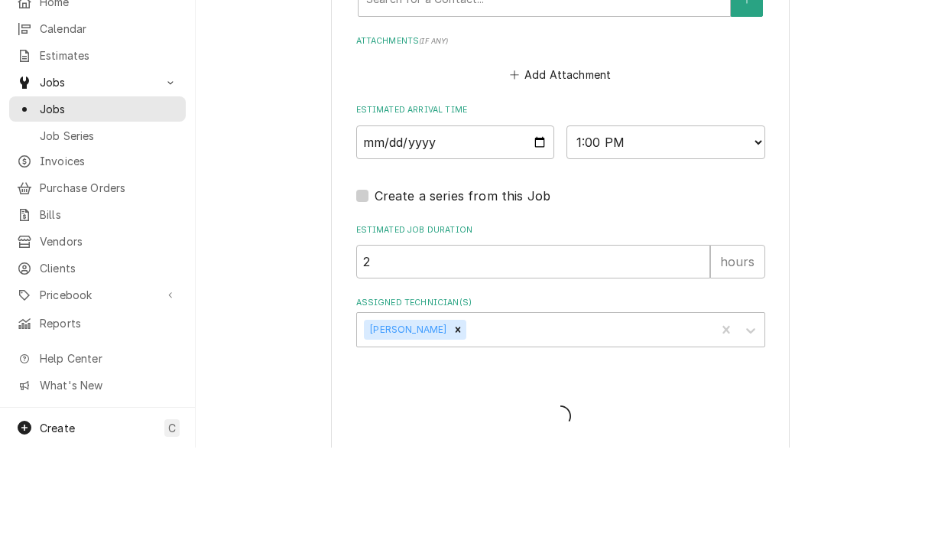
type textarea "x"
